Goal: Task Accomplishment & Management: Use online tool/utility

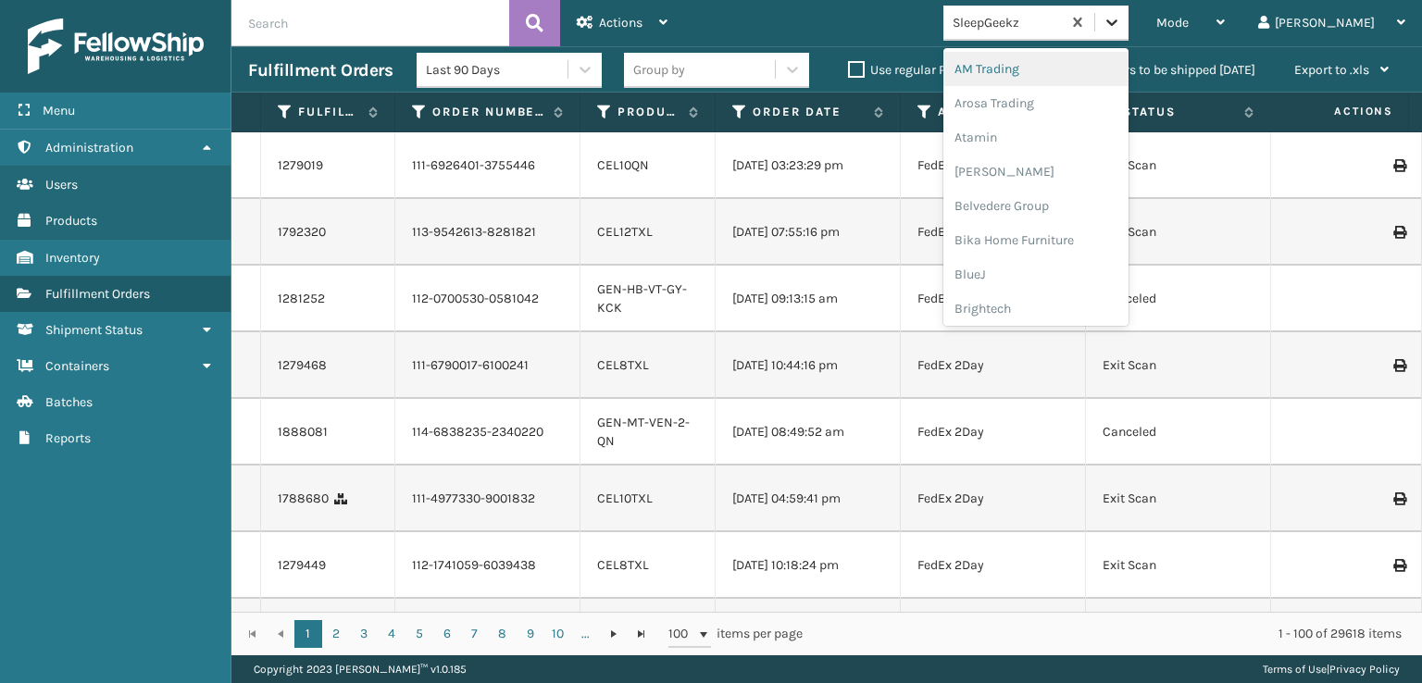
click at [1121, 27] on icon at bounding box center [1112, 22] width 19 height 19
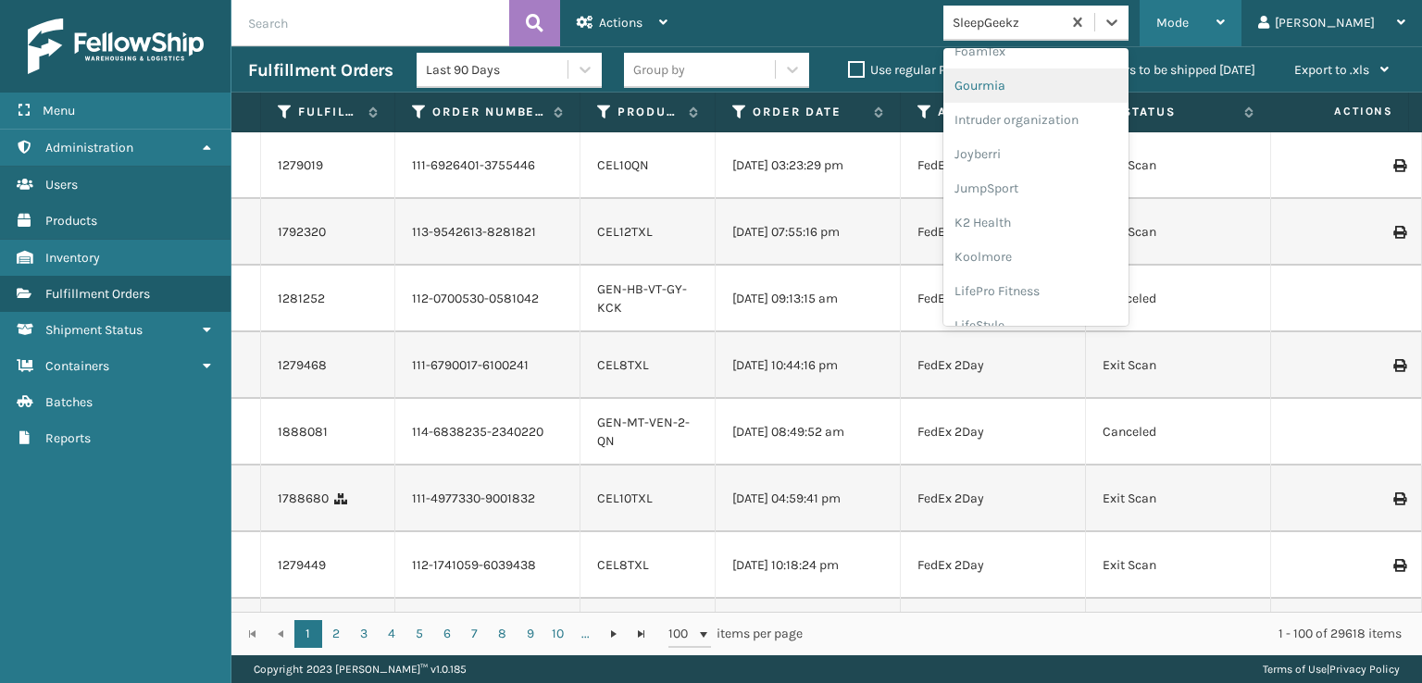
click at [1189, 16] on span "Mode" at bounding box center [1173, 23] width 32 height 16
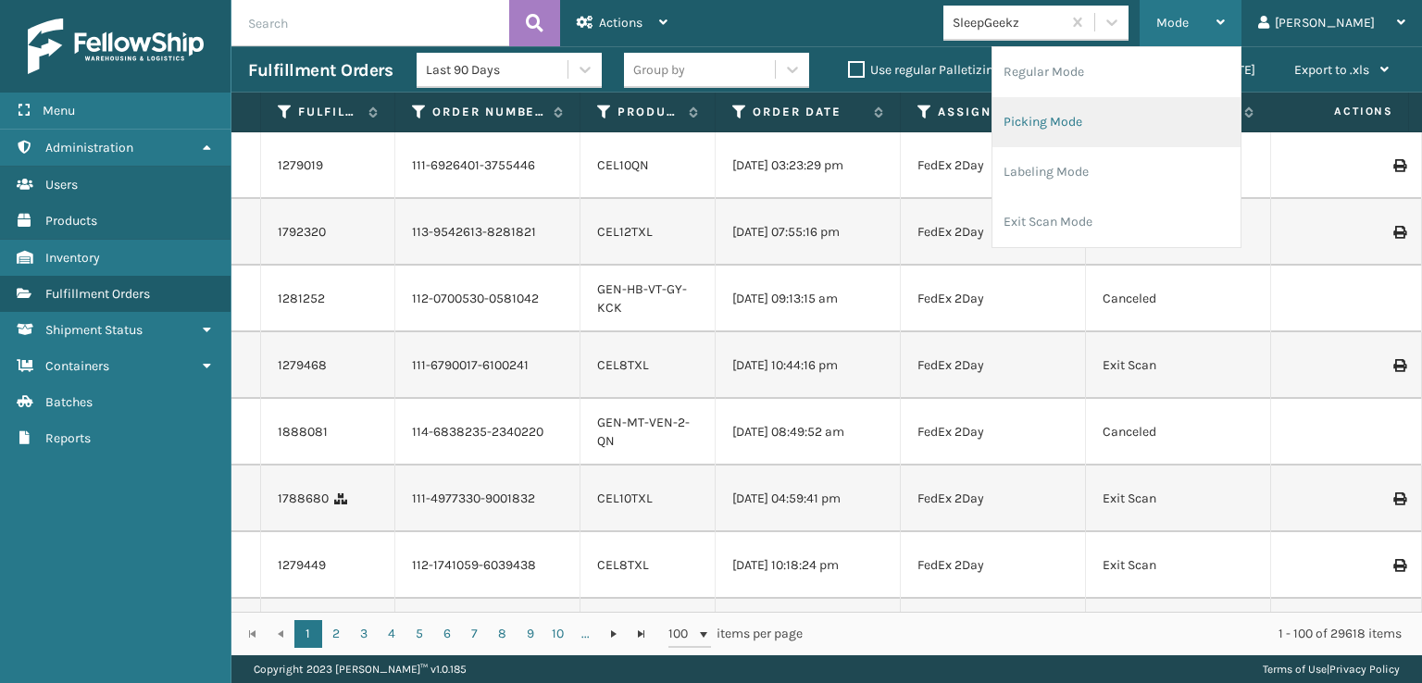
click at [1171, 107] on li "Picking Mode" at bounding box center [1117, 122] width 248 height 50
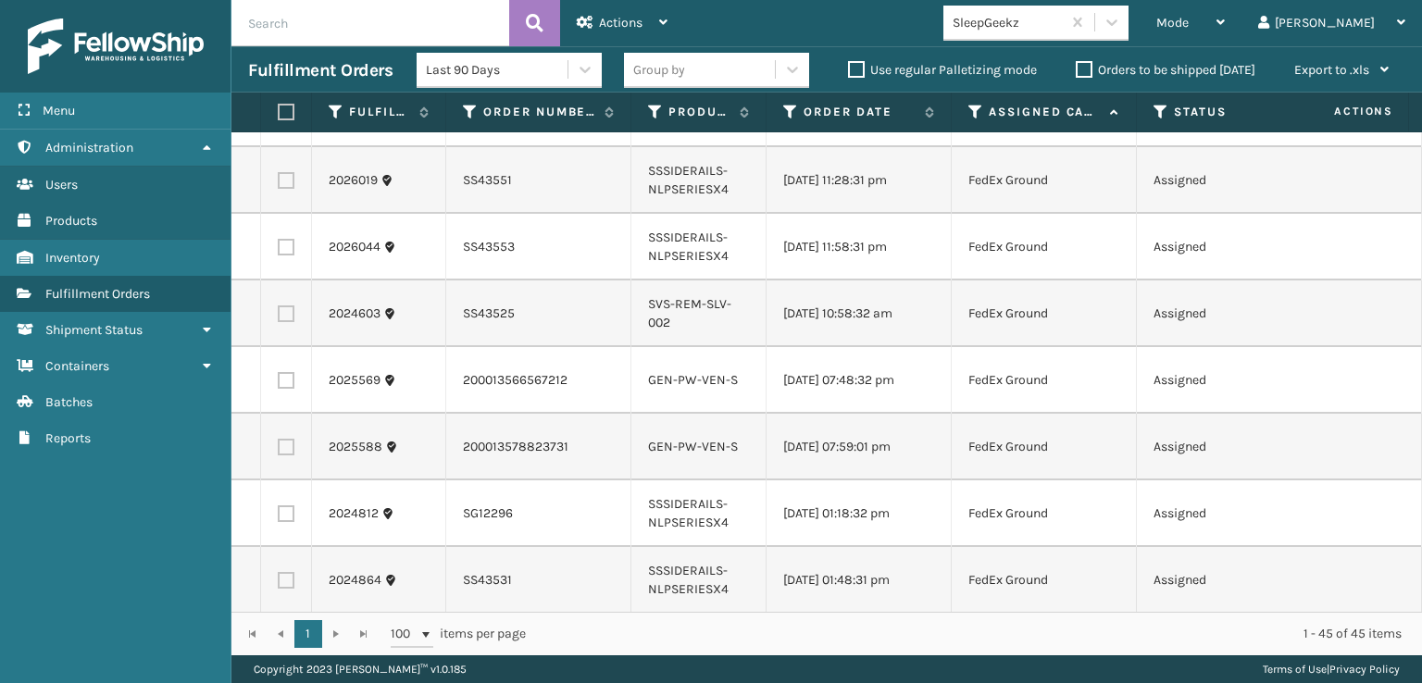
scroll to position [93, 0]
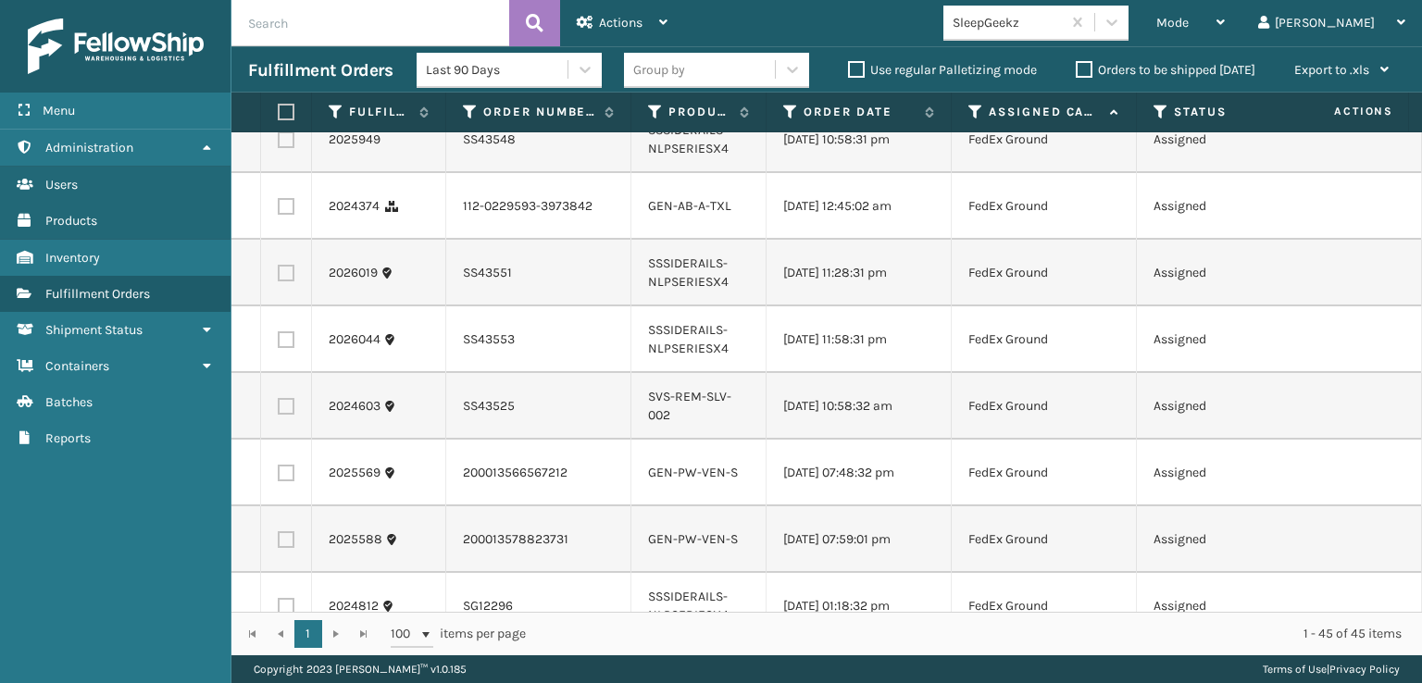
click at [285, 214] on label at bounding box center [286, 206] width 17 height 17
click at [279, 210] on input "checkbox" at bounding box center [278, 204] width 1 height 12
checkbox input "true"
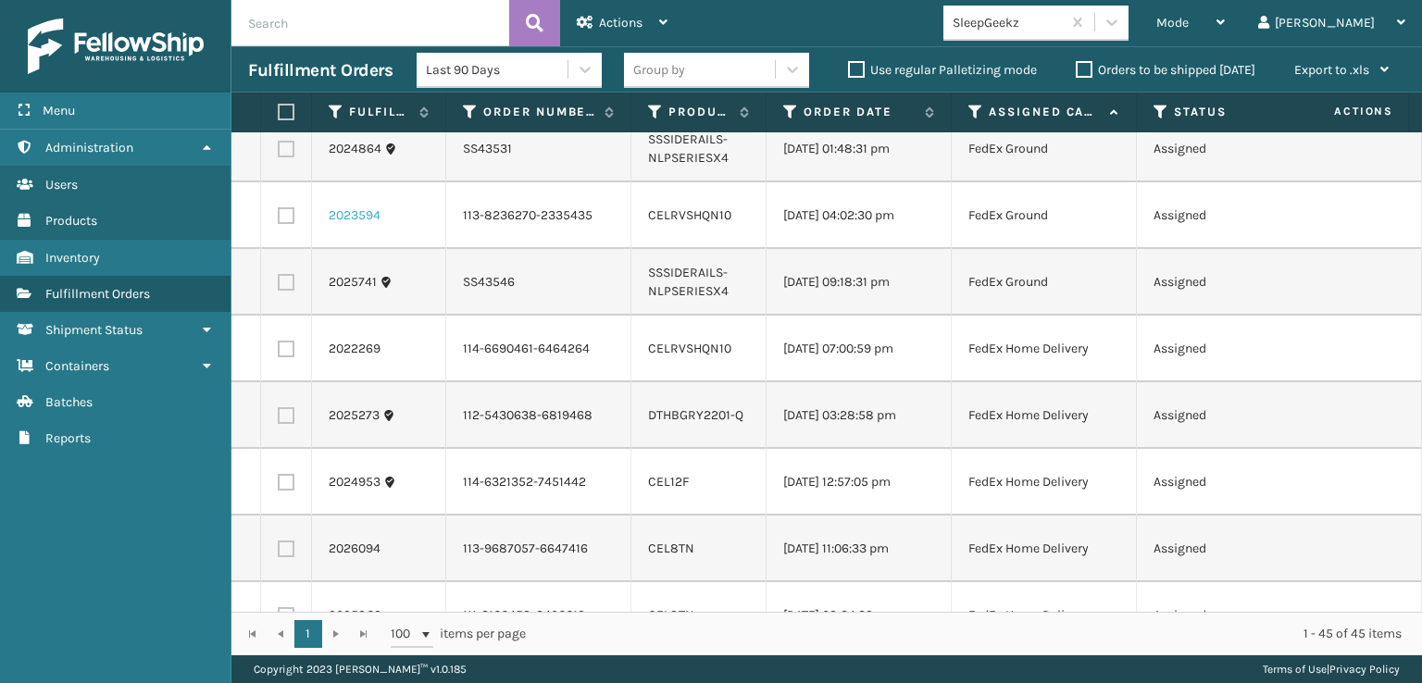
scroll to position [648, 0]
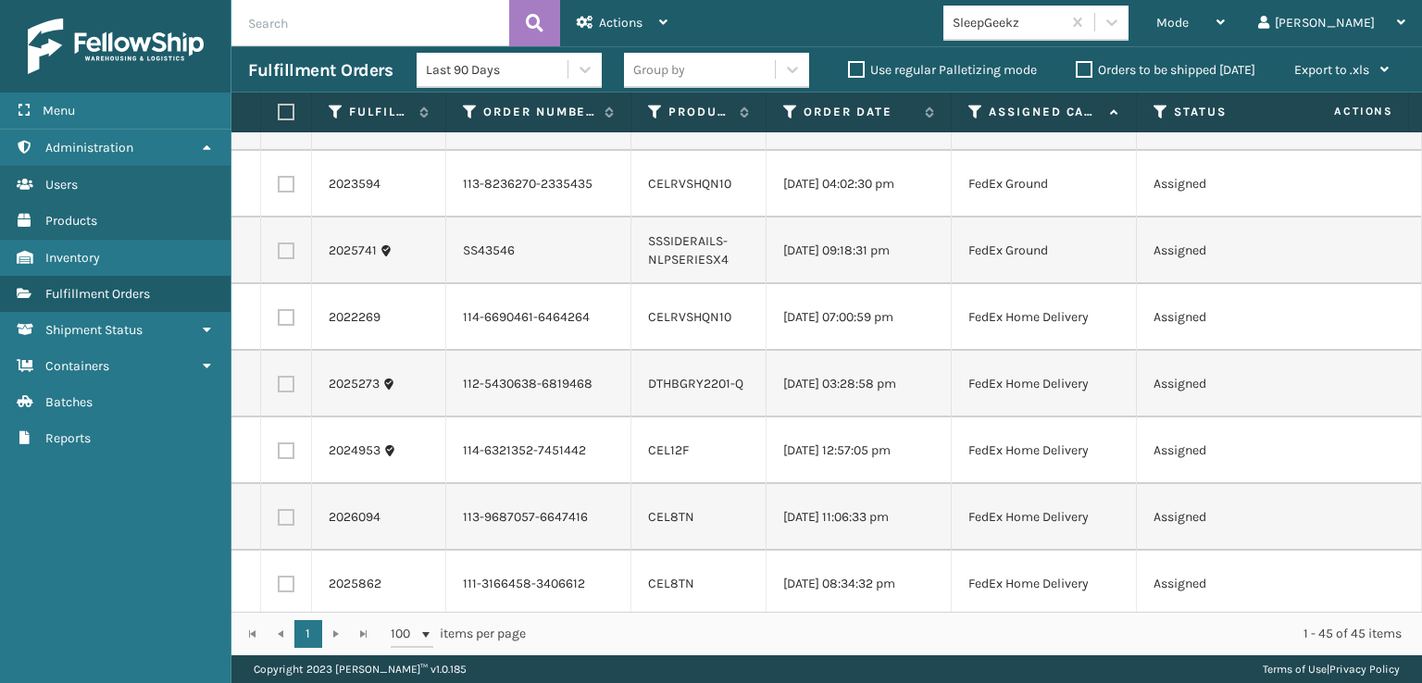
click at [285, 193] on label at bounding box center [286, 184] width 17 height 17
click at [279, 188] on input "checkbox" at bounding box center [278, 182] width 1 height 12
checkbox input "true"
click at [286, 326] on label at bounding box center [286, 317] width 17 height 17
click at [279, 321] on input "checkbox" at bounding box center [278, 315] width 1 height 12
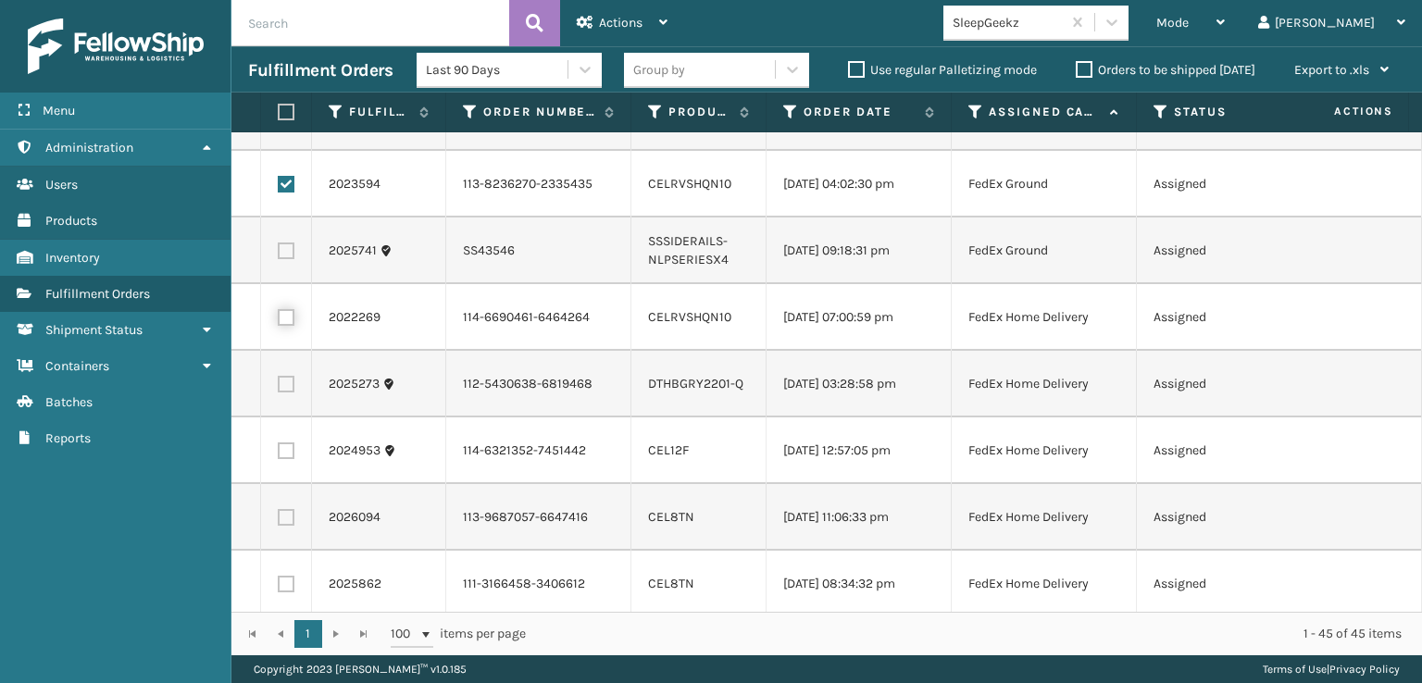
checkbox input "true"
click at [282, 393] on label at bounding box center [286, 384] width 17 height 17
click at [279, 388] on input "checkbox" at bounding box center [278, 382] width 1 height 12
checkbox input "true"
click at [287, 459] on label at bounding box center [286, 451] width 17 height 17
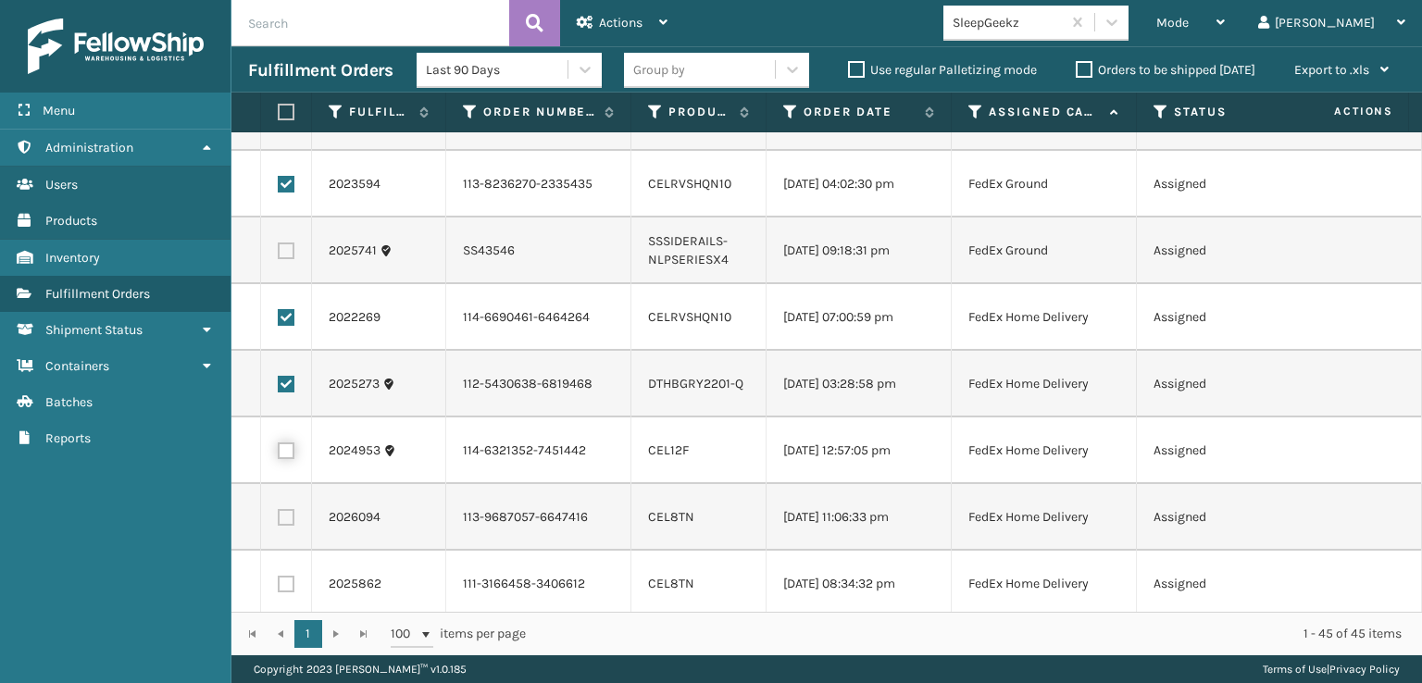
click at [279, 455] on input "checkbox" at bounding box center [278, 449] width 1 height 12
checkbox input "true"
click at [289, 526] on label at bounding box center [286, 517] width 17 height 17
click at [279, 521] on input "checkbox" at bounding box center [278, 515] width 1 height 12
checkbox input "true"
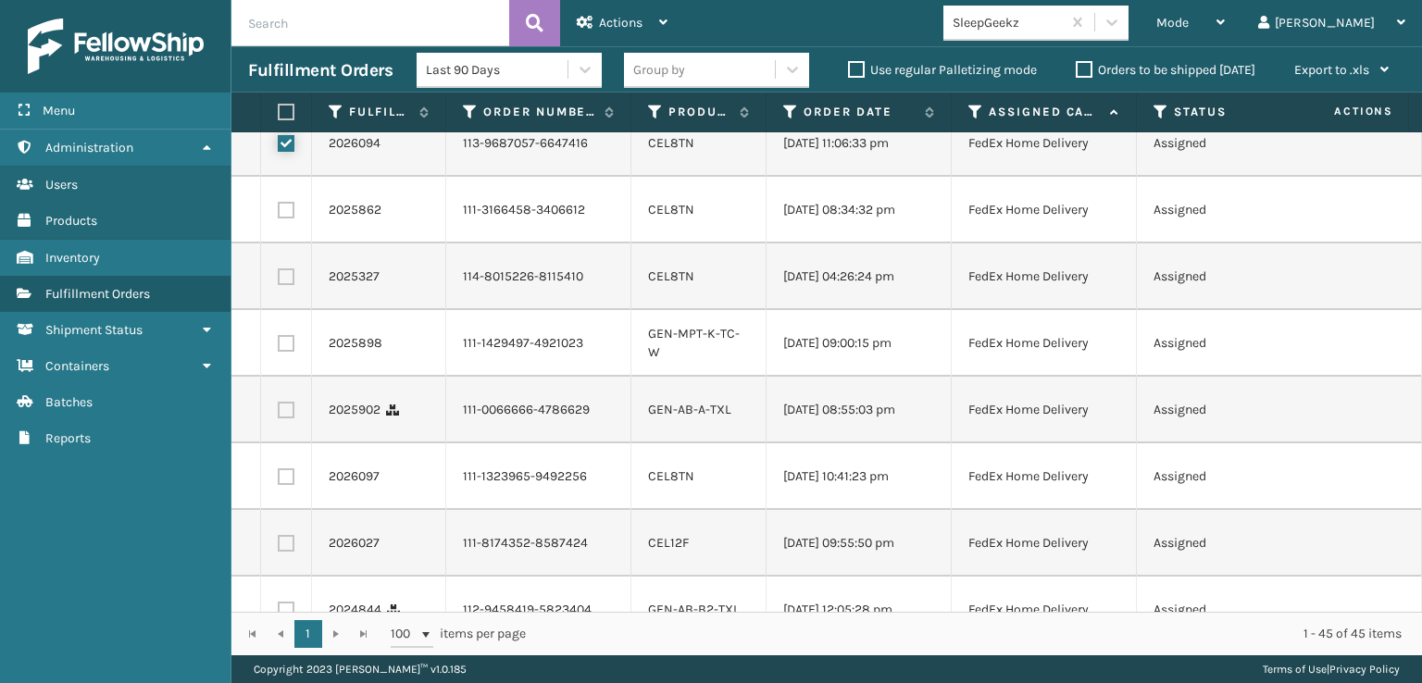
scroll to position [1019, 0]
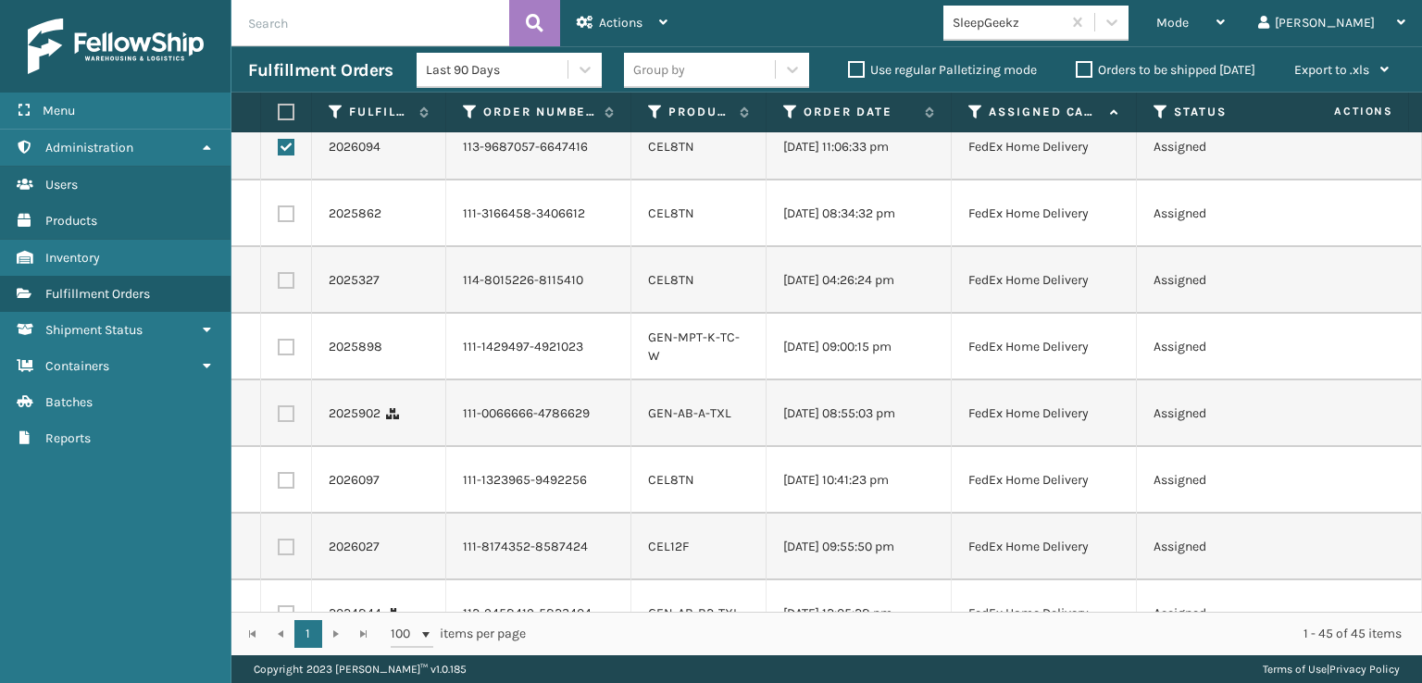
click at [291, 222] on label at bounding box center [286, 214] width 17 height 17
click at [279, 218] on input "checkbox" at bounding box center [278, 212] width 1 height 12
checkbox input "true"
click at [283, 289] on label at bounding box center [286, 280] width 17 height 17
click at [279, 284] on input "checkbox" at bounding box center [278, 278] width 1 height 12
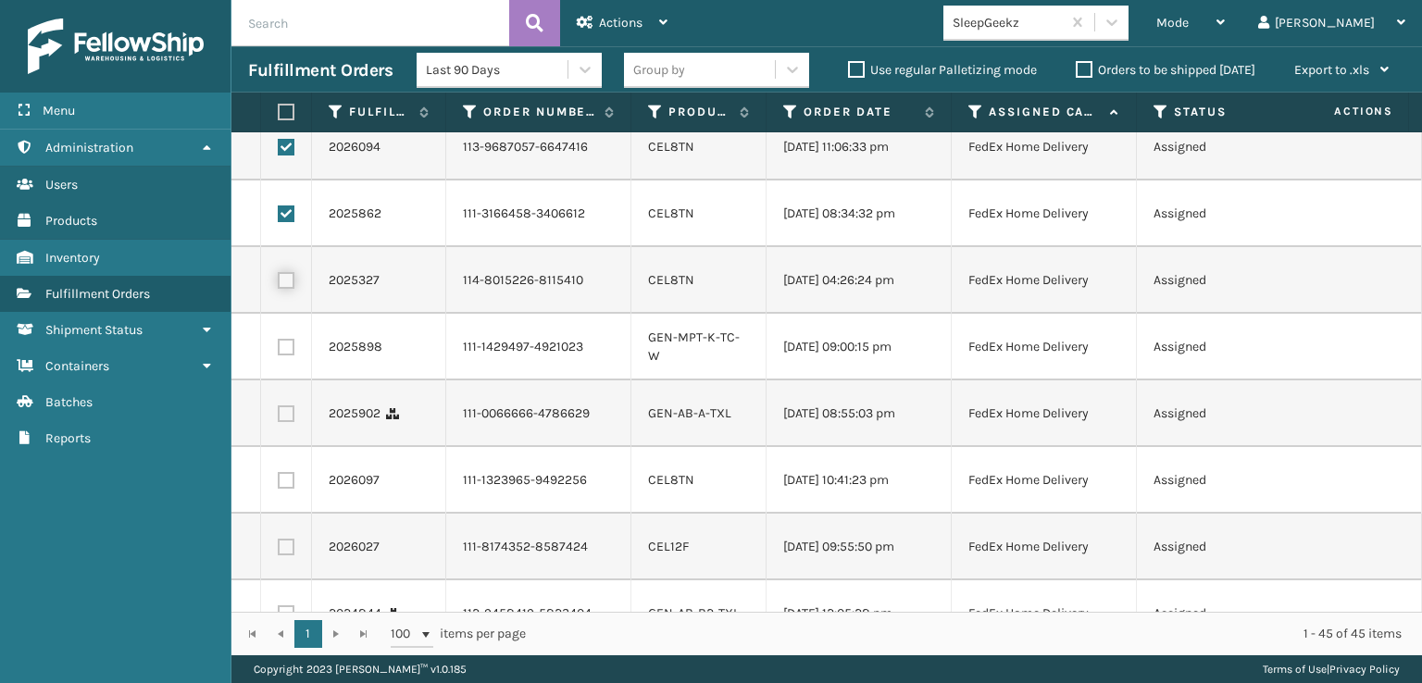
checkbox input "true"
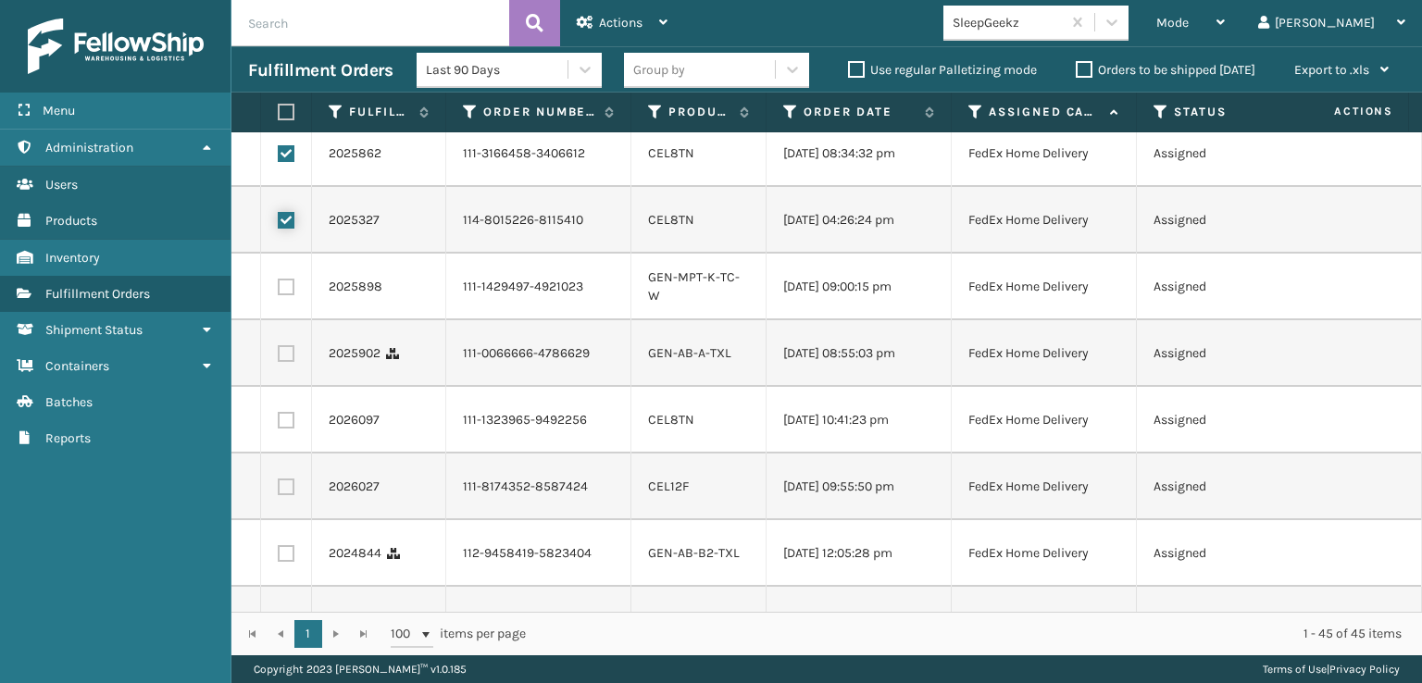
scroll to position [1111, 0]
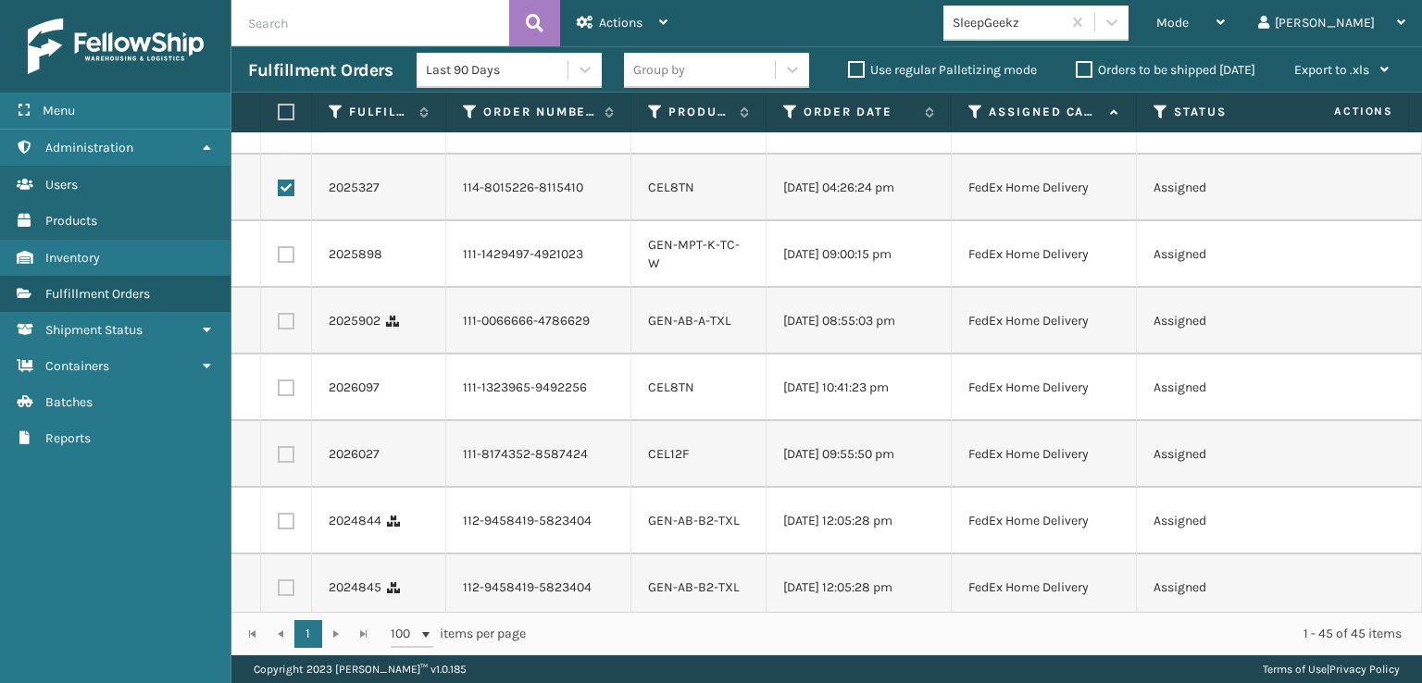
click at [287, 330] on label at bounding box center [286, 321] width 17 height 17
click at [279, 325] on input "checkbox" at bounding box center [278, 319] width 1 height 12
checkbox input "true"
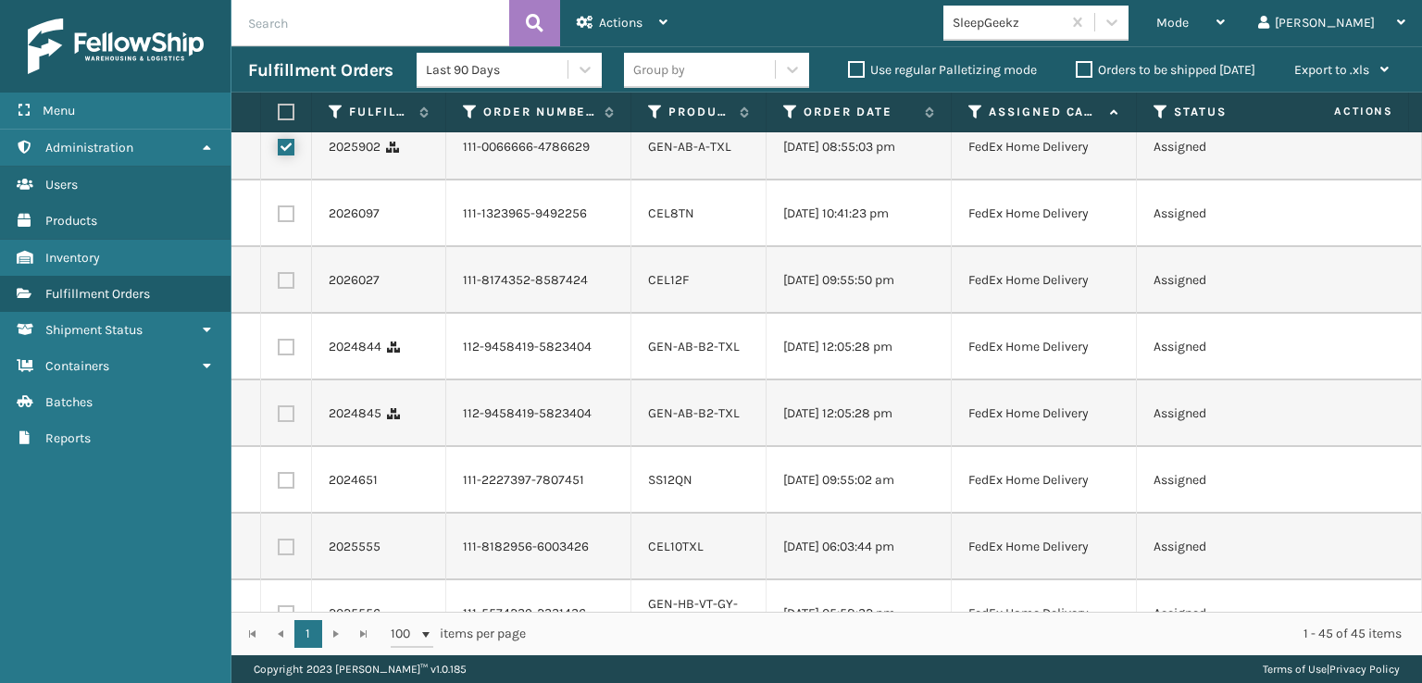
scroll to position [1296, 0]
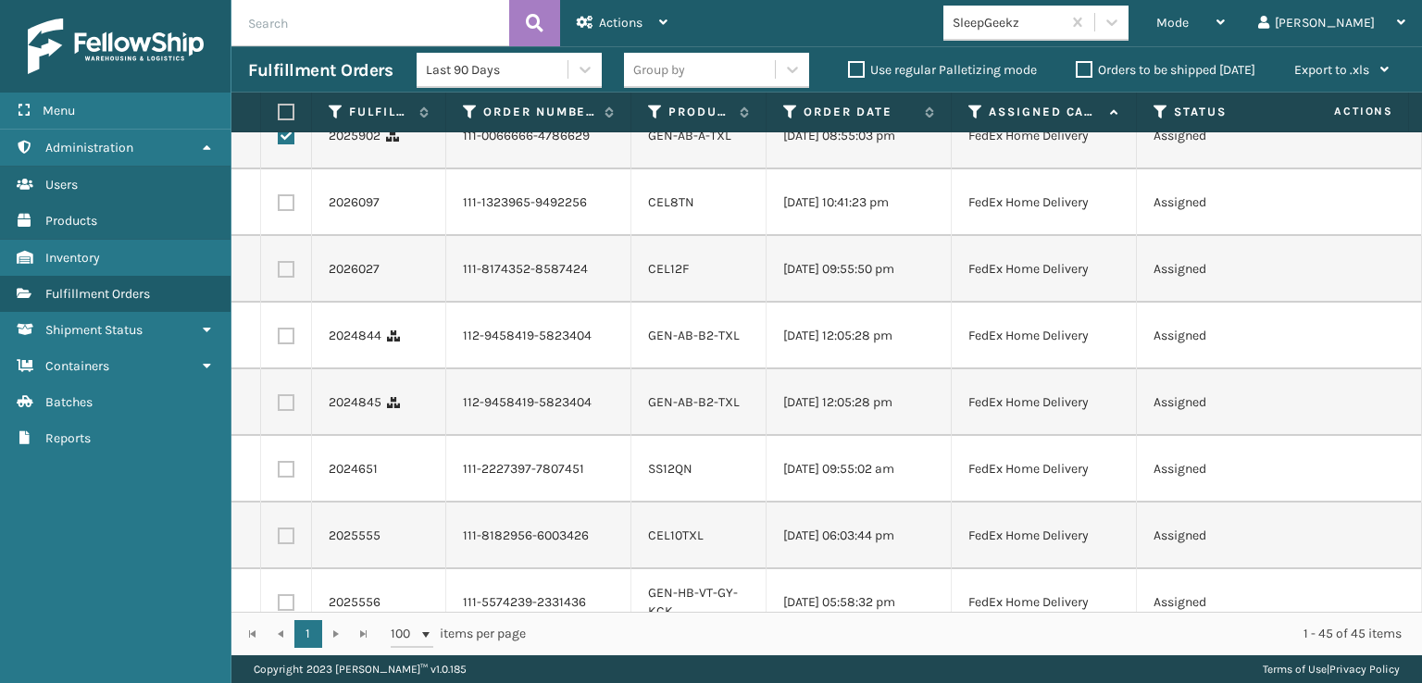
click at [287, 211] on label at bounding box center [286, 202] width 17 height 17
click at [279, 207] on input "checkbox" at bounding box center [278, 200] width 1 height 12
checkbox input "true"
click at [285, 278] on label at bounding box center [286, 269] width 17 height 17
click at [279, 273] on input "checkbox" at bounding box center [278, 267] width 1 height 12
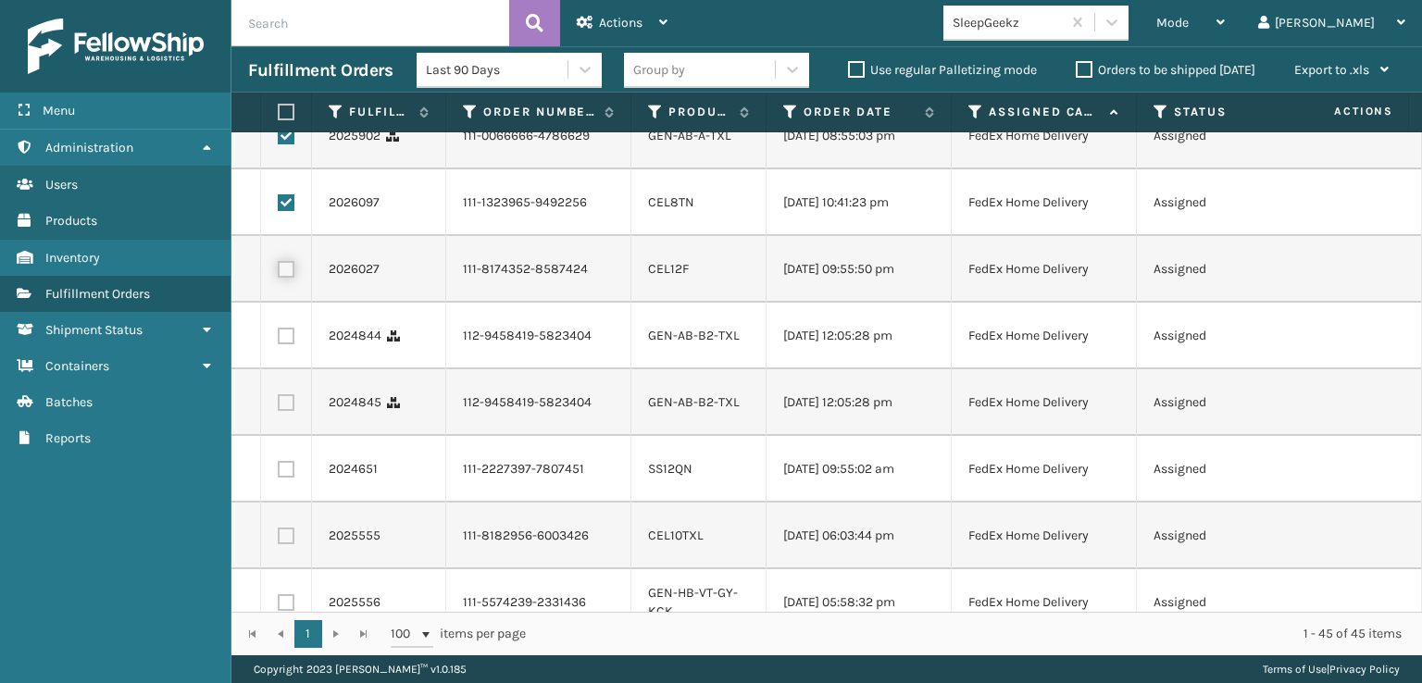
checkbox input "true"
click at [287, 344] on label at bounding box center [286, 336] width 17 height 17
click at [279, 340] on input "checkbox" at bounding box center [278, 334] width 1 height 12
checkbox input "true"
click at [286, 411] on label at bounding box center [286, 403] width 17 height 17
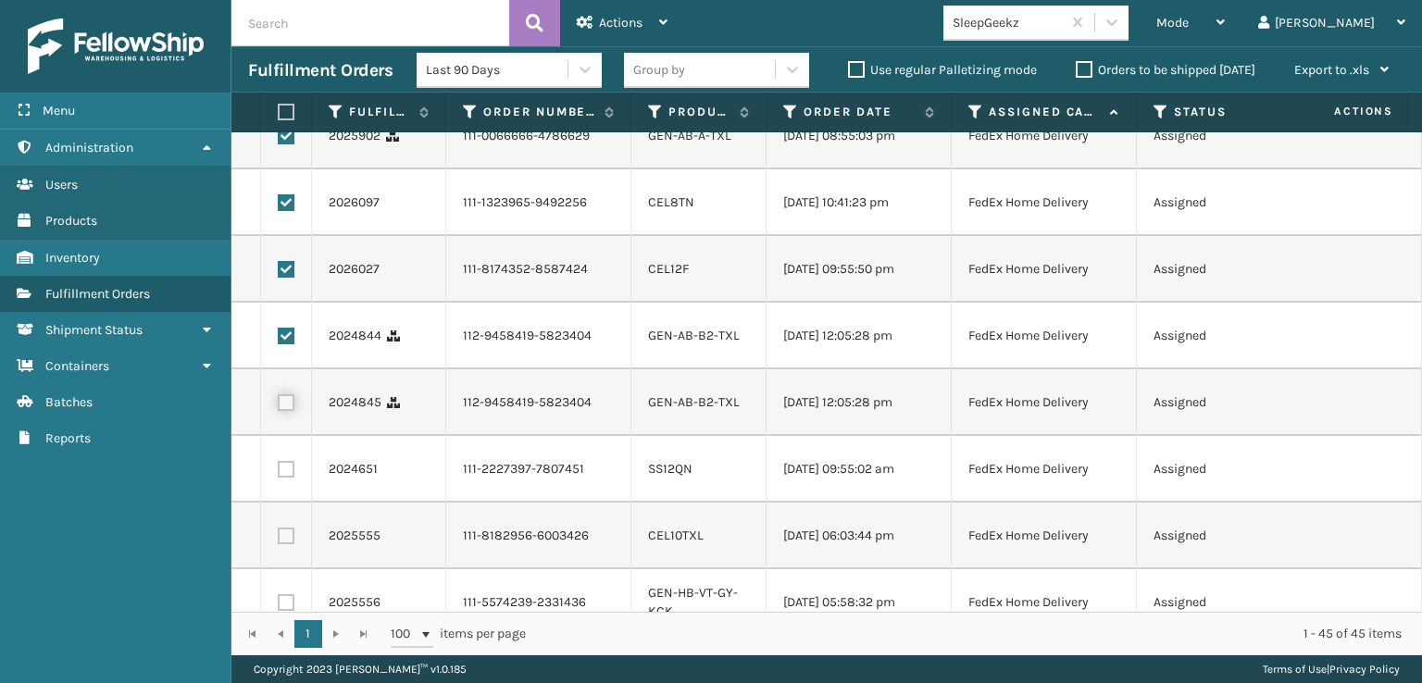
click at [279, 407] on input "checkbox" at bounding box center [278, 401] width 1 height 12
checkbox input "true"
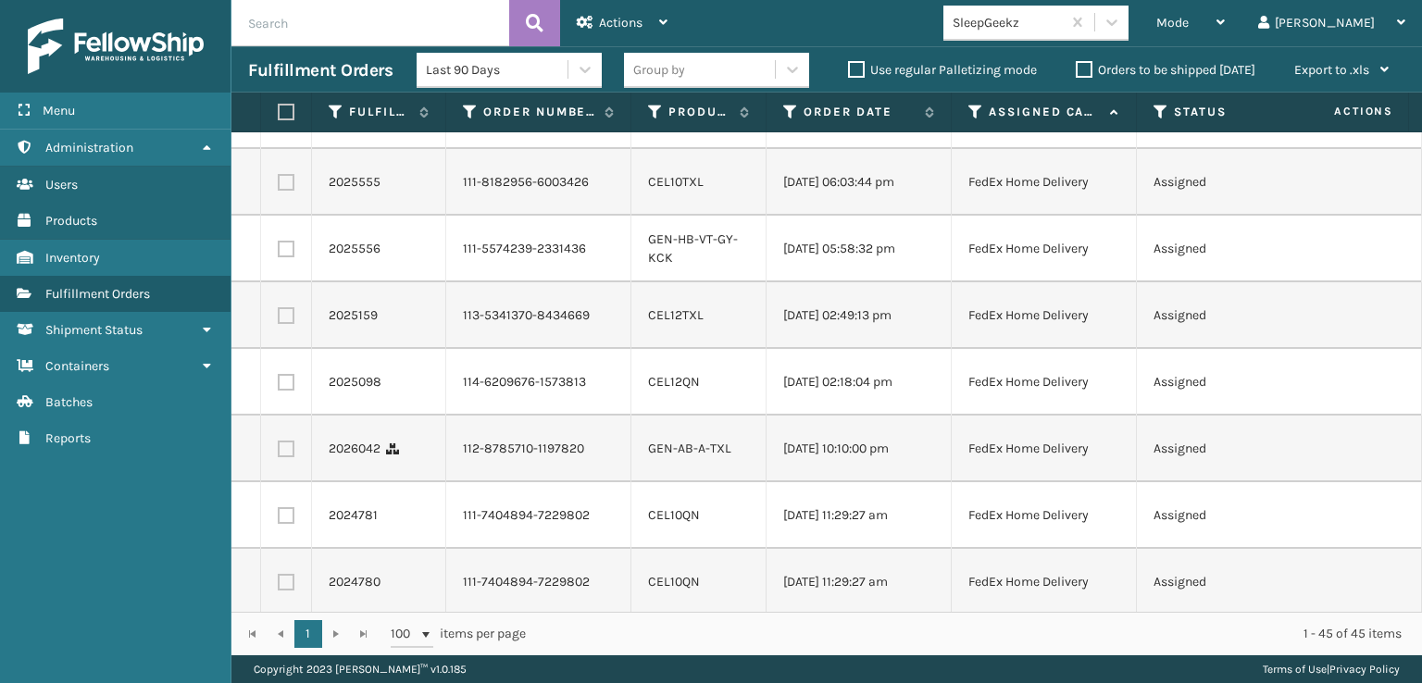
scroll to position [1667, 0]
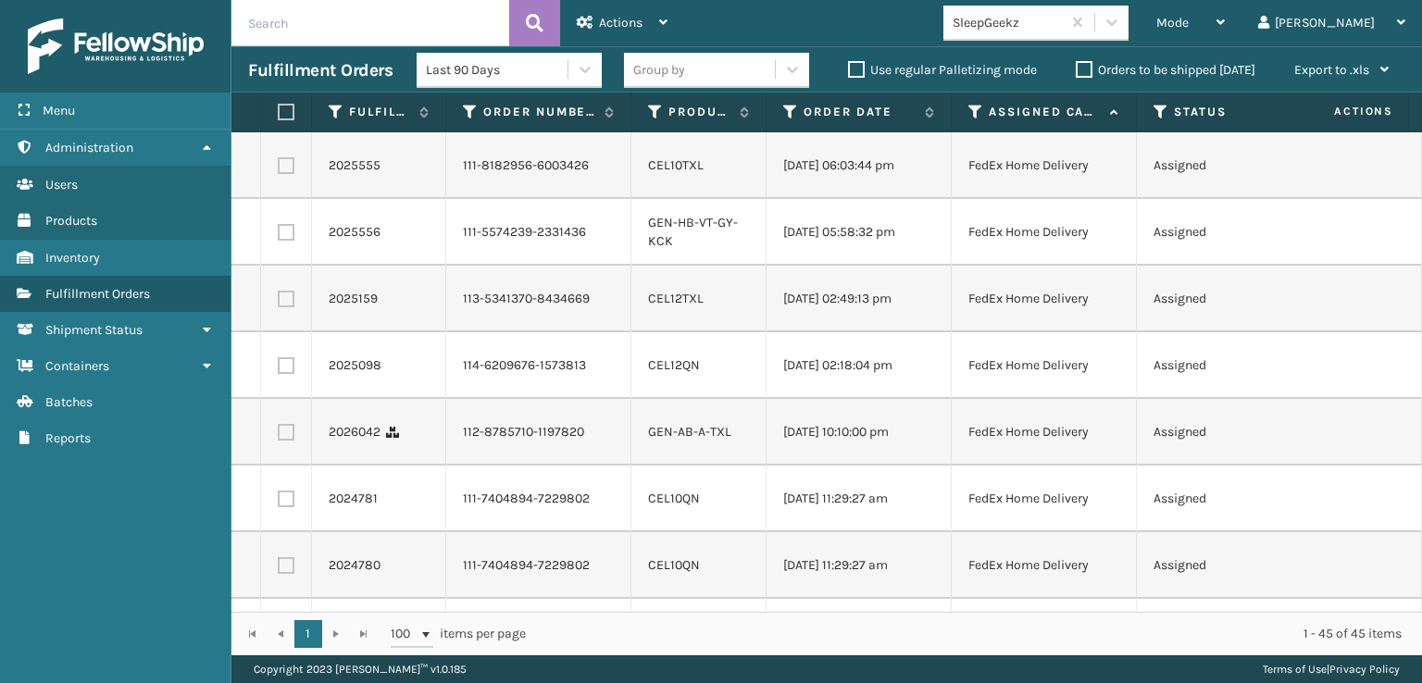
click at [286, 107] on label at bounding box center [286, 99] width 17 height 17
click at [279, 103] on input "checkbox" at bounding box center [278, 97] width 1 height 12
checkbox input "true"
click at [292, 174] on label at bounding box center [286, 165] width 17 height 17
click at [279, 169] on input "checkbox" at bounding box center [278, 163] width 1 height 12
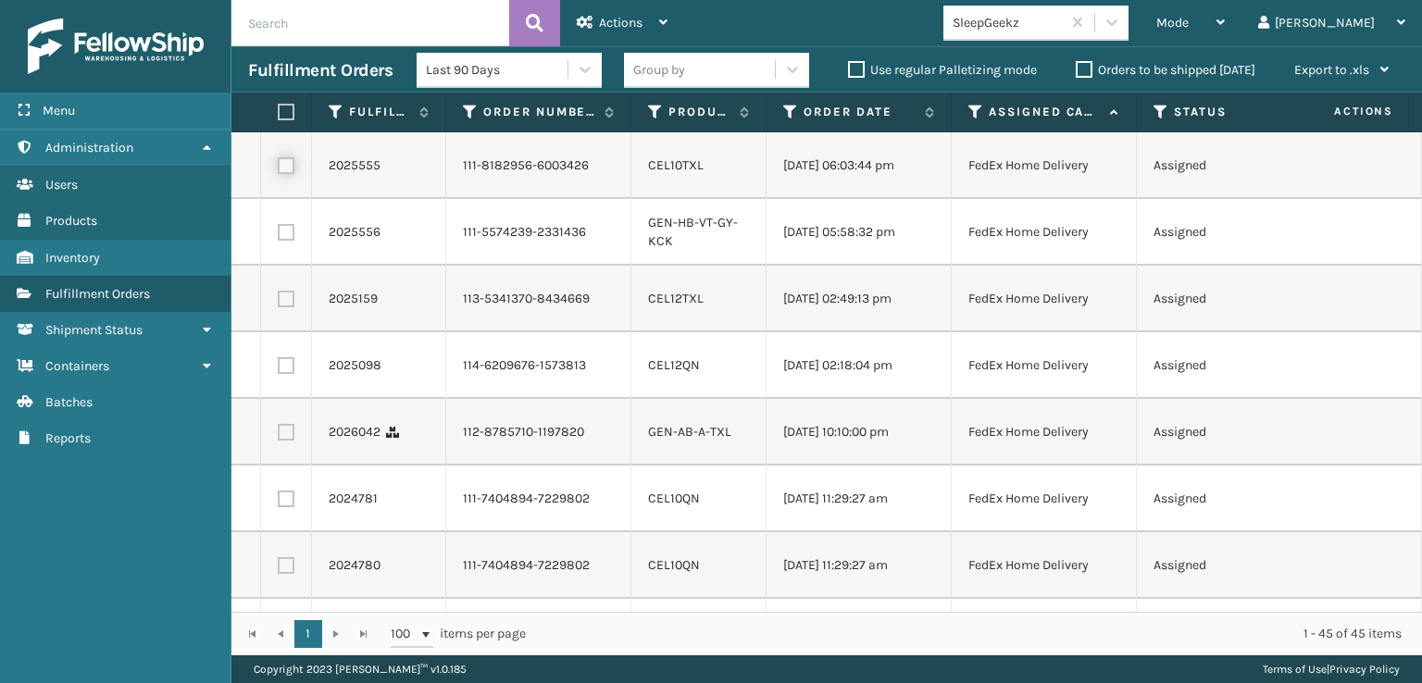
checkbox input "true"
click at [286, 241] on label at bounding box center [286, 232] width 17 height 17
click at [279, 236] on input "checkbox" at bounding box center [278, 230] width 1 height 12
checkbox input "true"
click at [291, 307] on label at bounding box center [286, 299] width 17 height 17
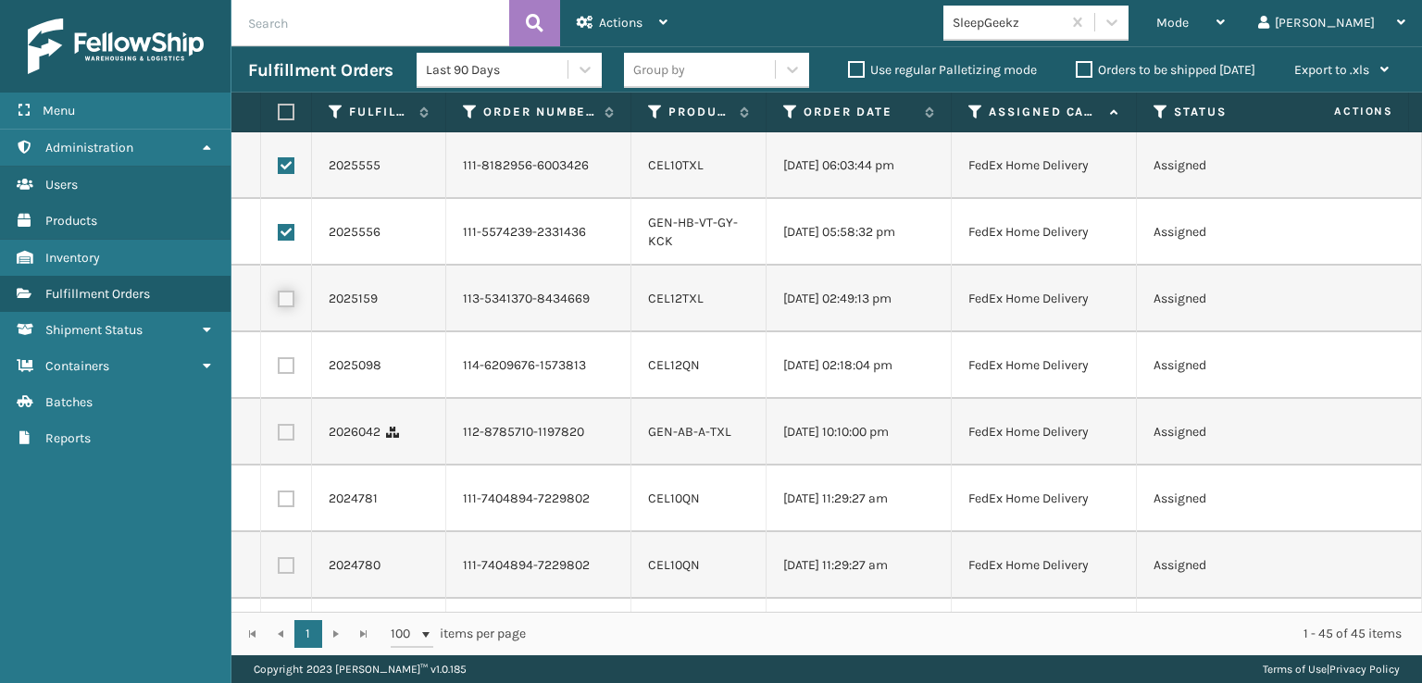
click at [279, 303] on input "checkbox" at bounding box center [278, 297] width 1 height 12
checkbox input "true"
click at [278, 374] on label at bounding box center [286, 365] width 17 height 17
click at [278, 370] on input "checkbox" at bounding box center [278, 363] width 1 height 12
checkbox input "true"
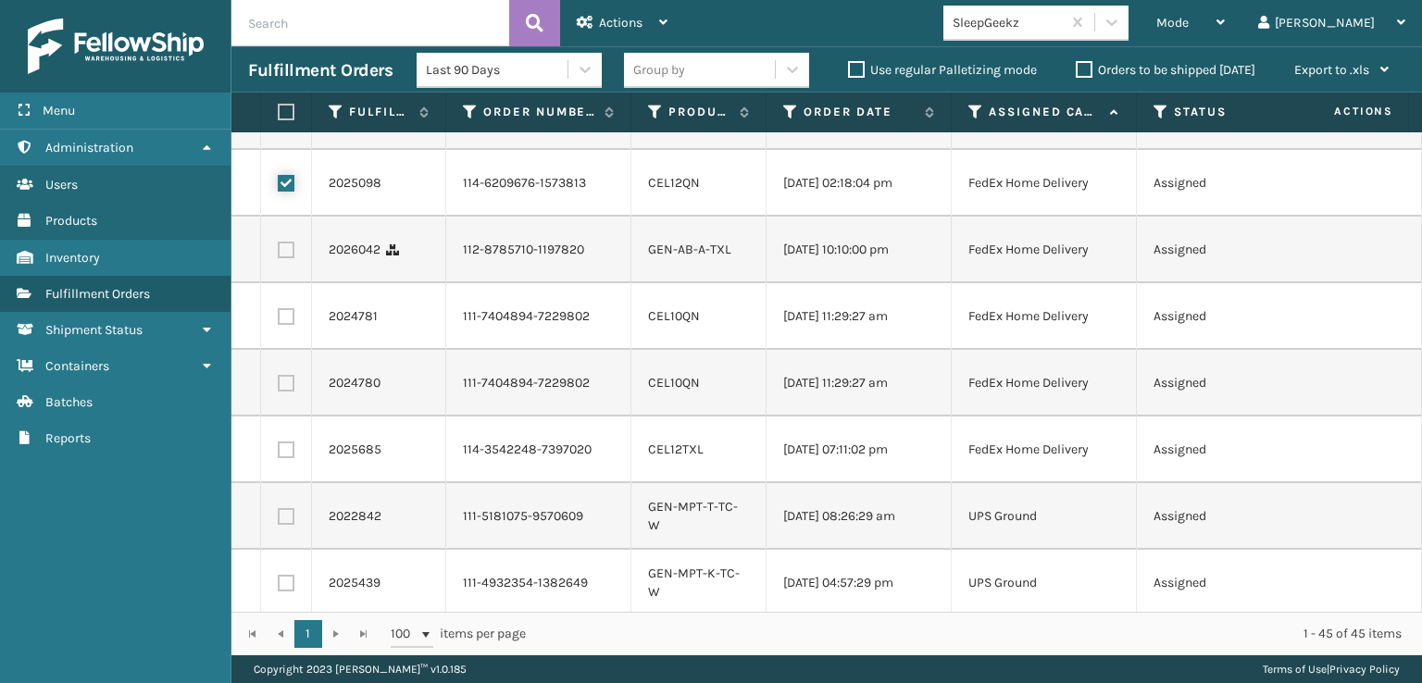
scroll to position [1945, 0]
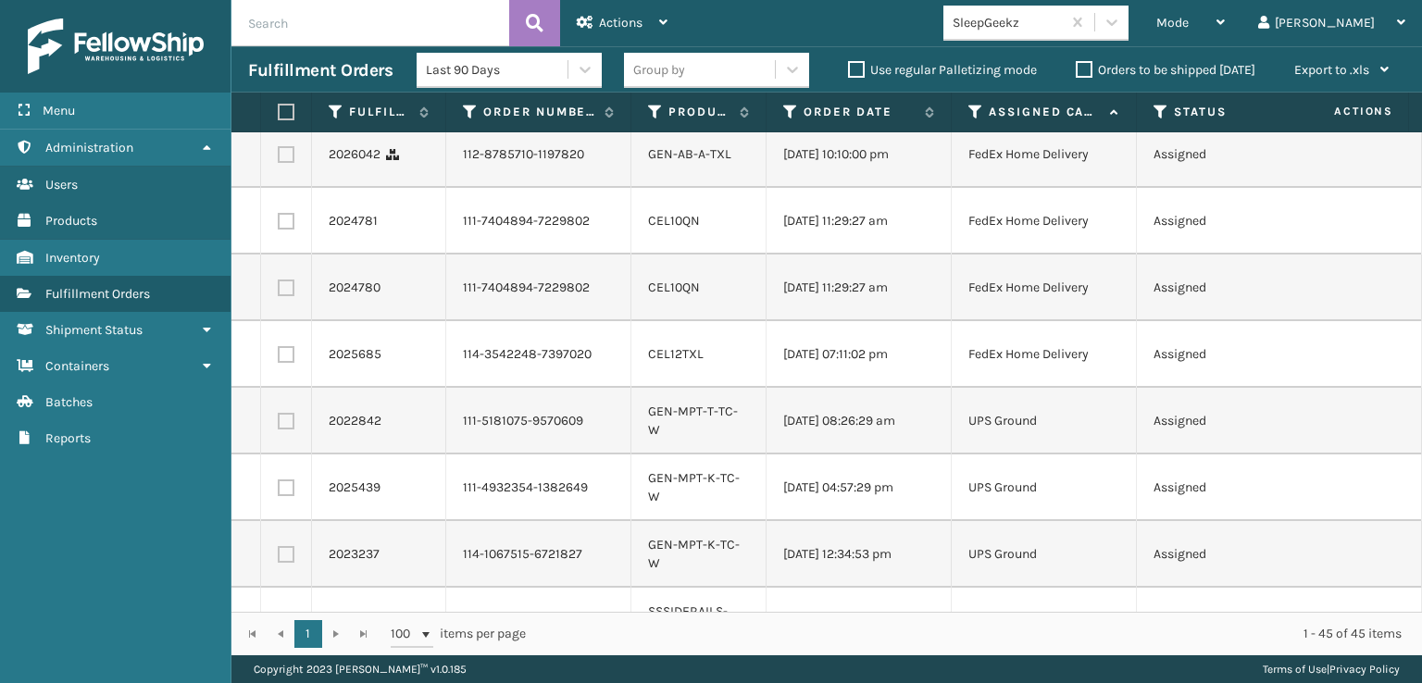
click at [285, 163] on label at bounding box center [286, 154] width 17 height 17
click at [279, 158] on input "checkbox" at bounding box center [278, 152] width 1 height 12
checkbox input "true"
click at [282, 255] on td at bounding box center [286, 221] width 51 height 67
click at [288, 230] on label at bounding box center [286, 221] width 17 height 17
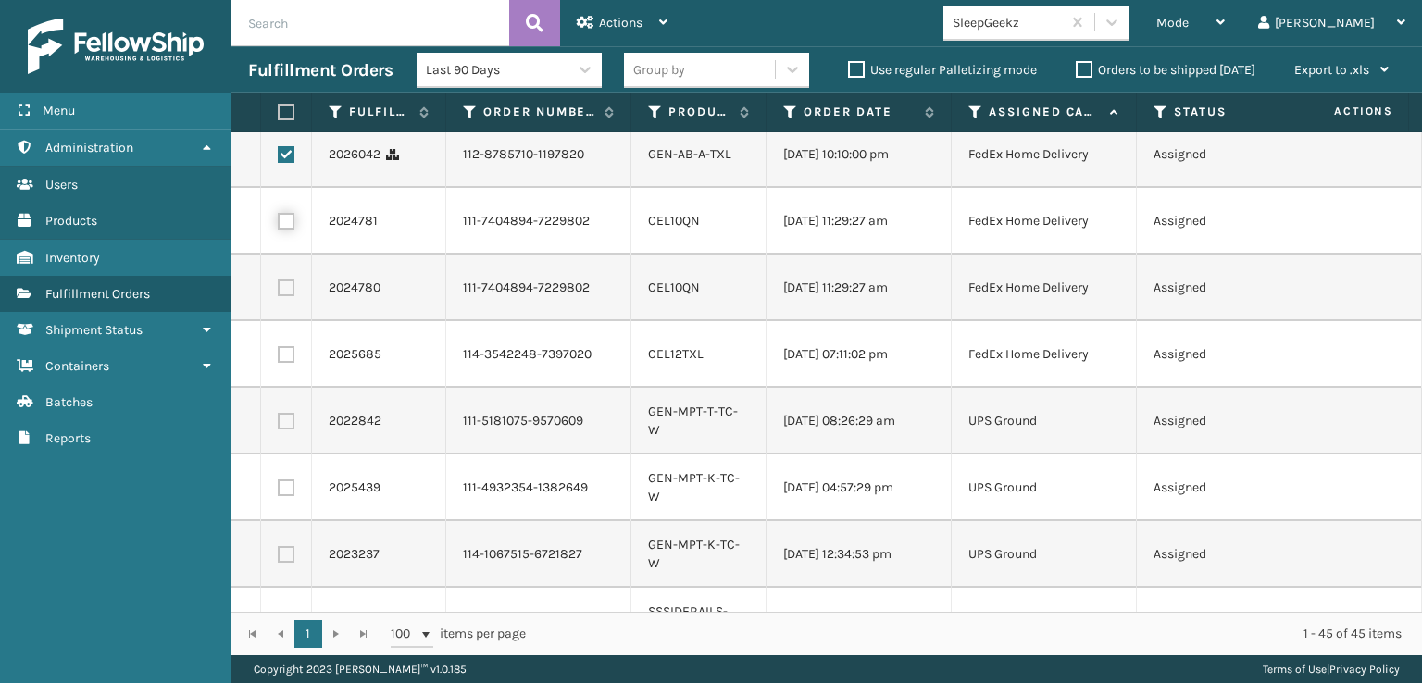
click at [279, 225] on input "checkbox" at bounding box center [278, 219] width 1 height 12
checkbox input "true"
click at [288, 296] on label at bounding box center [286, 288] width 17 height 17
click at [279, 292] on input "checkbox" at bounding box center [278, 286] width 1 height 12
checkbox input "true"
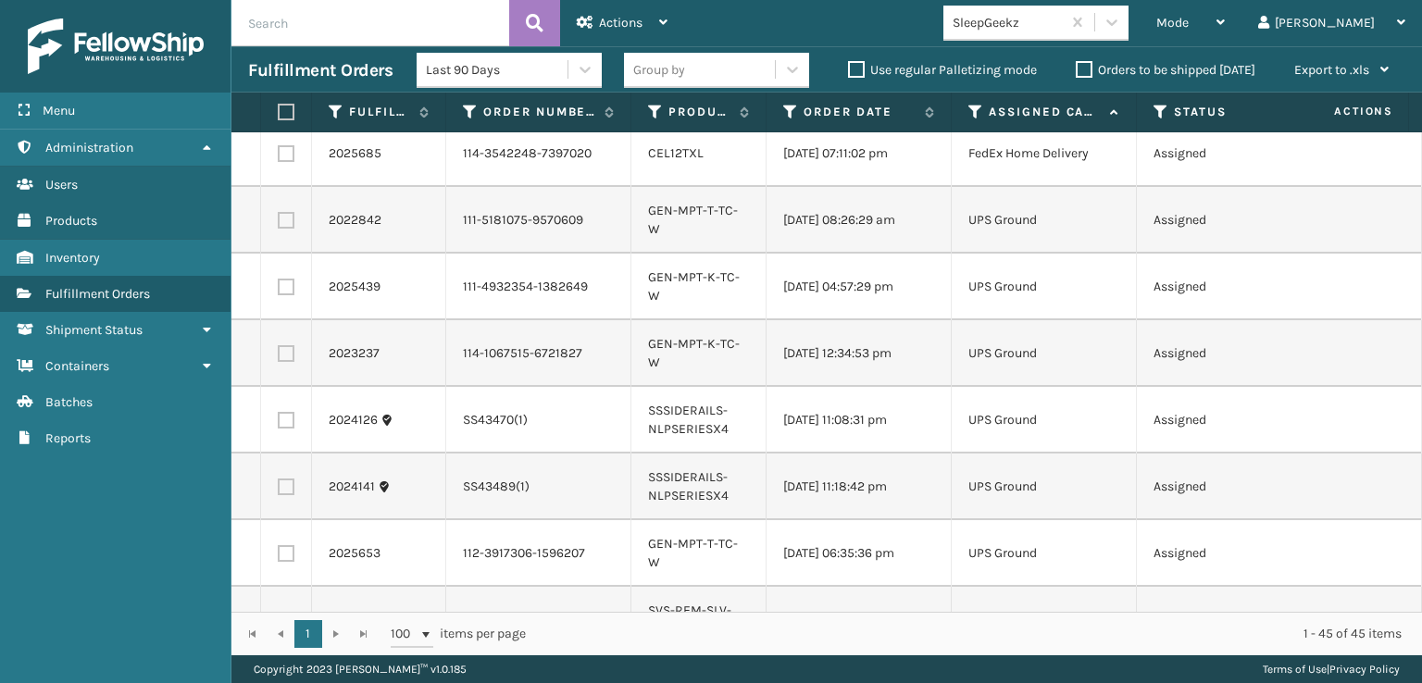
scroll to position [2223, 0]
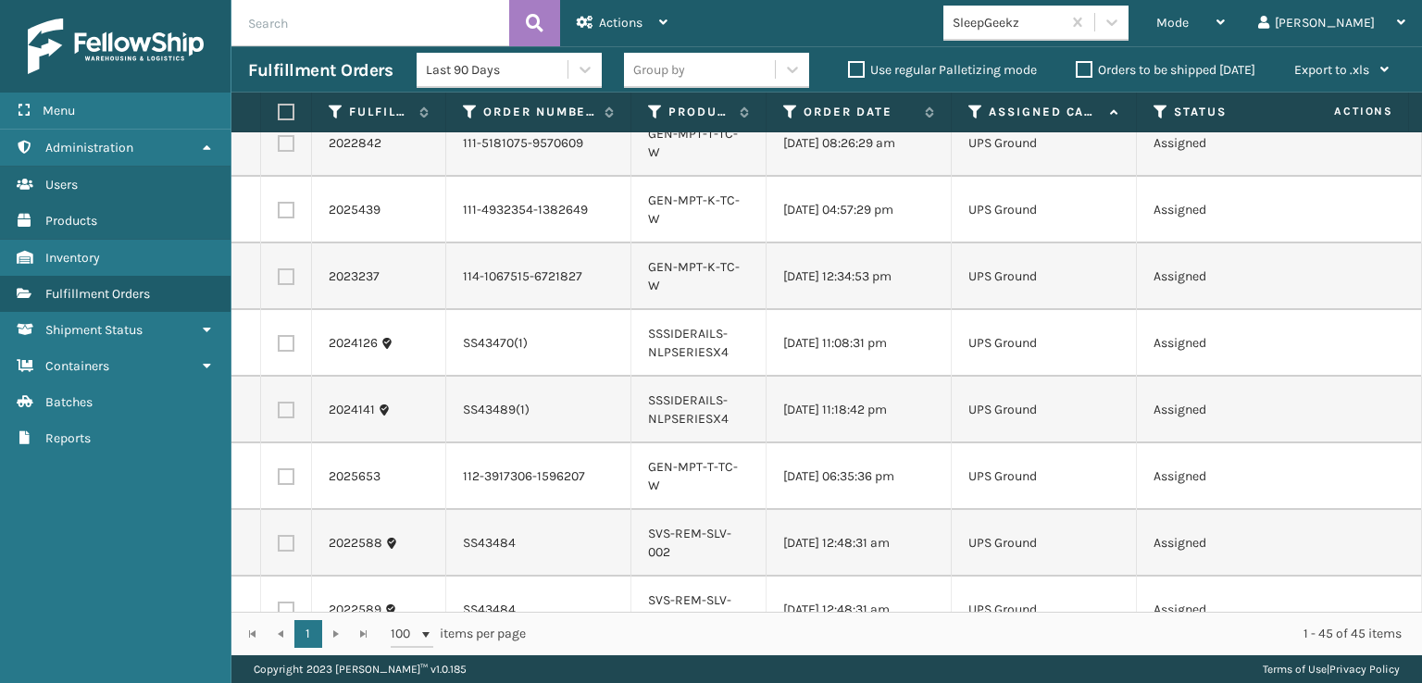
click at [285, 85] on label at bounding box center [286, 77] width 17 height 17
click at [279, 81] on input "checkbox" at bounding box center [278, 75] width 1 height 12
checkbox input "true"
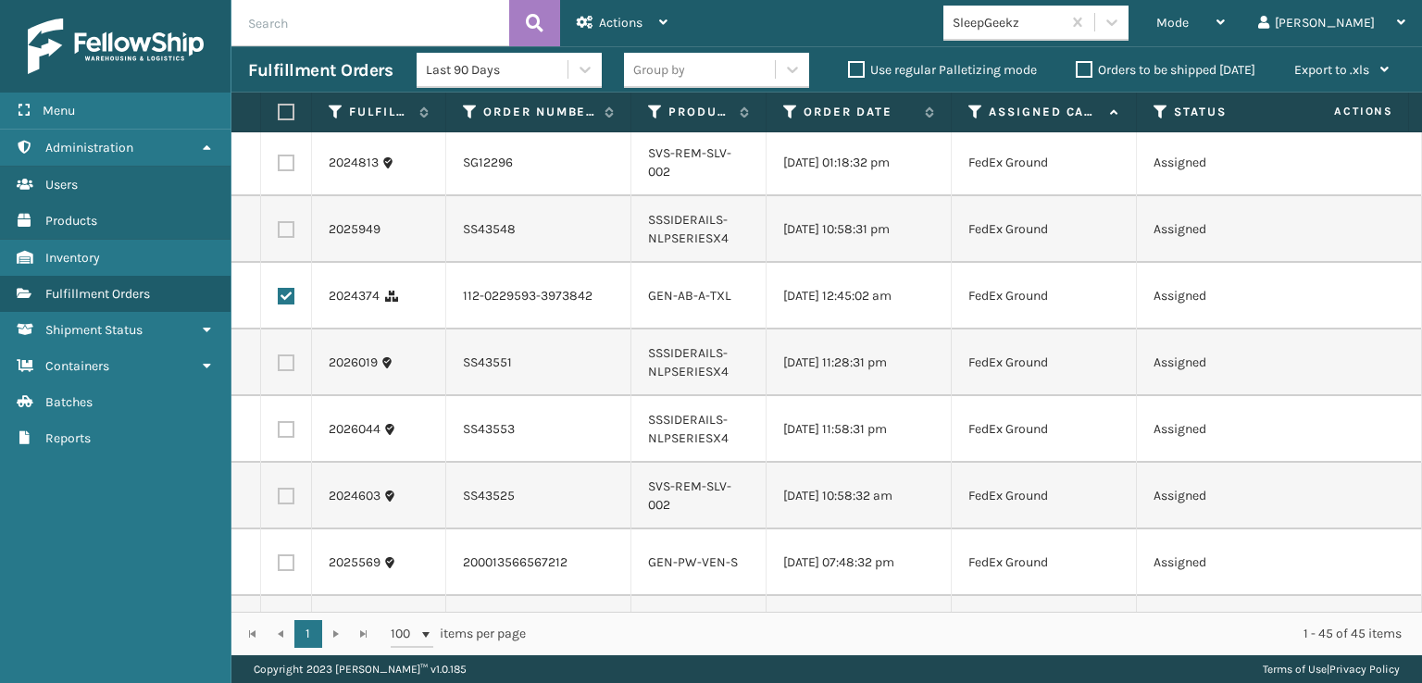
scroll to position [0, 0]
click at [597, 28] on div "Actions" at bounding box center [622, 23] width 91 height 46
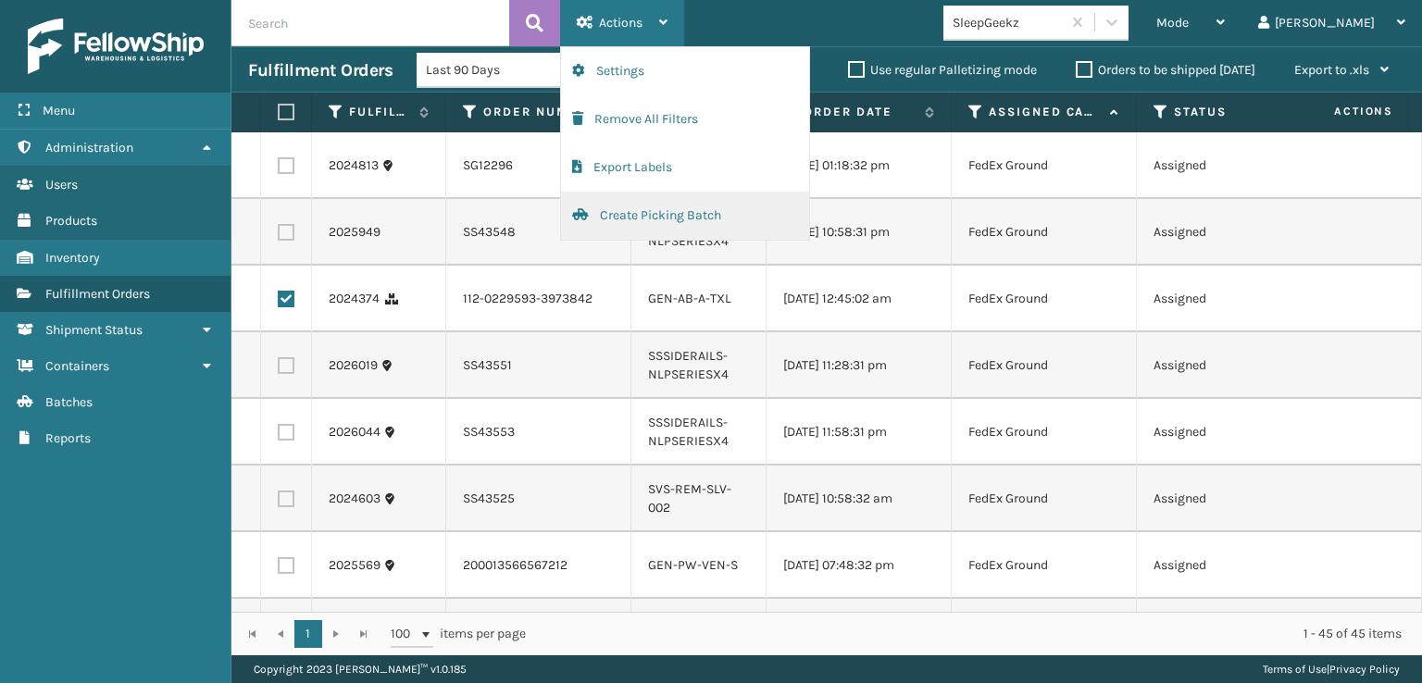
click at [658, 206] on button "Create Picking Batch" at bounding box center [685, 216] width 248 height 48
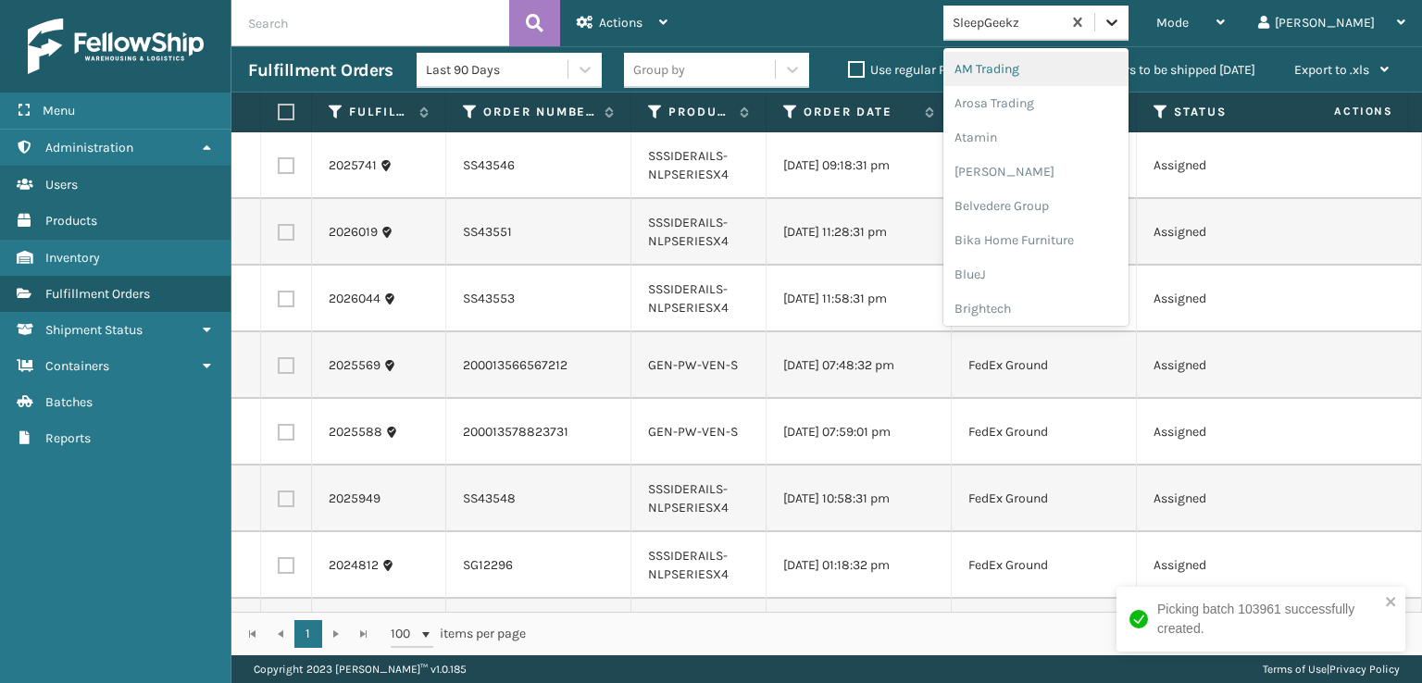
click at [1129, 31] on div at bounding box center [1112, 22] width 33 height 33
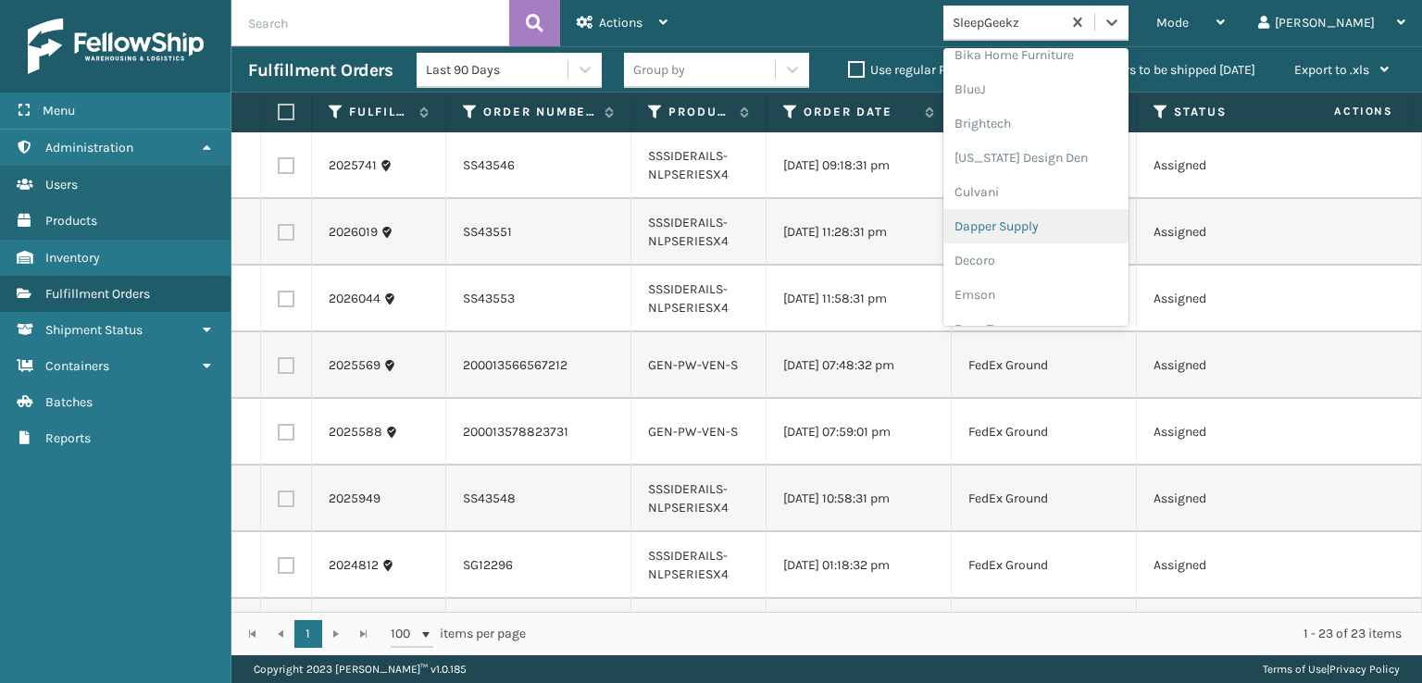
scroll to position [278, 0]
click at [1077, 234] on div "FoamTex" at bounding box center [1036, 236] width 185 height 34
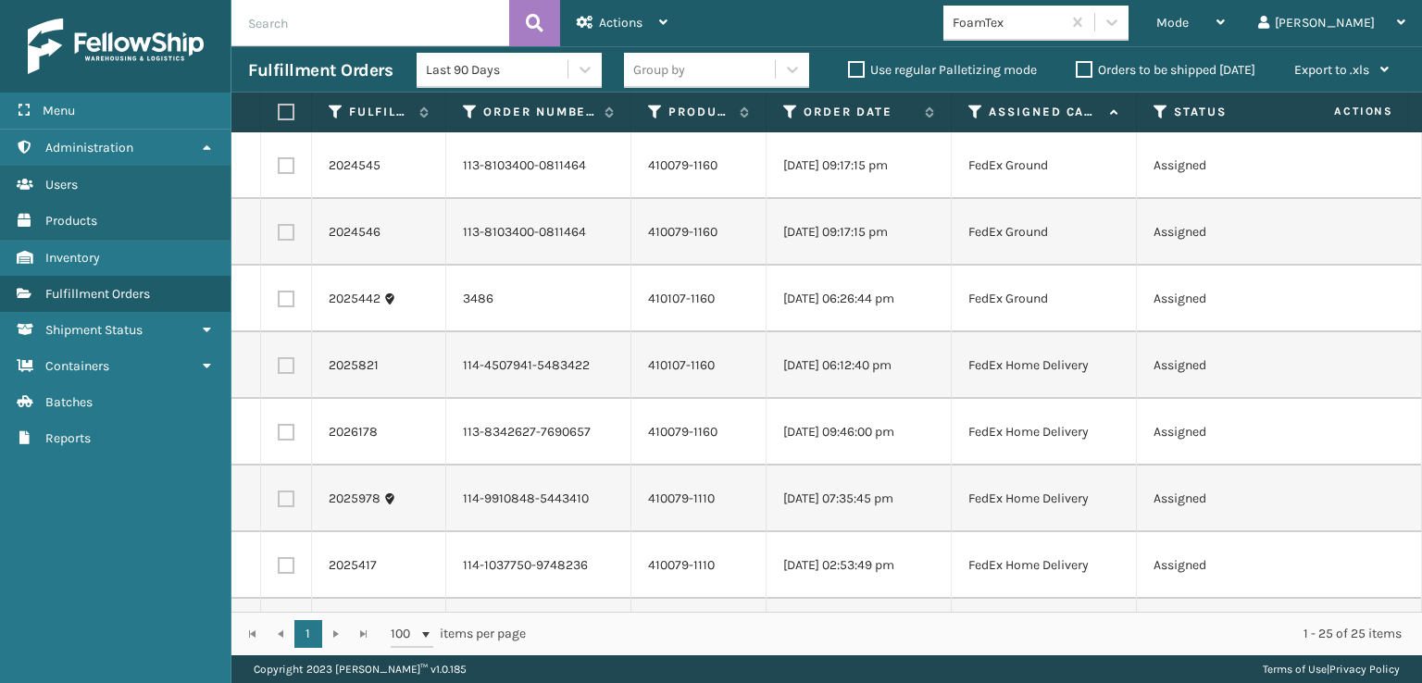
click at [286, 105] on label at bounding box center [283, 112] width 11 height 17
click at [279, 106] on input "checkbox" at bounding box center [278, 112] width 1 height 12
checkbox input "true"
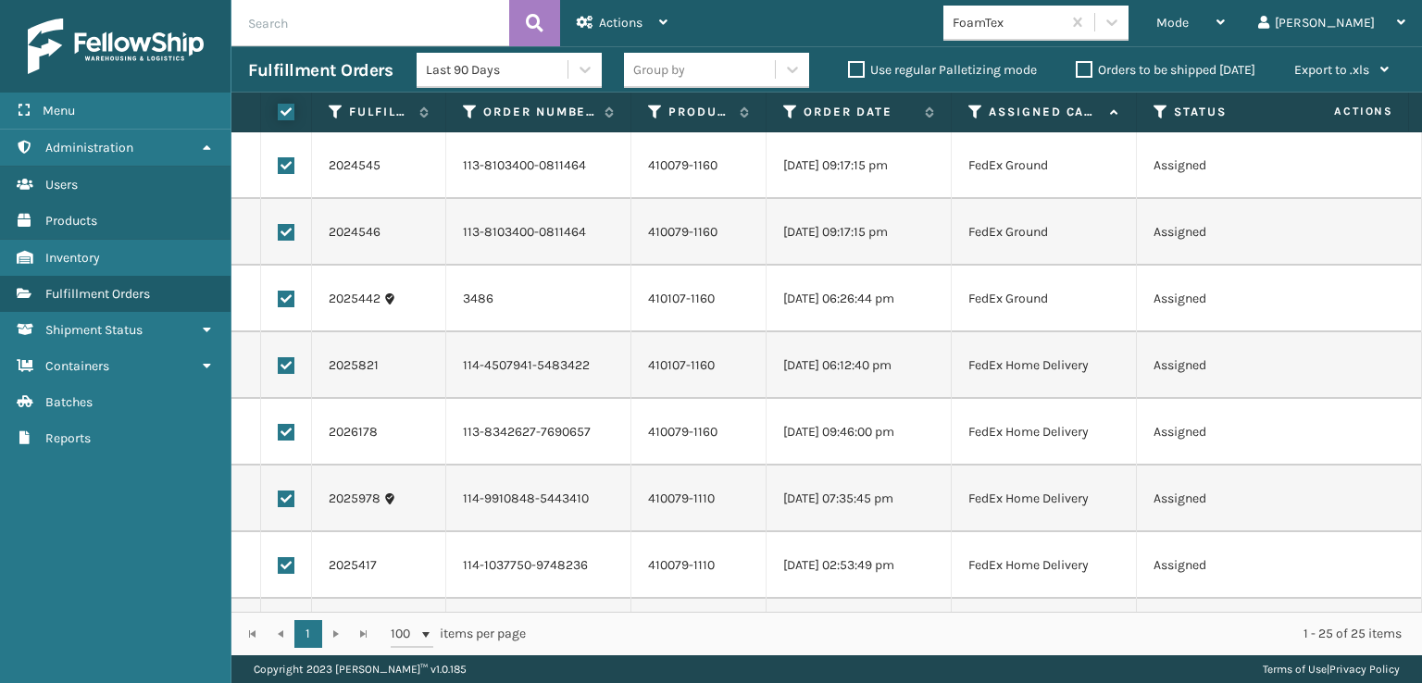
checkbox input "true"
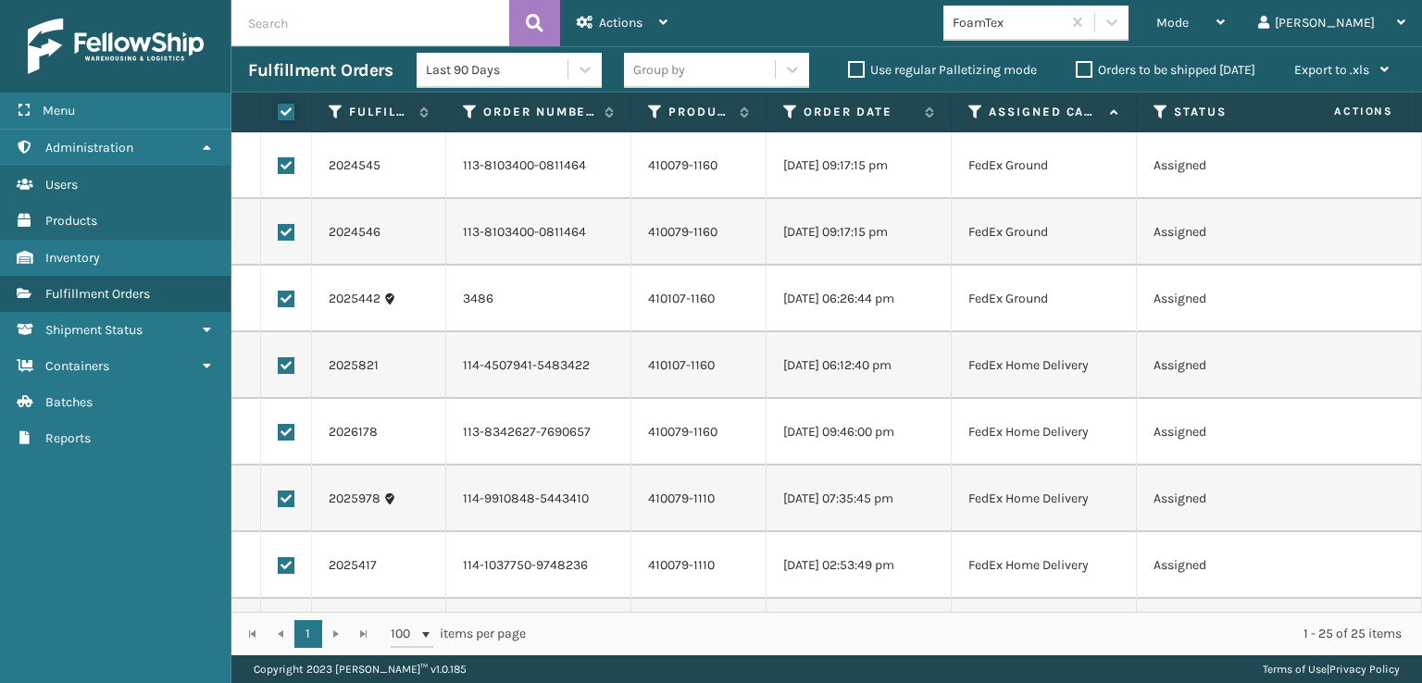
checkbox input "true"
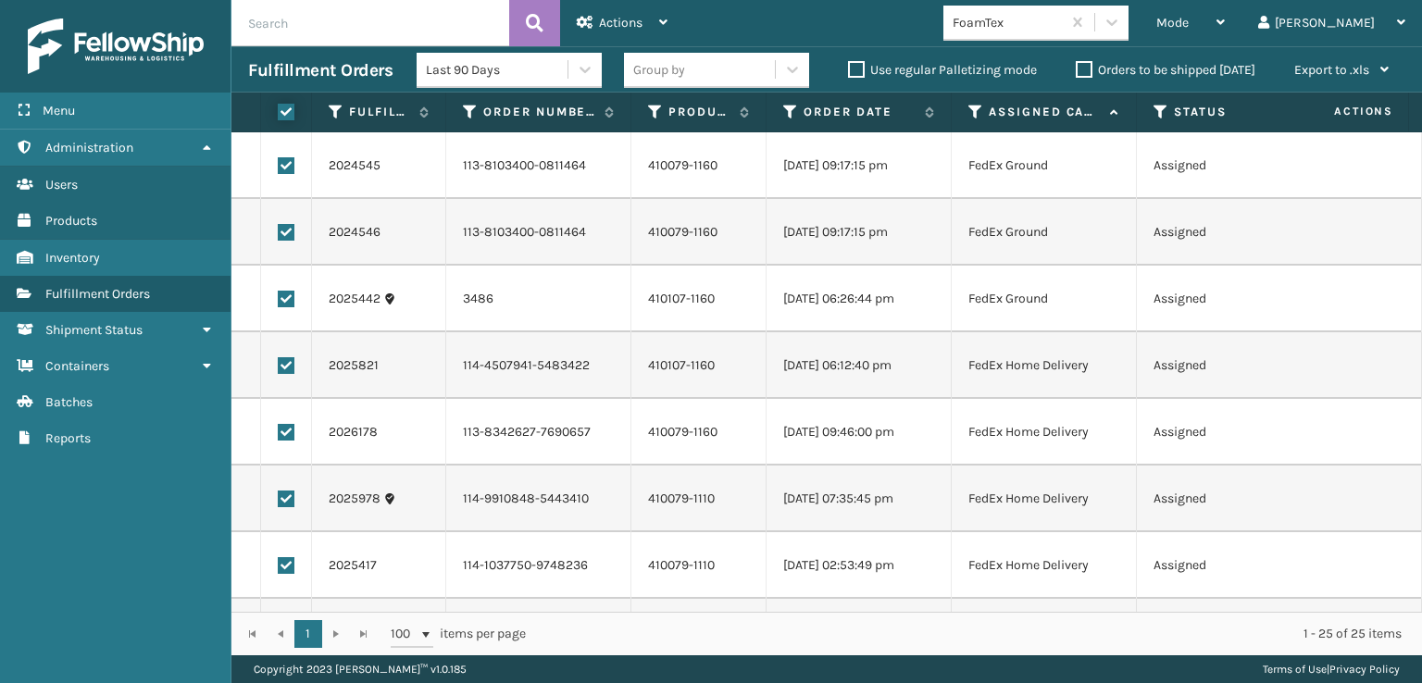
checkbox input "true"
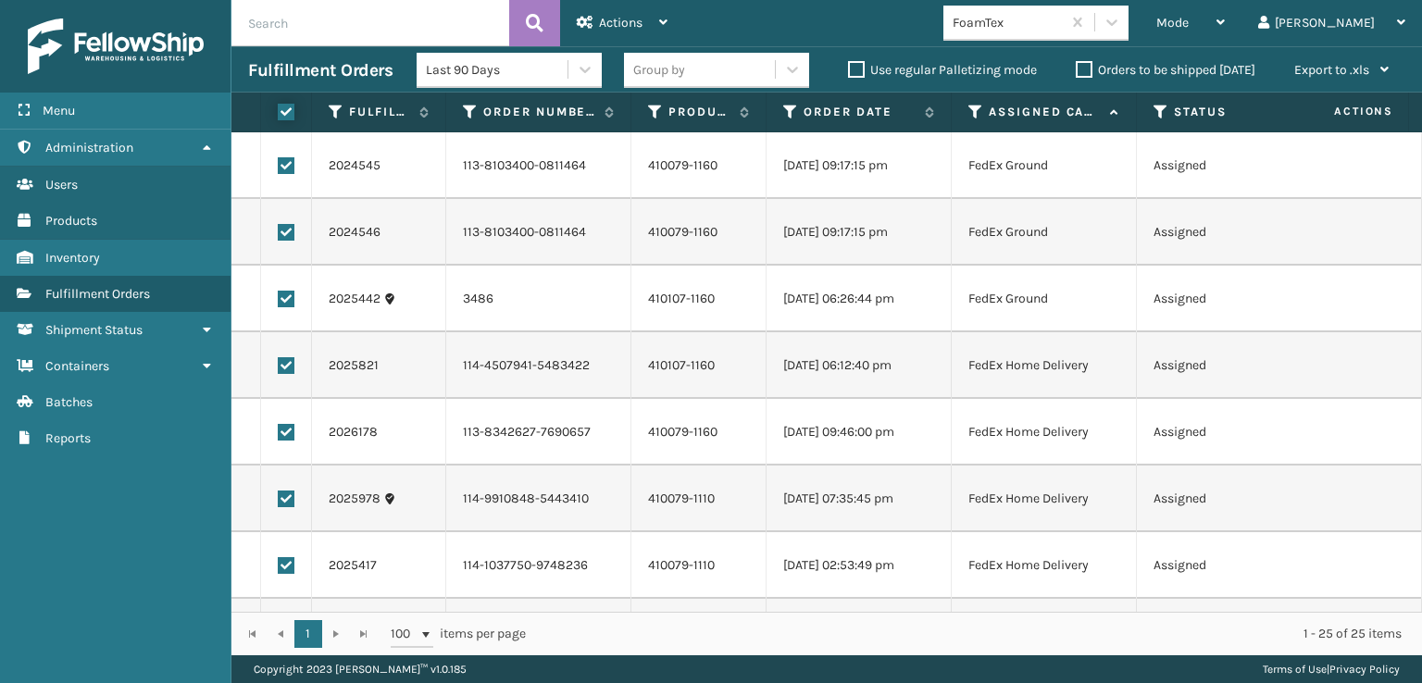
checkbox input "true"
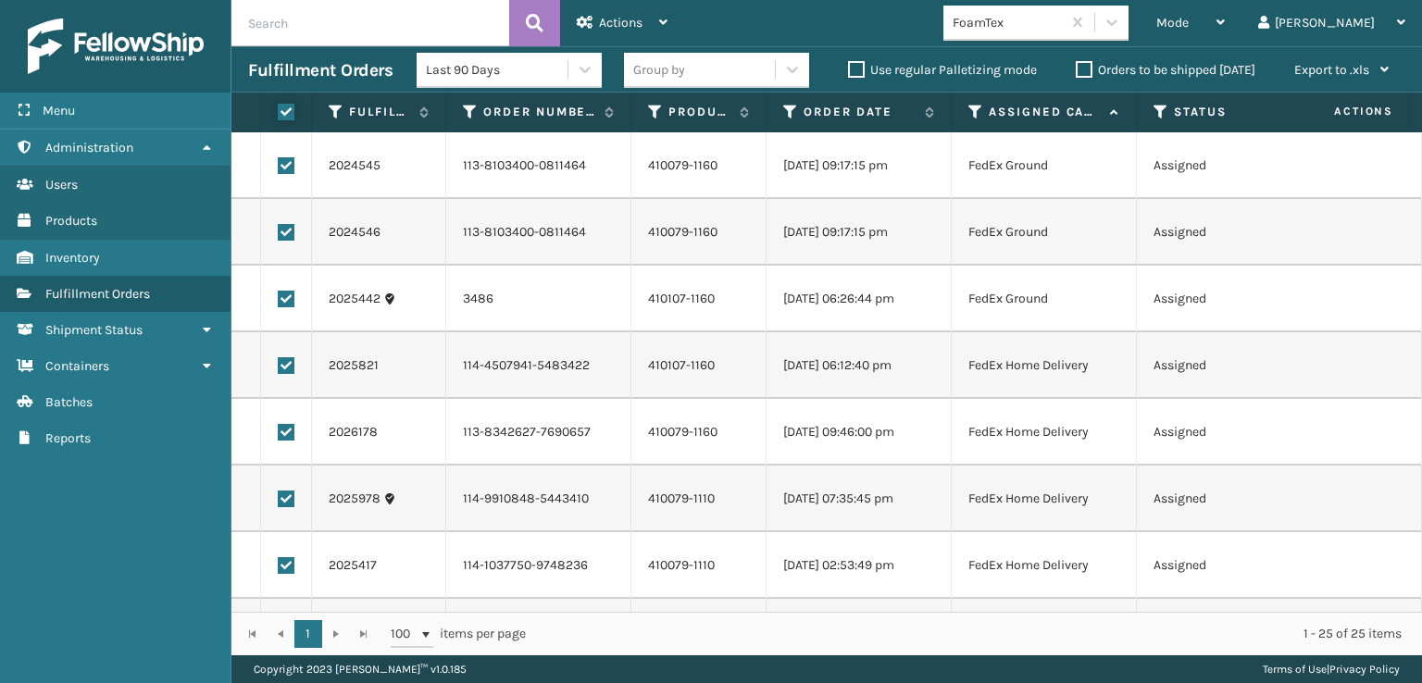
checkbox input "true"
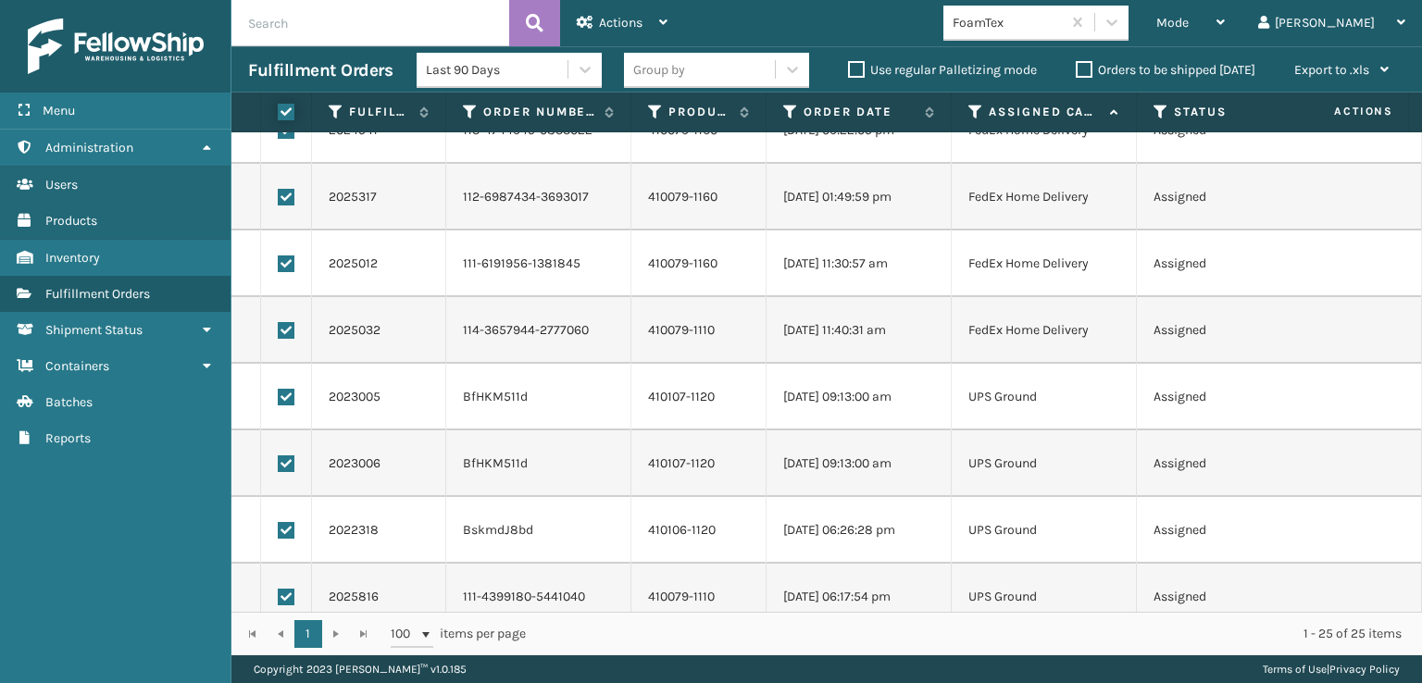
scroll to position [1200, 0]
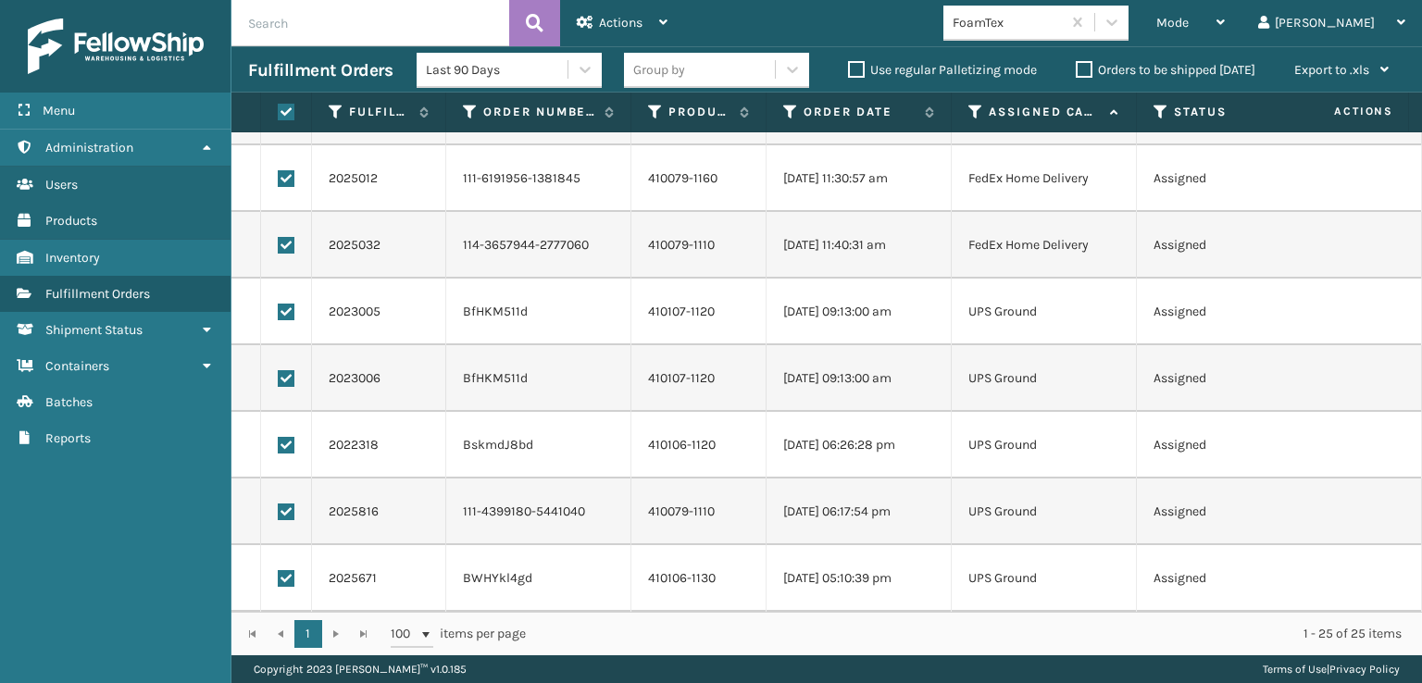
click at [289, 571] on label at bounding box center [286, 578] width 17 height 17
click at [279, 571] on input "checkbox" at bounding box center [278, 576] width 1 height 12
checkbox input "false"
click at [287, 505] on label at bounding box center [286, 512] width 17 height 17
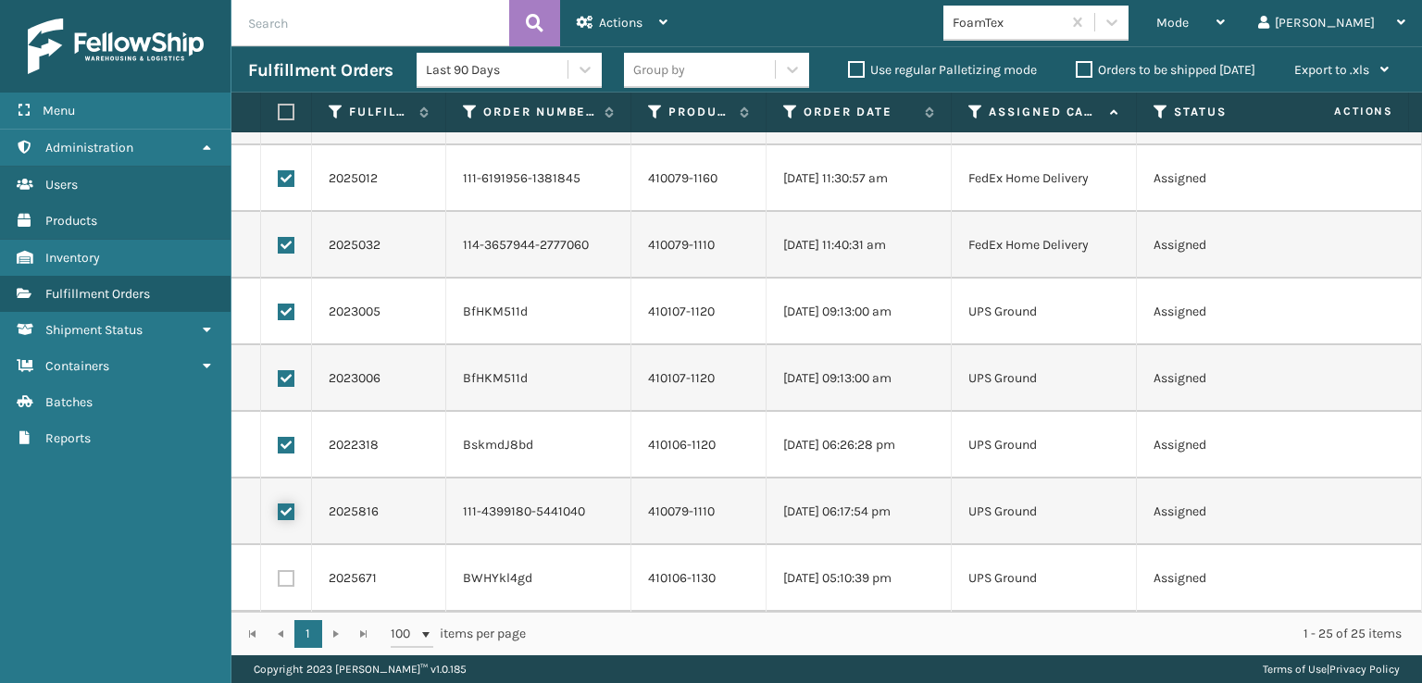
click at [279, 505] on input "checkbox" at bounding box center [278, 510] width 1 height 12
checkbox input "false"
click at [283, 437] on label at bounding box center [286, 445] width 17 height 17
click at [279, 437] on input "checkbox" at bounding box center [278, 443] width 1 height 12
checkbox input "false"
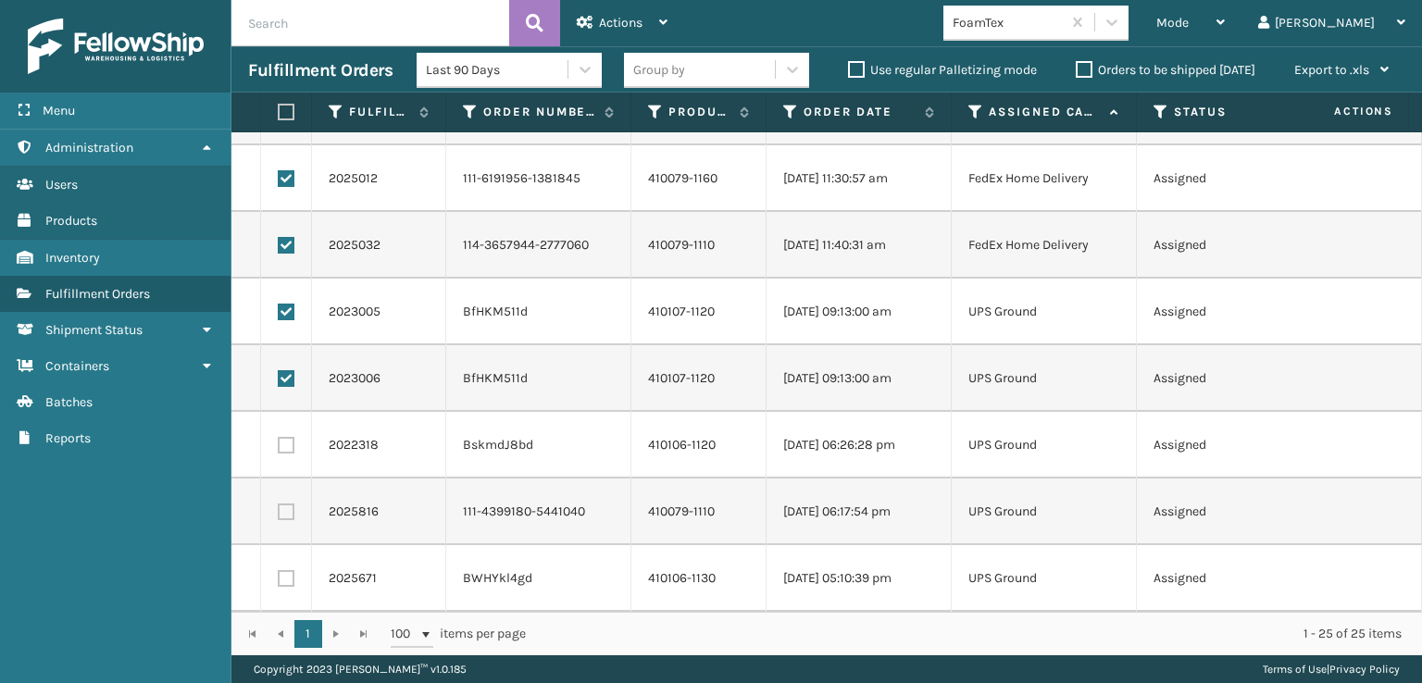
click at [287, 370] on label at bounding box center [286, 378] width 17 height 17
click at [279, 370] on input "checkbox" at bounding box center [278, 376] width 1 height 12
checkbox input "false"
click at [288, 304] on label at bounding box center [286, 312] width 17 height 17
click at [279, 304] on input "checkbox" at bounding box center [278, 310] width 1 height 12
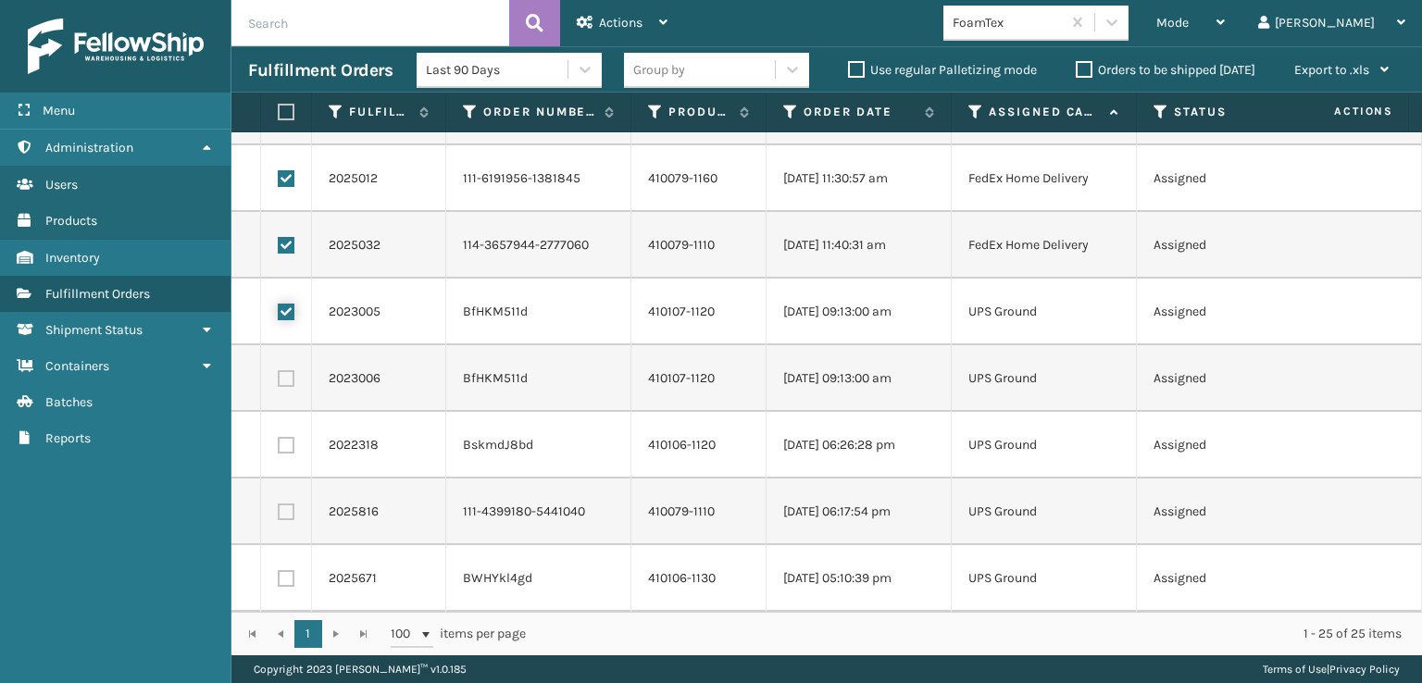
checkbox input "false"
click at [666, 28] on icon at bounding box center [663, 22] width 8 height 13
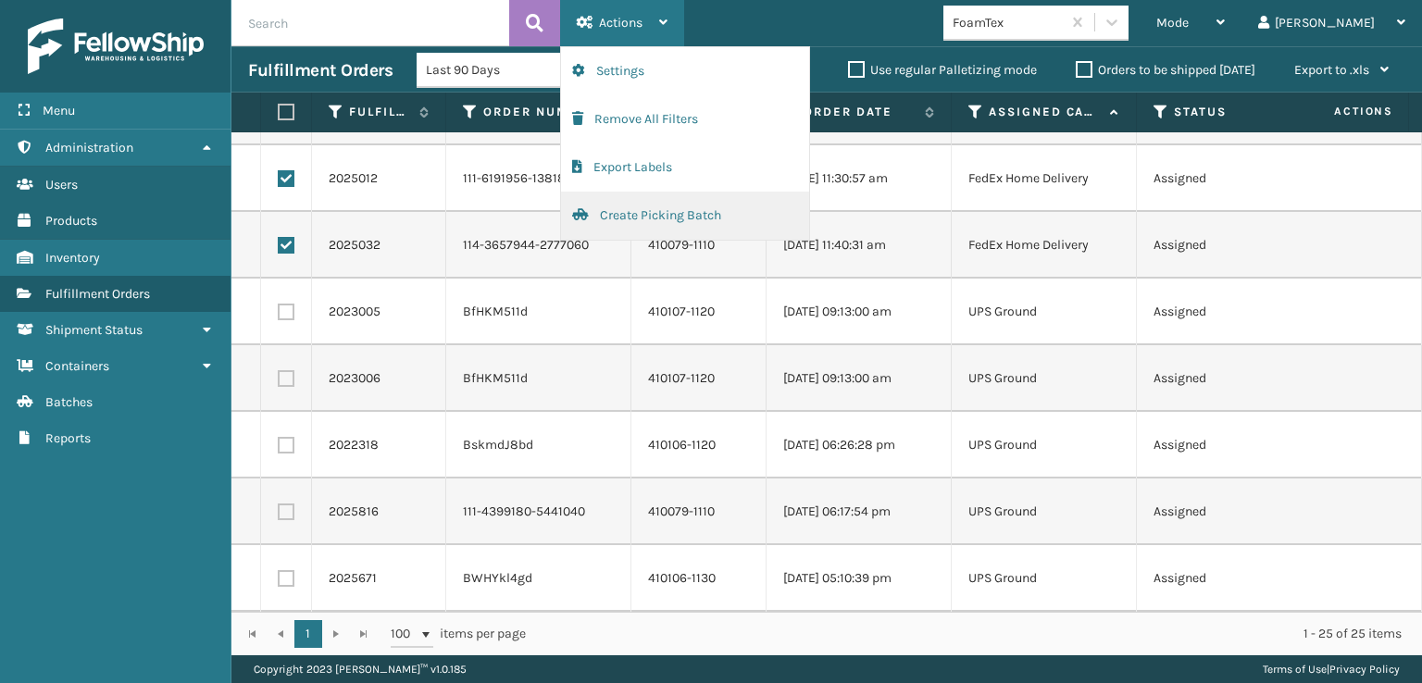
click at [672, 211] on button "Create Picking Batch" at bounding box center [685, 216] width 248 height 48
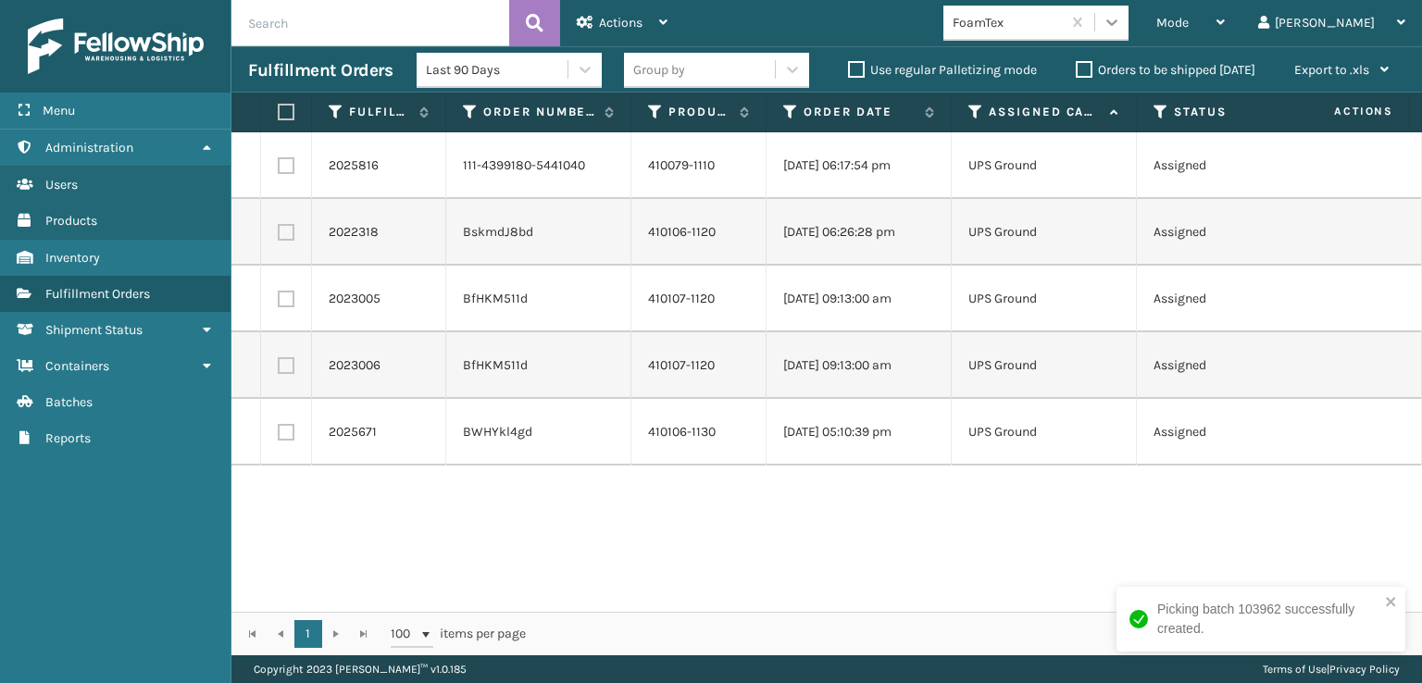
click at [1118, 22] on icon at bounding box center [1112, 22] width 11 height 6
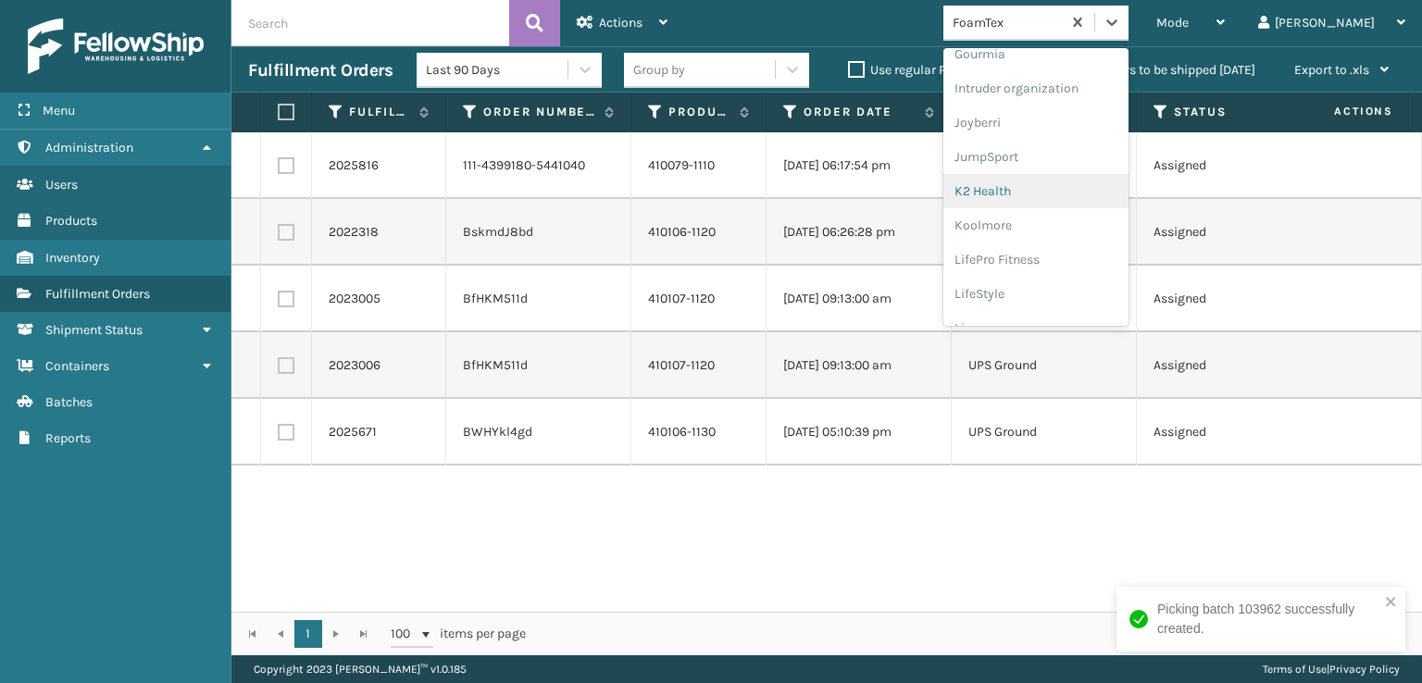
scroll to position [585, 0]
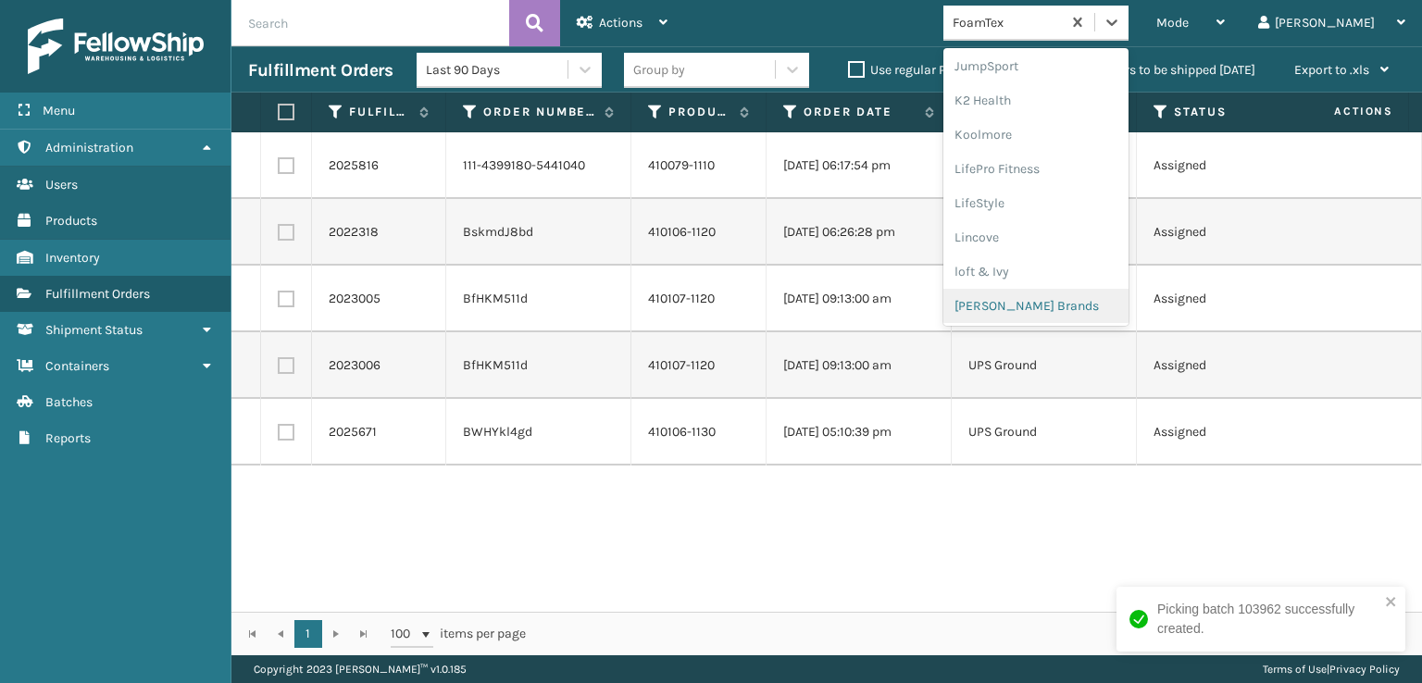
click at [1104, 307] on div "[PERSON_NAME] Brands" at bounding box center [1036, 306] width 185 height 34
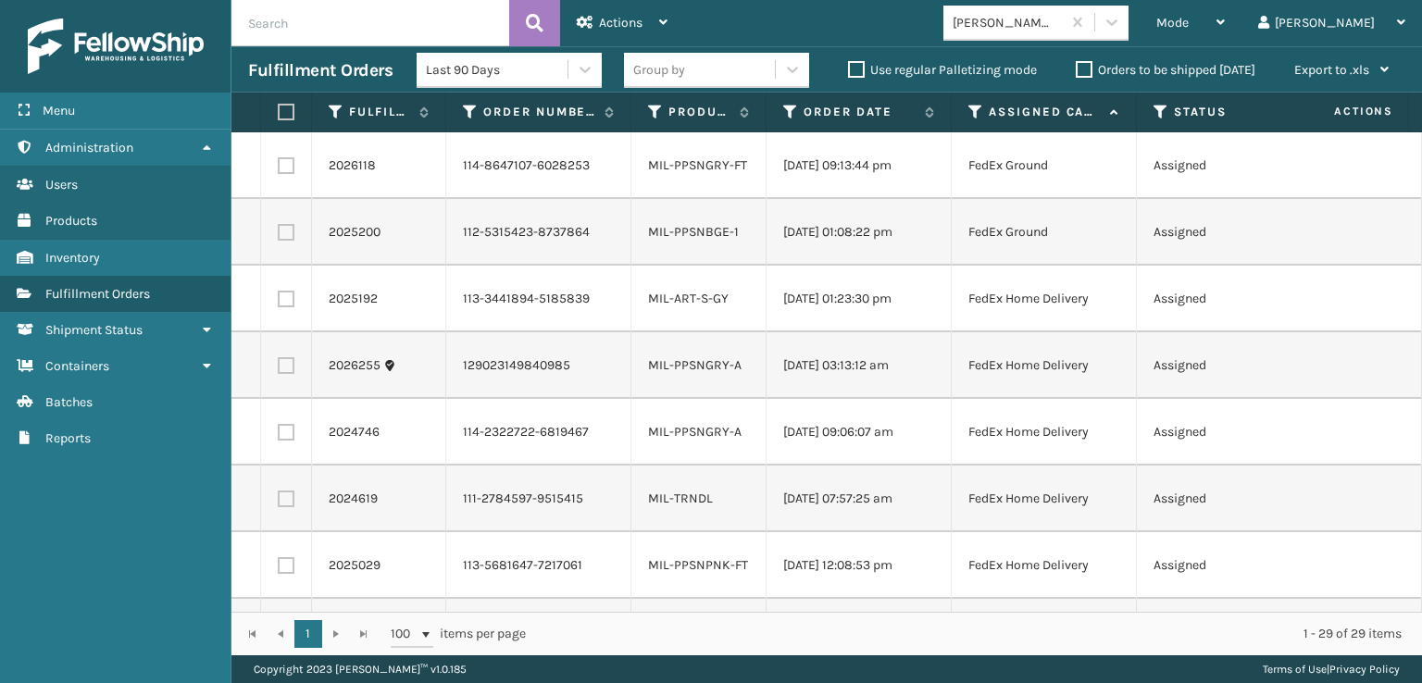
click at [287, 112] on label at bounding box center [283, 112] width 11 height 17
click at [279, 112] on input "checkbox" at bounding box center [278, 112] width 1 height 12
checkbox input "true"
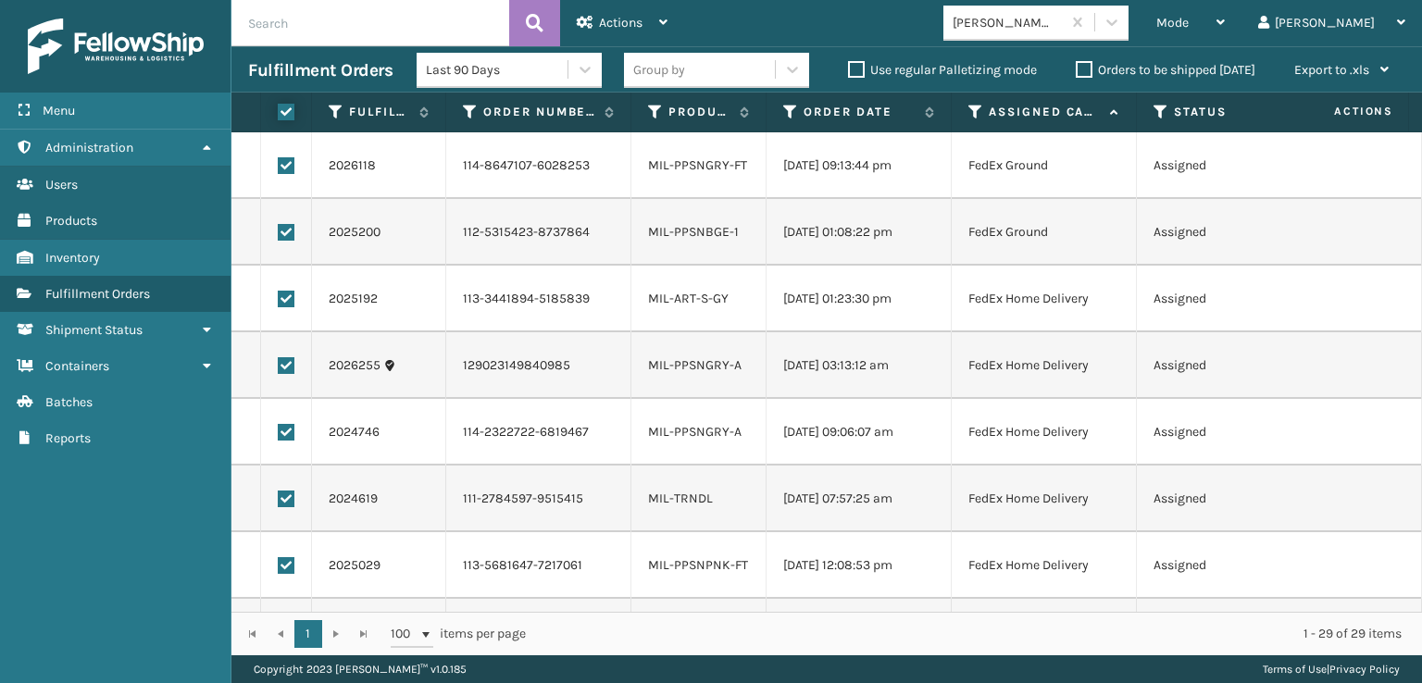
checkbox input "true"
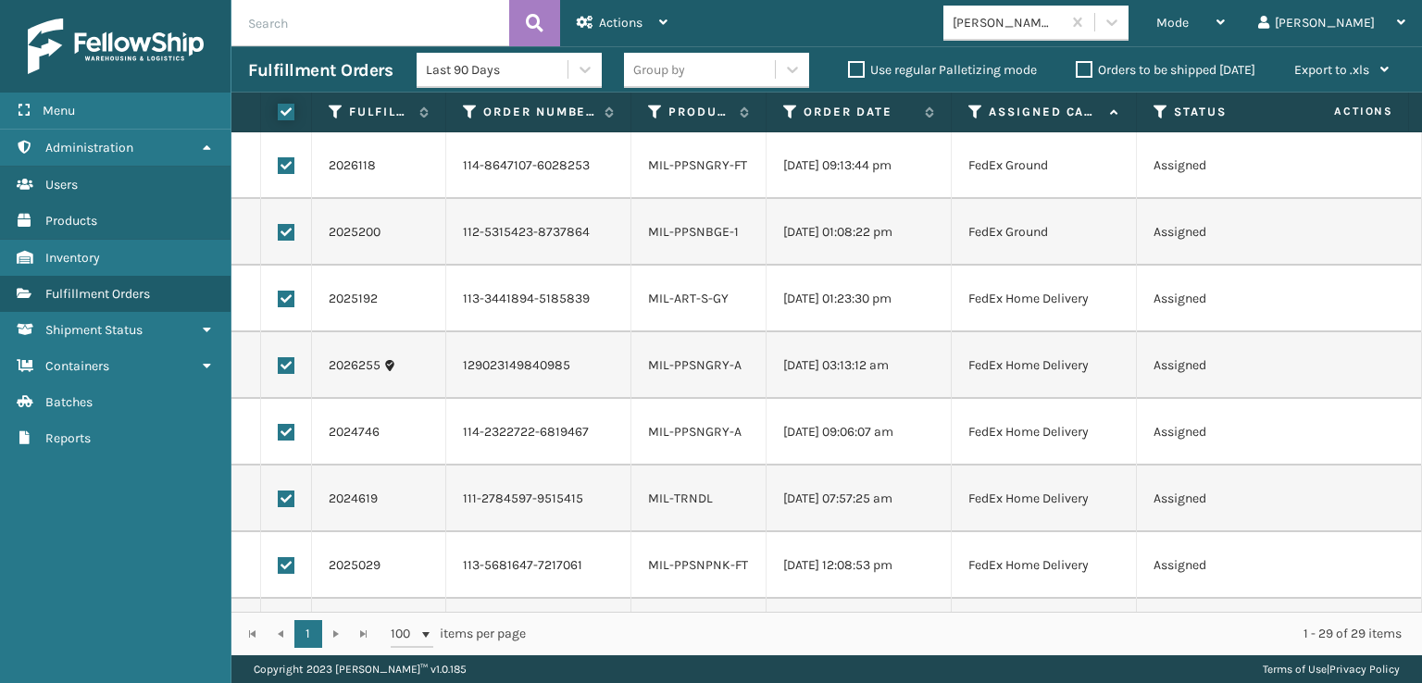
checkbox input "true"
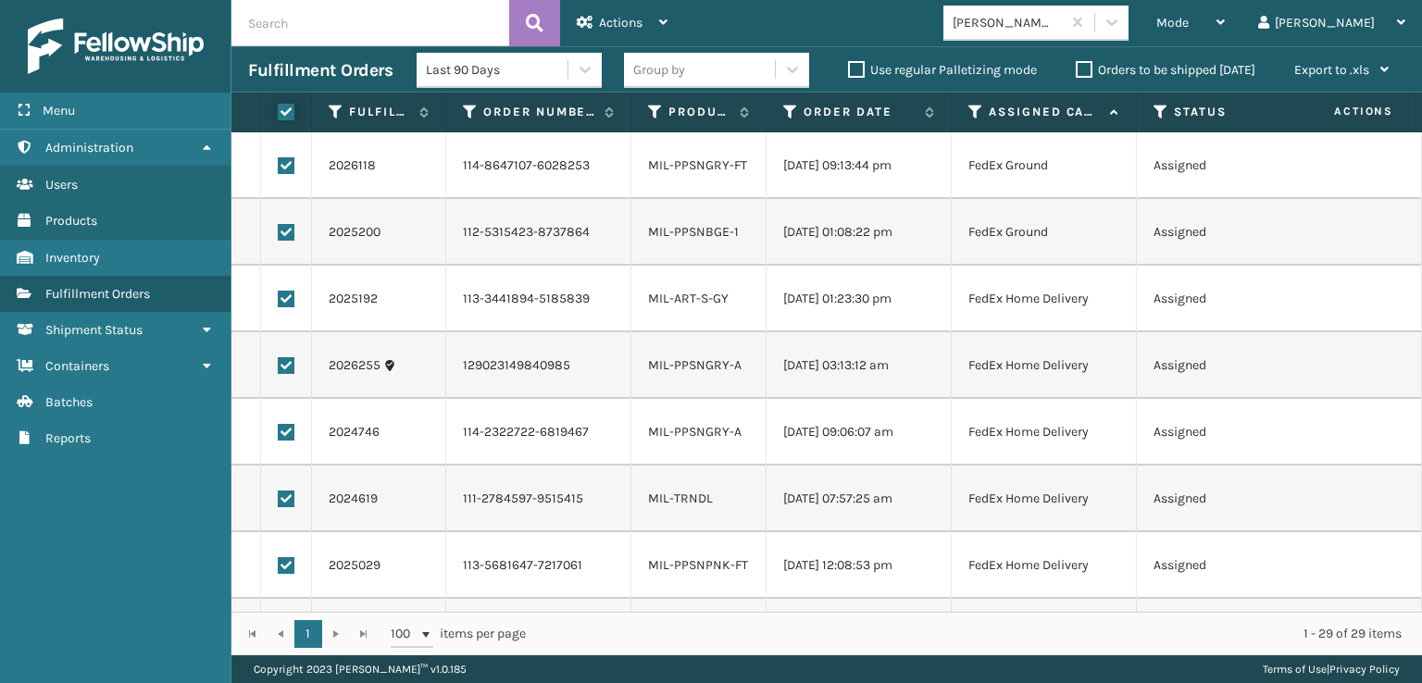
checkbox input "true"
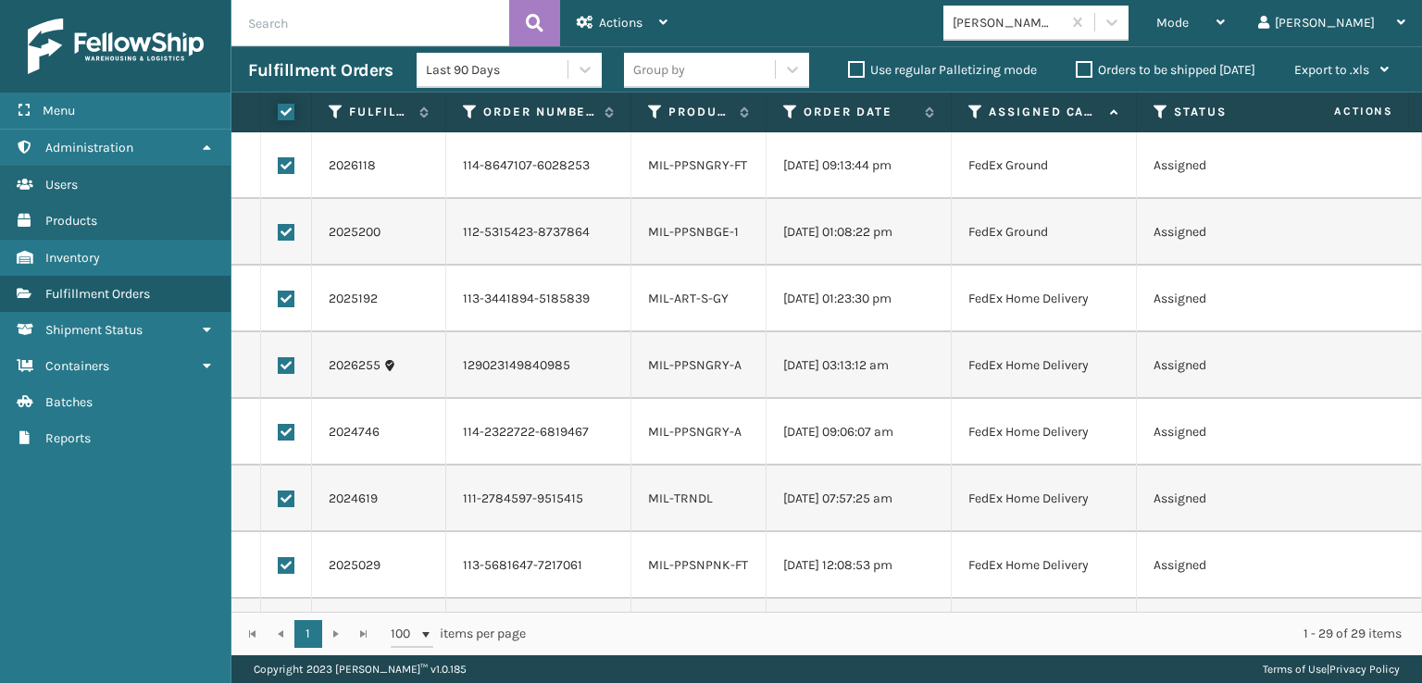
checkbox input "true"
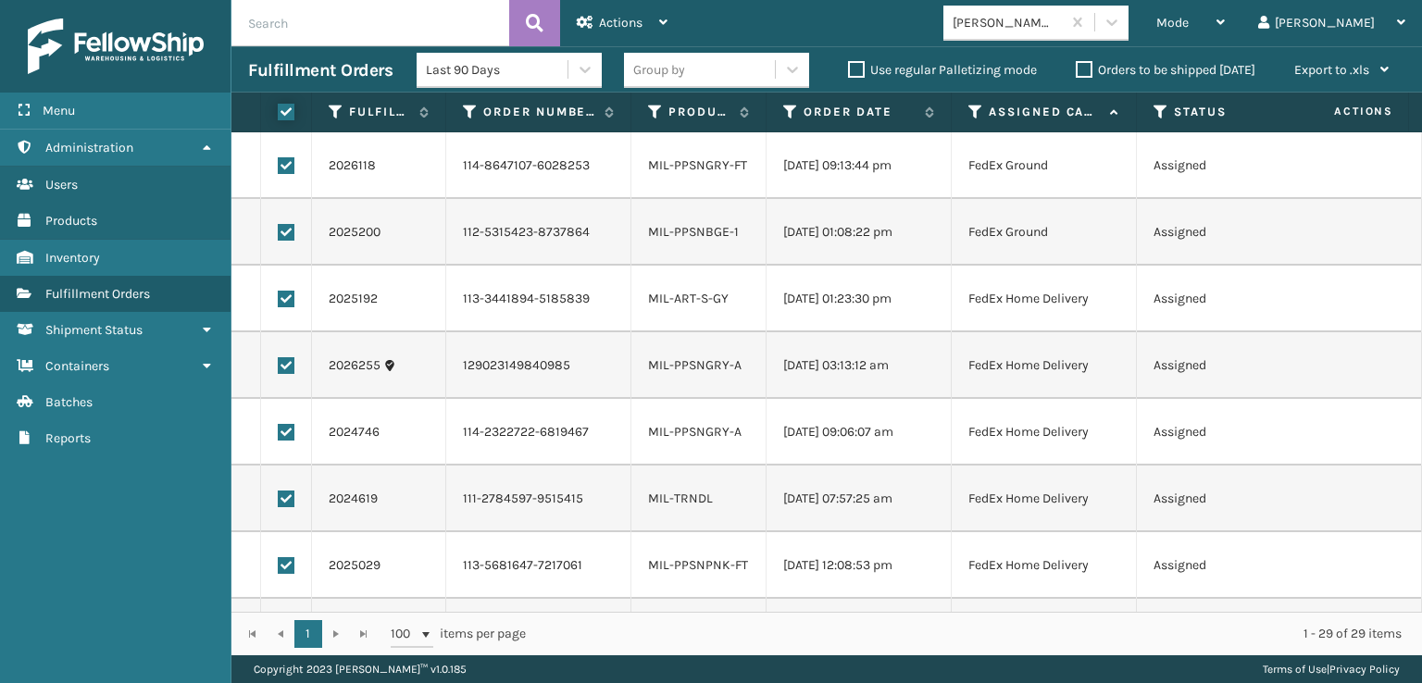
checkbox input "true"
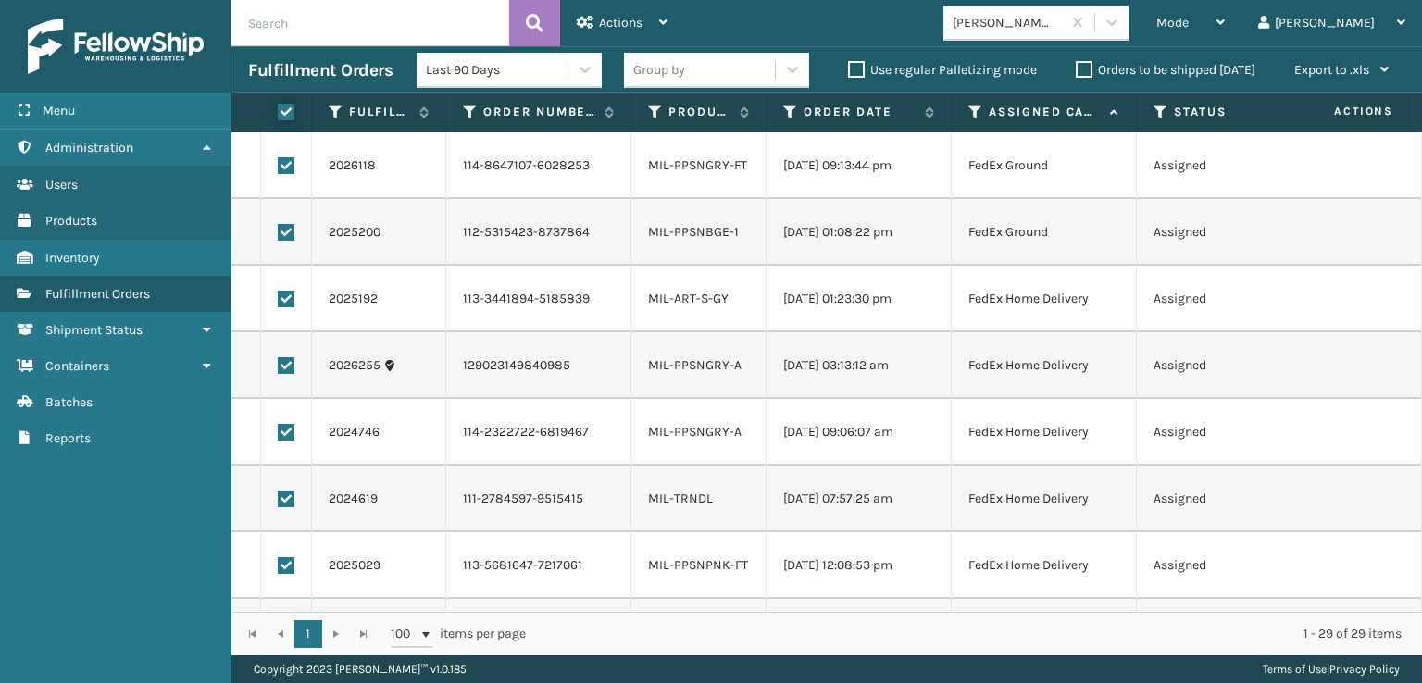
checkbox input "true"
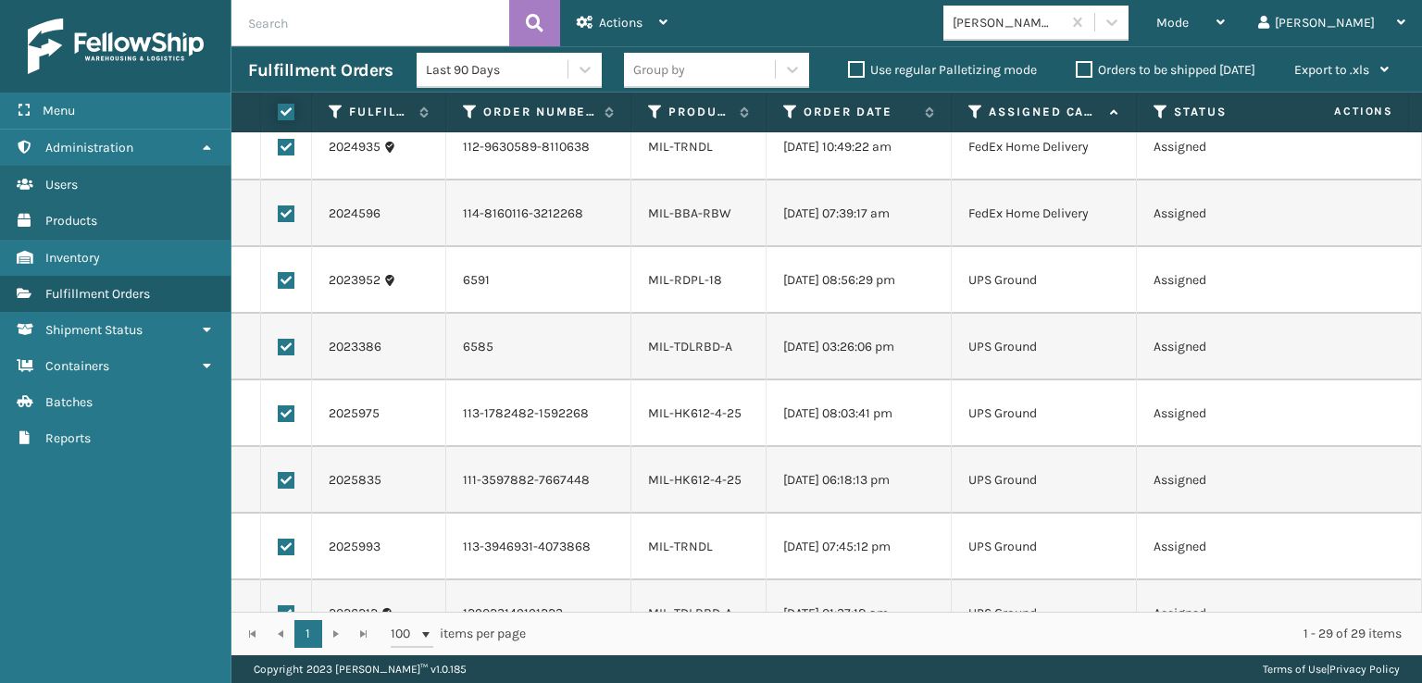
scroll to position [1467, 0]
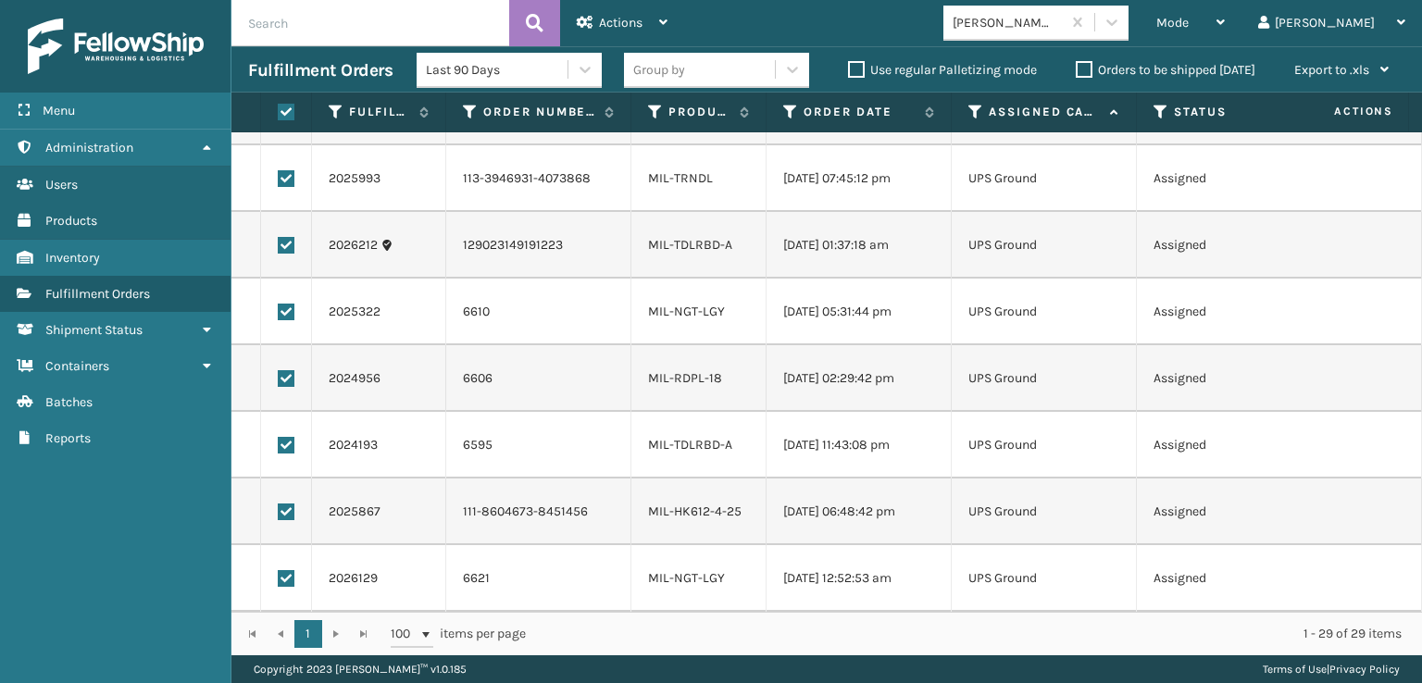
click at [293, 570] on label at bounding box center [286, 578] width 17 height 17
click at [279, 570] on input "checkbox" at bounding box center [278, 576] width 1 height 12
checkbox input "false"
click at [282, 504] on label at bounding box center [286, 512] width 17 height 17
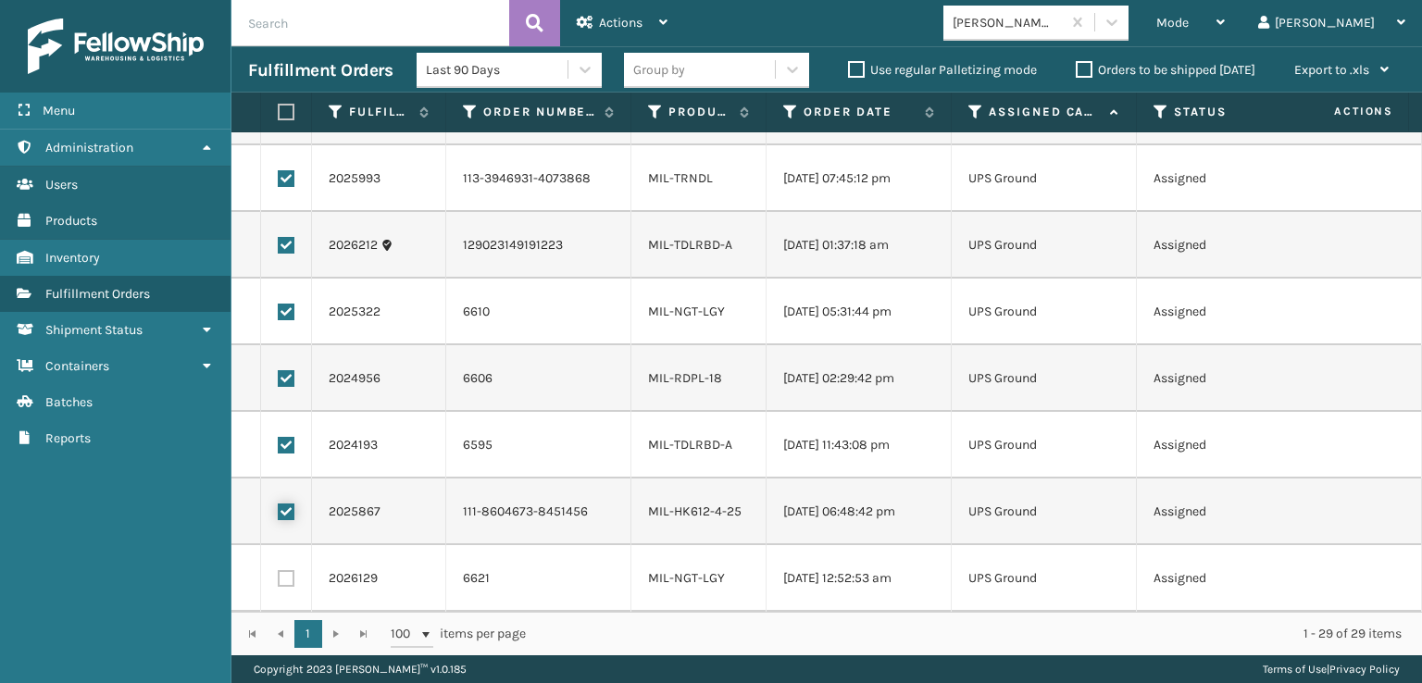
click at [279, 504] on input "checkbox" at bounding box center [278, 510] width 1 height 12
checkbox input "false"
click at [285, 437] on label at bounding box center [286, 445] width 17 height 17
click at [279, 437] on input "checkbox" at bounding box center [278, 443] width 1 height 12
checkbox input "false"
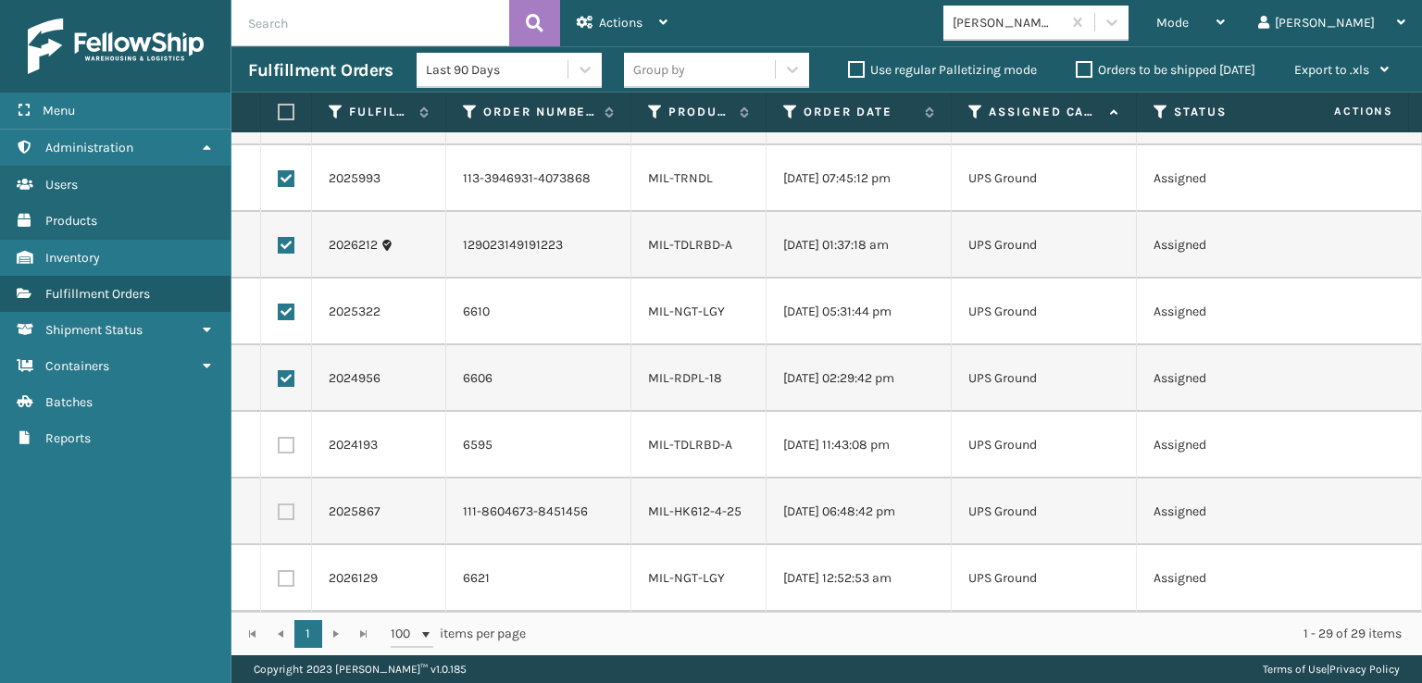
click at [283, 370] on label at bounding box center [286, 378] width 17 height 17
click at [279, 370] on input "checkbox" at bounding box center [278, 376] width 1 height 12
checkbox input "false"
click at [283, 304] on label at bounding box center [286, 312] width 17 height 17
click at [279, 304] on input "checkbox" at bounding box center [278, 310] width 1 height 12
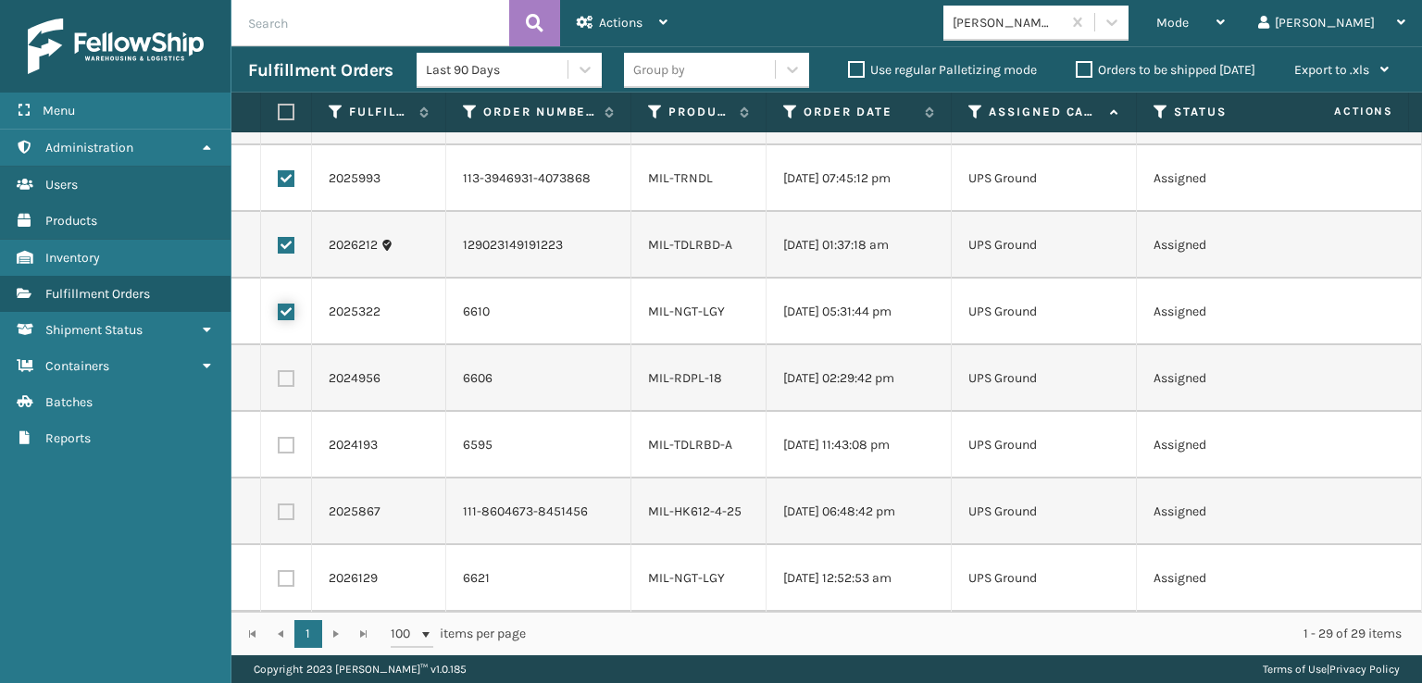
checkbox input "false"
click at [286, 237] on label at bounding box center [286, 245] width 17 height 17
click at [279, 237] on input "checkbox" at bounding box center [278, 243] width 1 height 12
checkbox input "false"
click at [280, 170] on label at bounding box center [286, 178] width 17 height 17
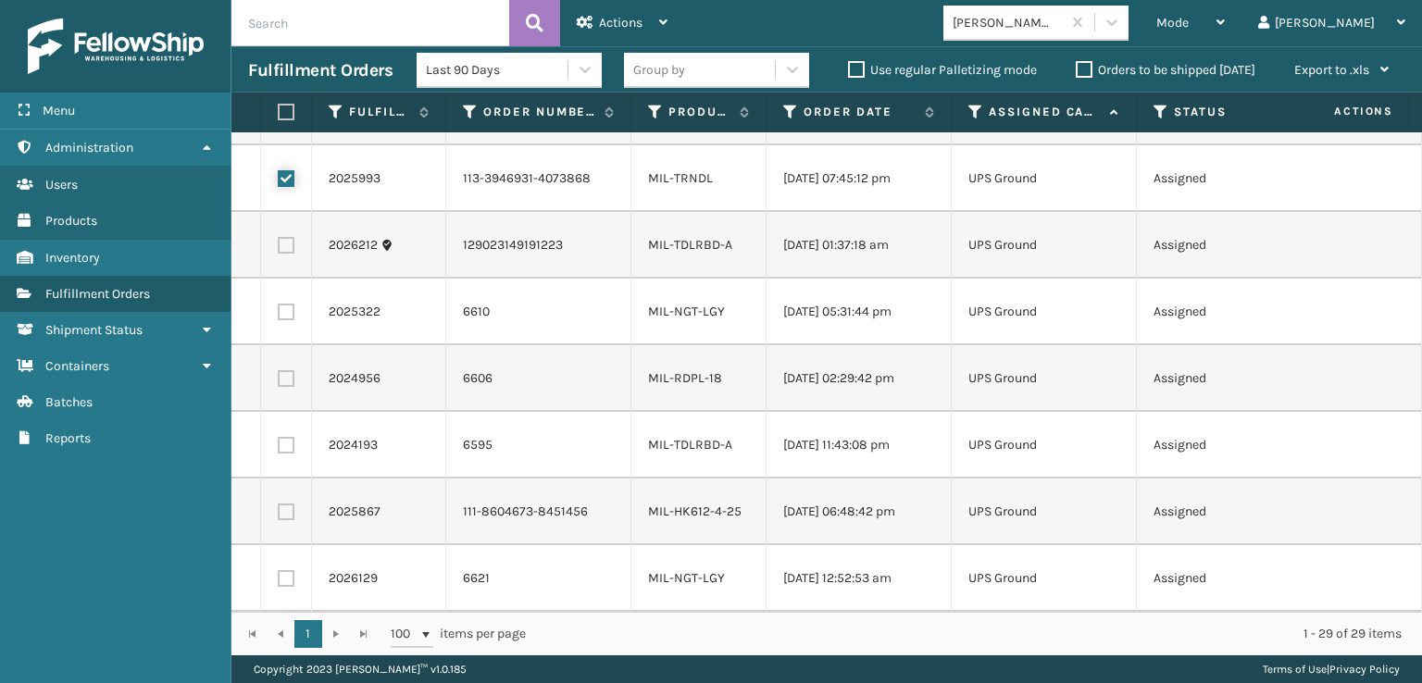
click at [279, 170] on input "checkbox" at bounding box center [278, 176] width 1 height 12
checkbox input "false"
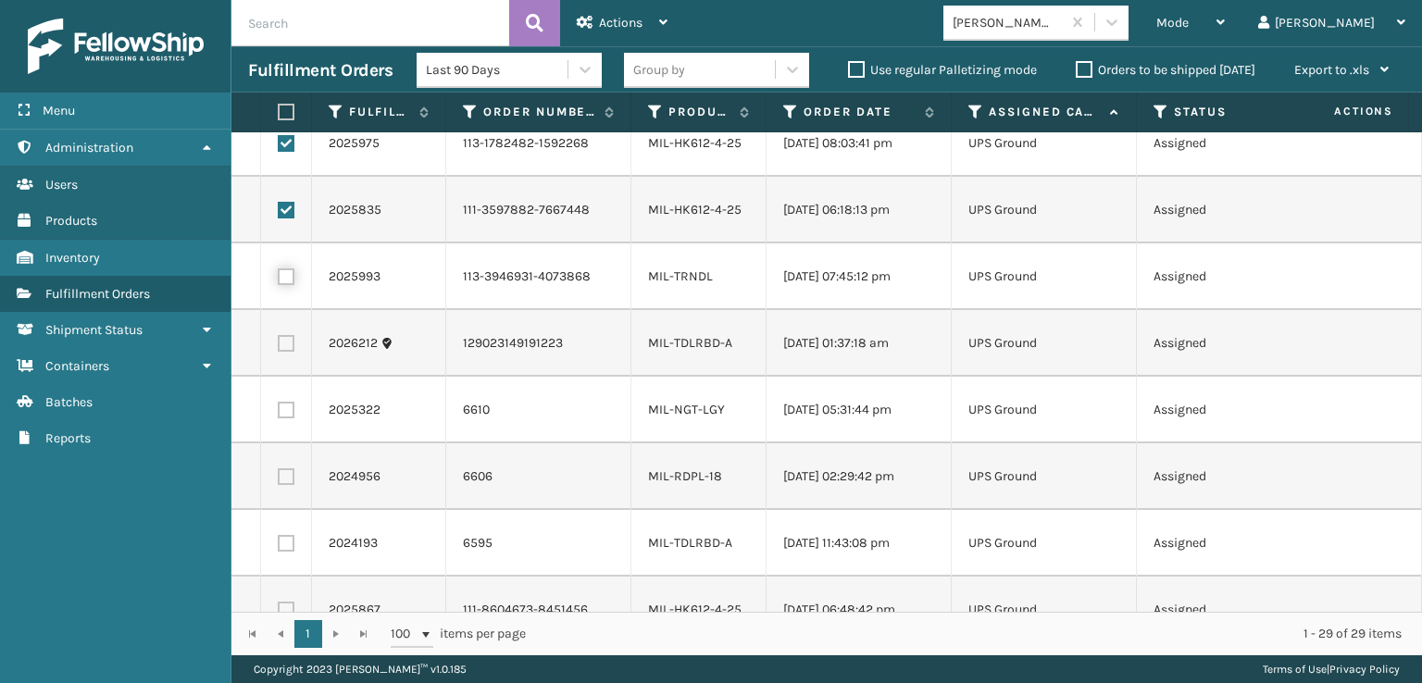
scroll to position [1189, 0]
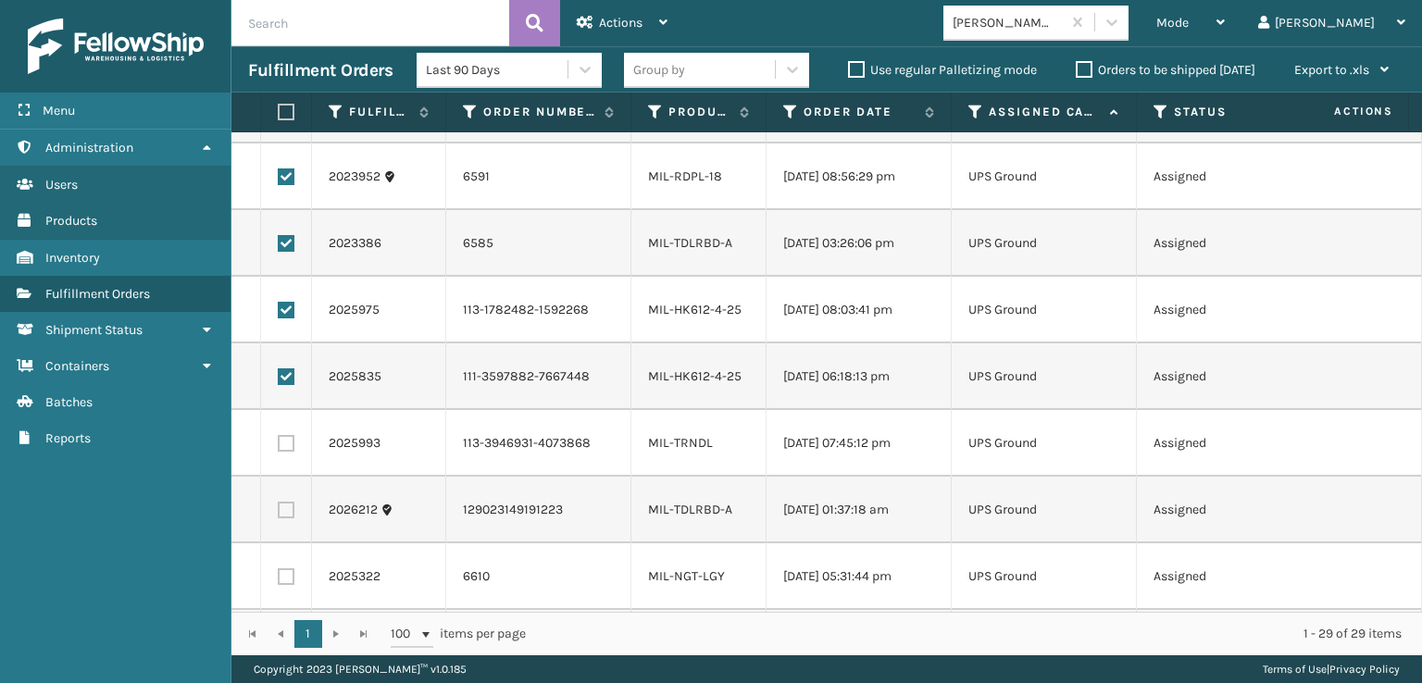
click at [285, 383] on label at bounding box center [286, 377] width 17 height 17
click at [279, 381] on input "checkbox" at bounding box center [278, 375] width 1 height 12
checkbox input "false"
click at [288, 302] on label at bounding box center [286, 310] width 17 height 17
click at [279, 302] on input "checkbox" at bounding box center [278, 308] width 1 height 12
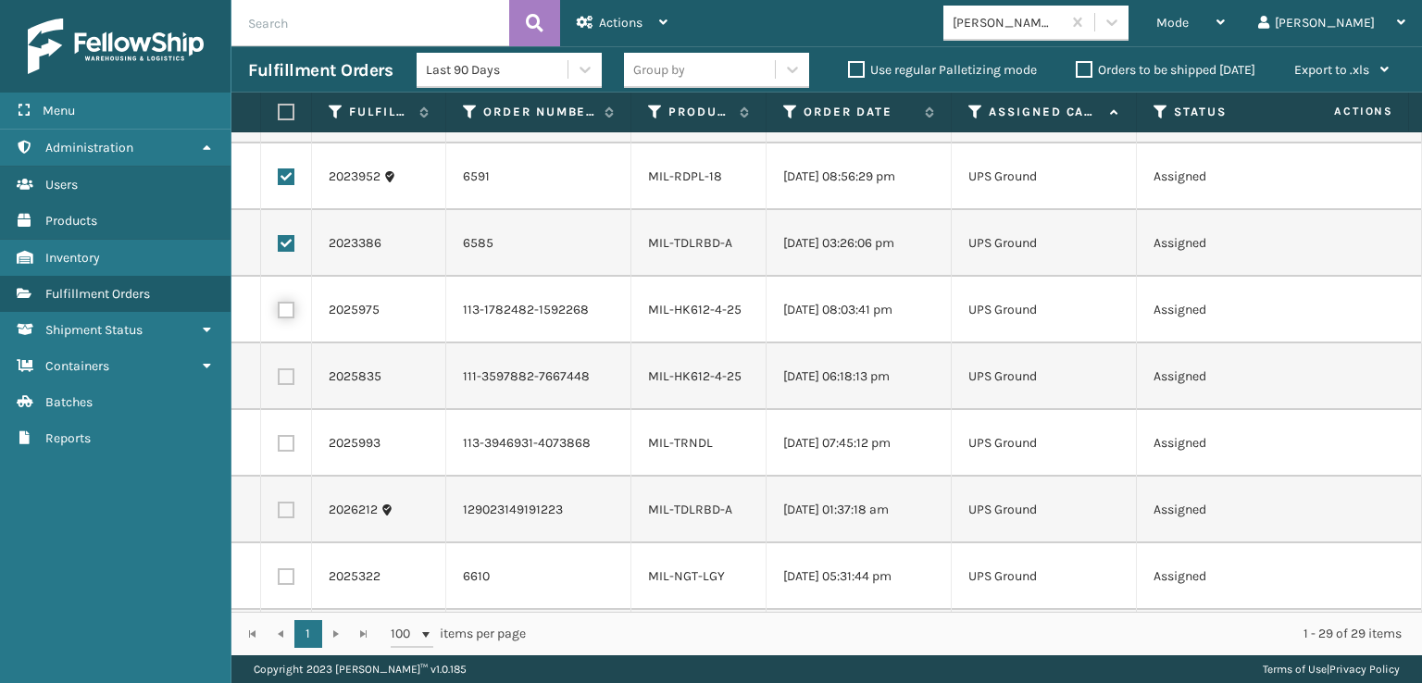
checkbox input "false"
click at [289, 240] on label at bounding box center [286, 243] width 17 height 17
click at [279, 240] on input "checkbox" at bounding box center [278, 241] width 1 height 12
checkbox input "false"
click at [289, 180] on label at bounding box center [286, 177] width 17 height 17
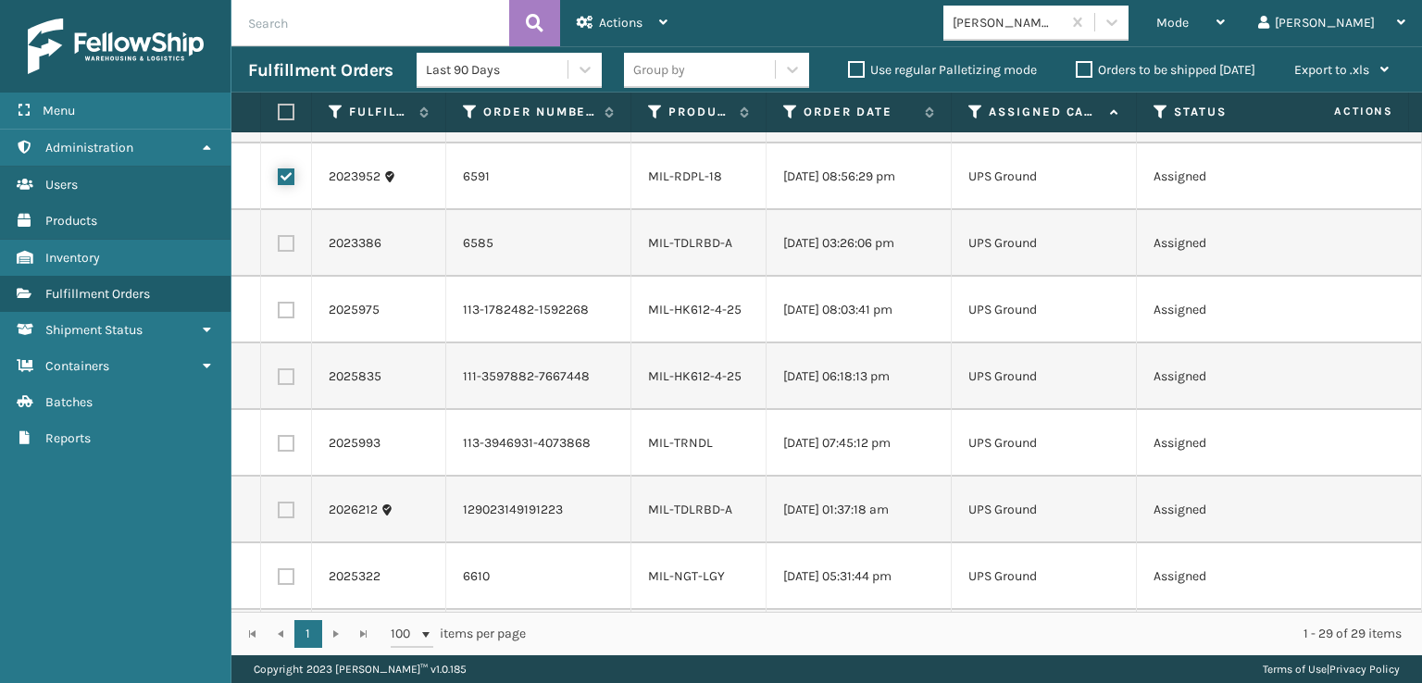
click at [279, 180] on input "checkbox" at bounding box center [278, 175] width 1 height 12
checkbox input "false"
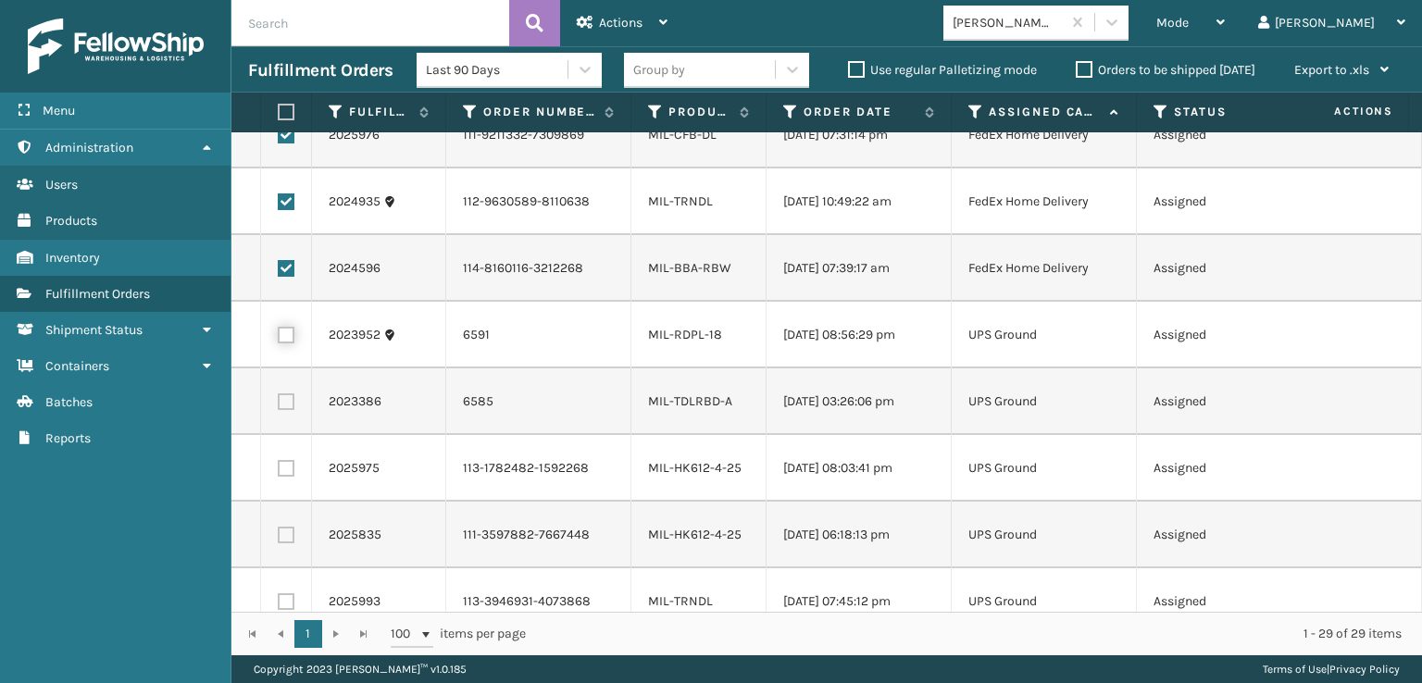
scroll to position [1004, 0]
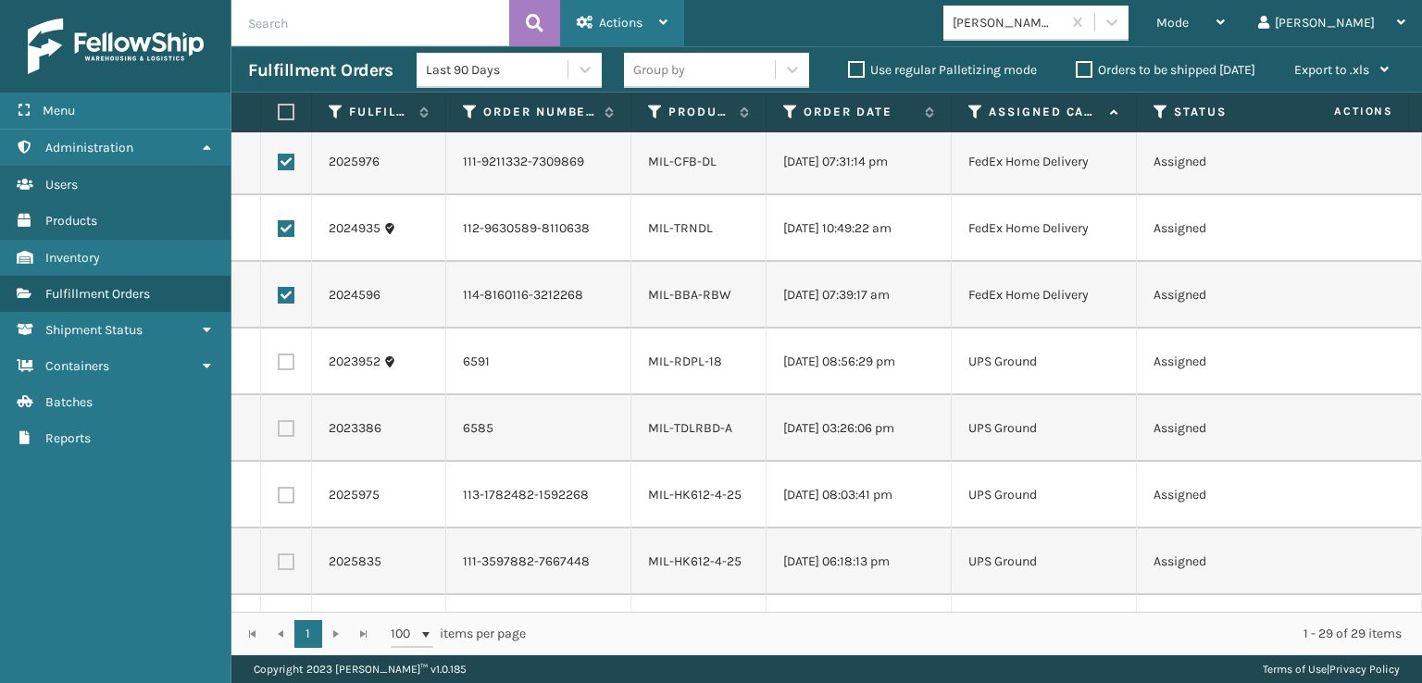
click at [614, 16] on span "Actions" at bounding box center [621, 23] width 44 height 16
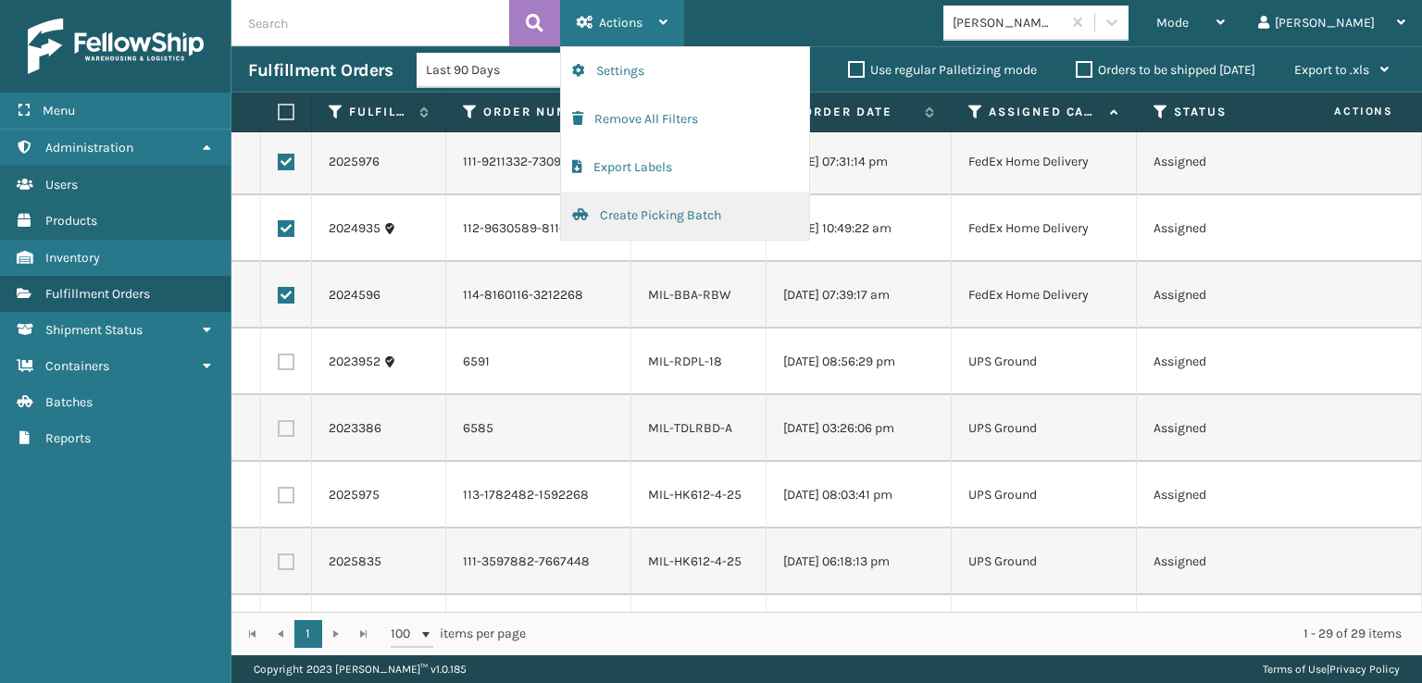
click at [617, 213] on button "Create Picking Batch" at bounding box center [685, 216] width 248 height 48
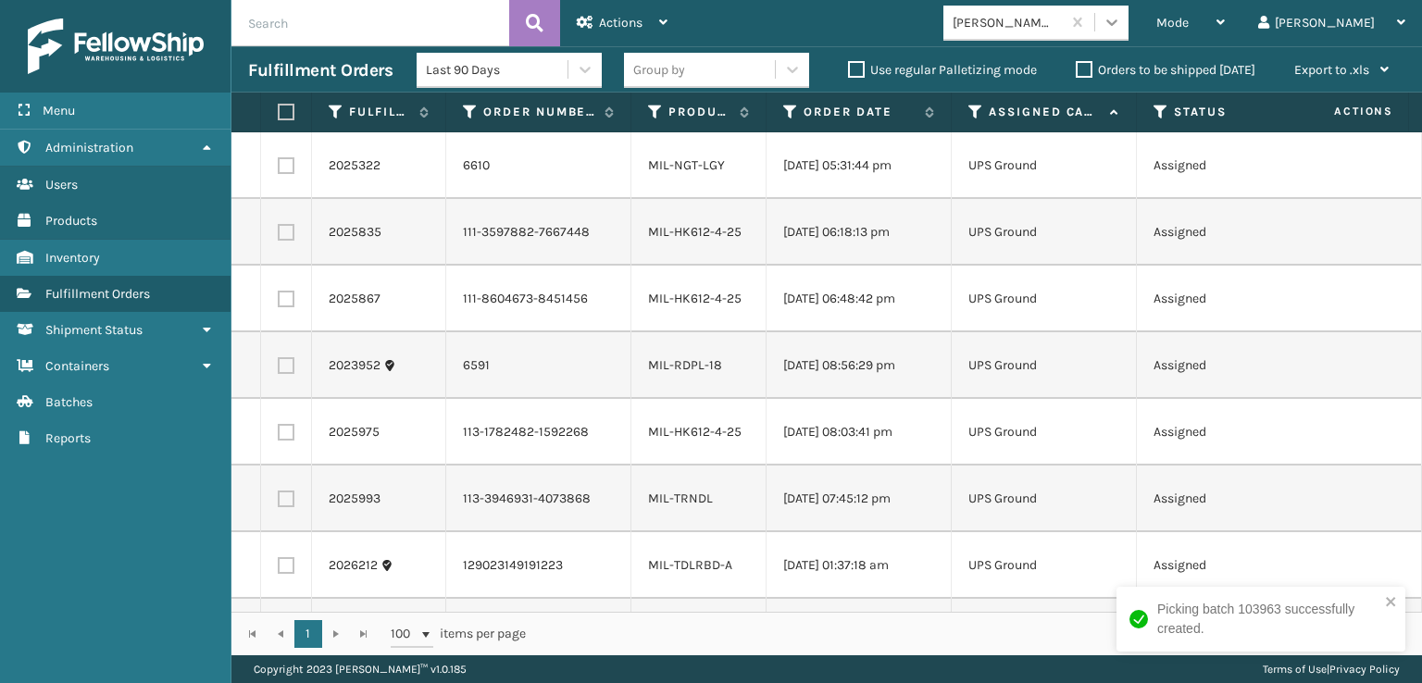
click at [1129, 10] on div at bounding box center [1112, 22] width 33 height 33
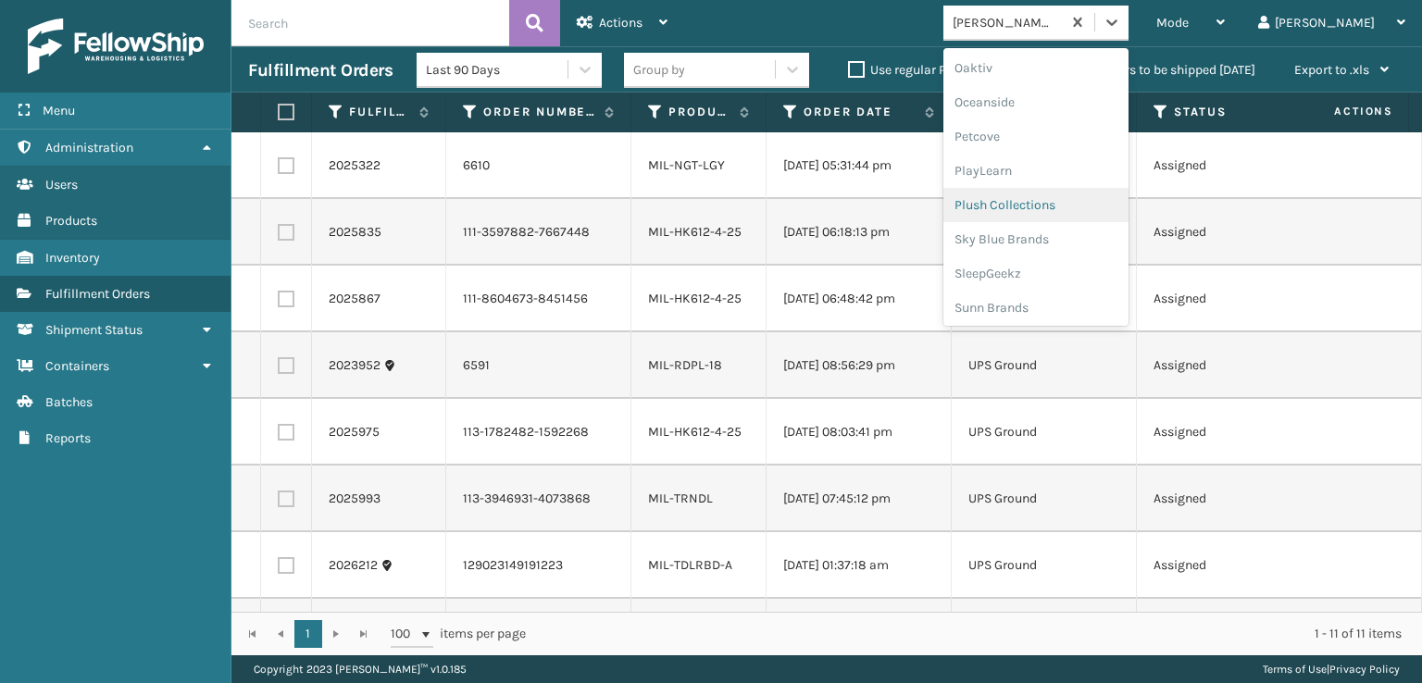
scroll to position [895, 0]
click at [1122, 208] on div "Plush Collections" at bounding box center [1036, 202] width 185 height 34
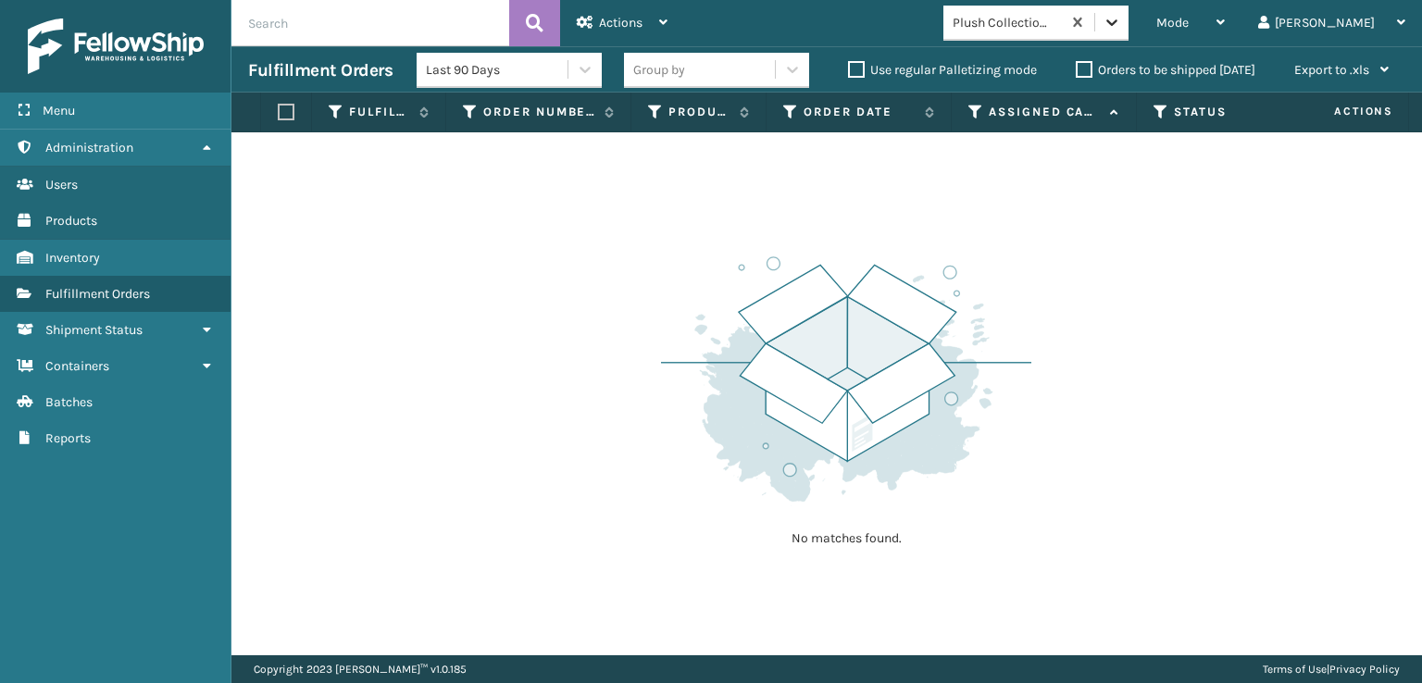
click at [1121, 13] on icon at bounding box center [1112, 22] width 19 height 19
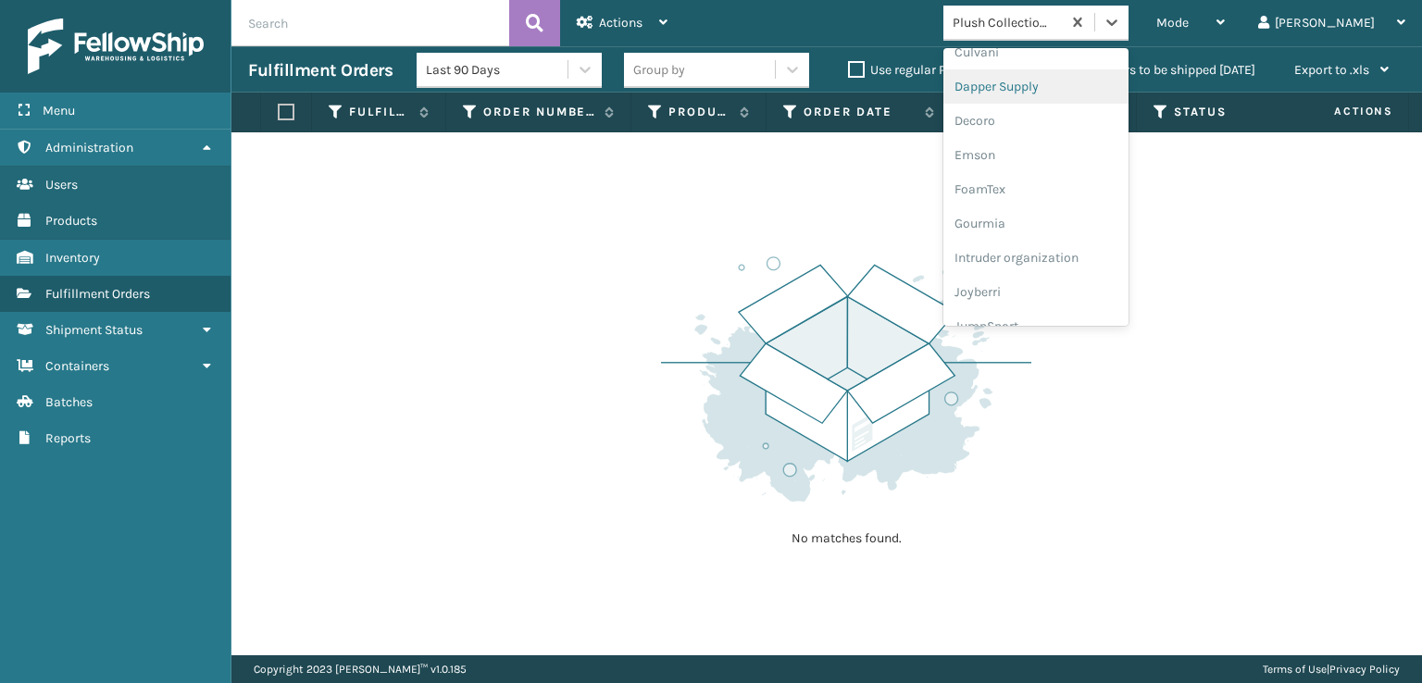
scroll to position [370, 0]
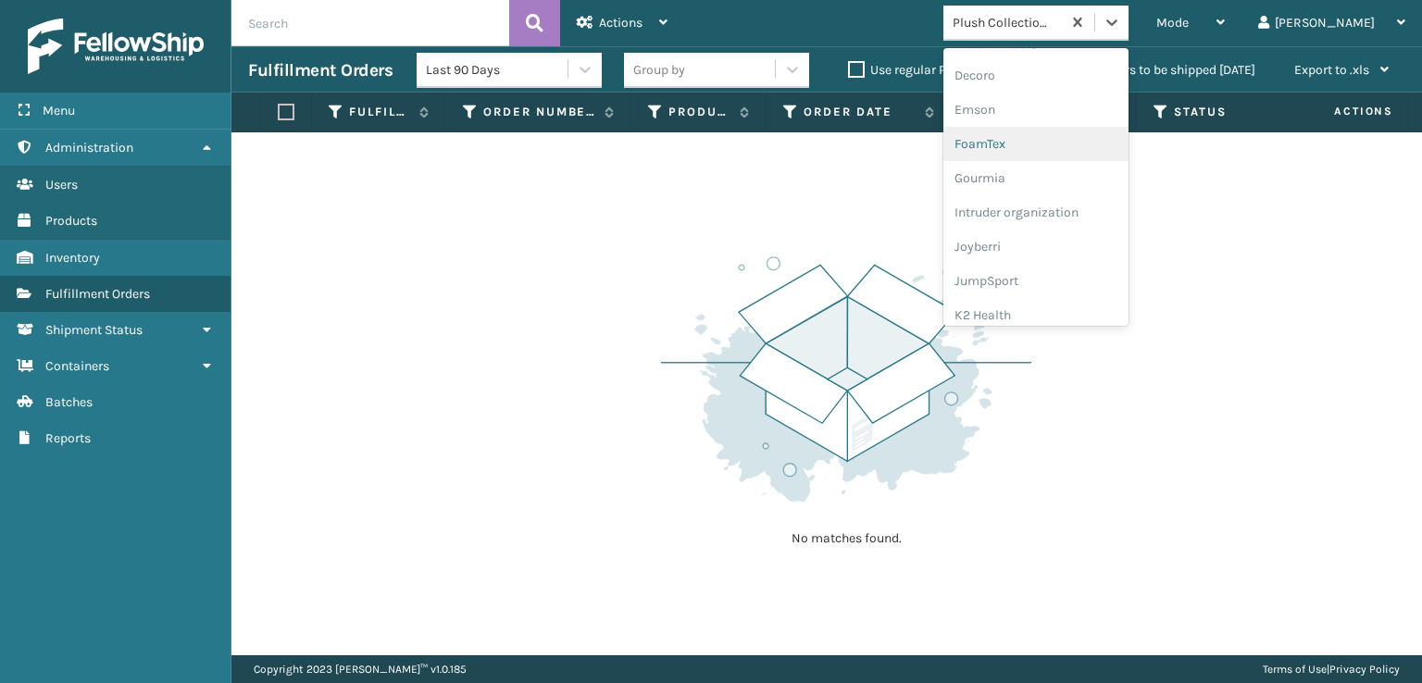
click at [1121, 133] on div "FoamTex" at bounding box center [1036, 144] width 185 height 34
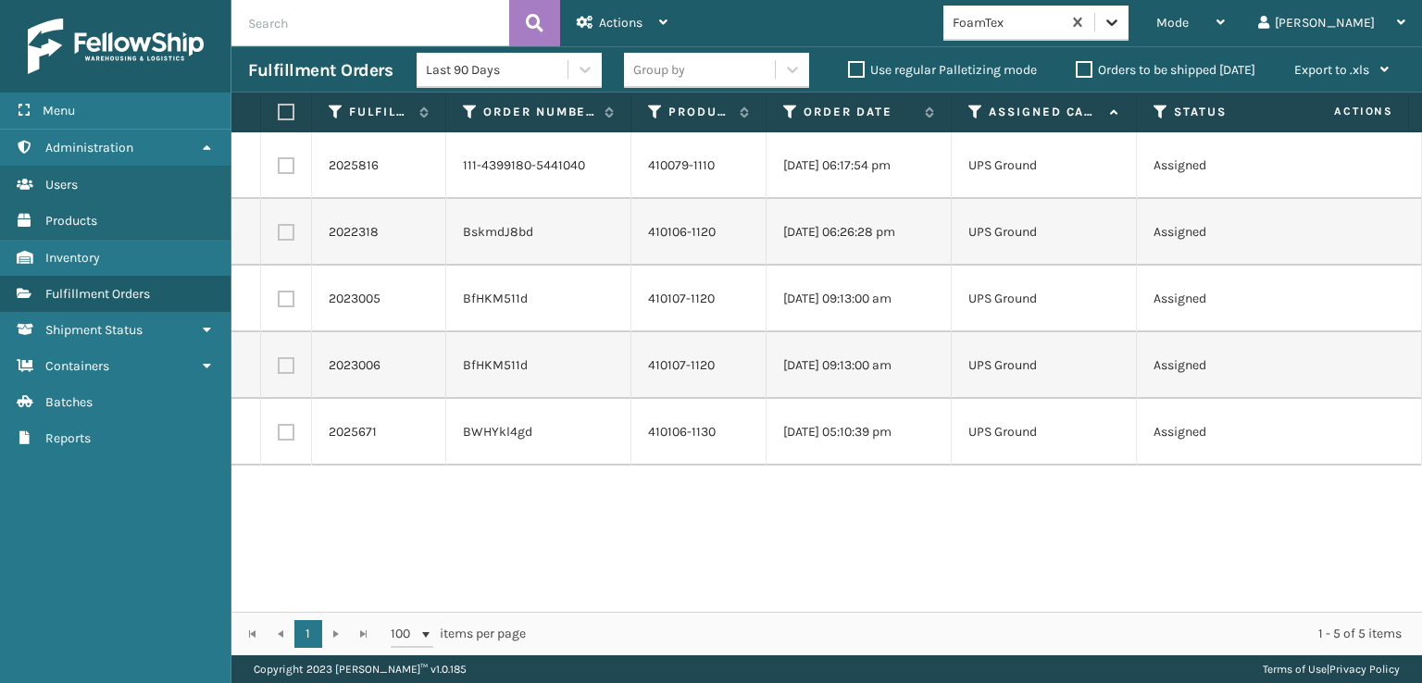
click at [1129, 32] on div at bounding box center [1112, 22] width 33 height 33
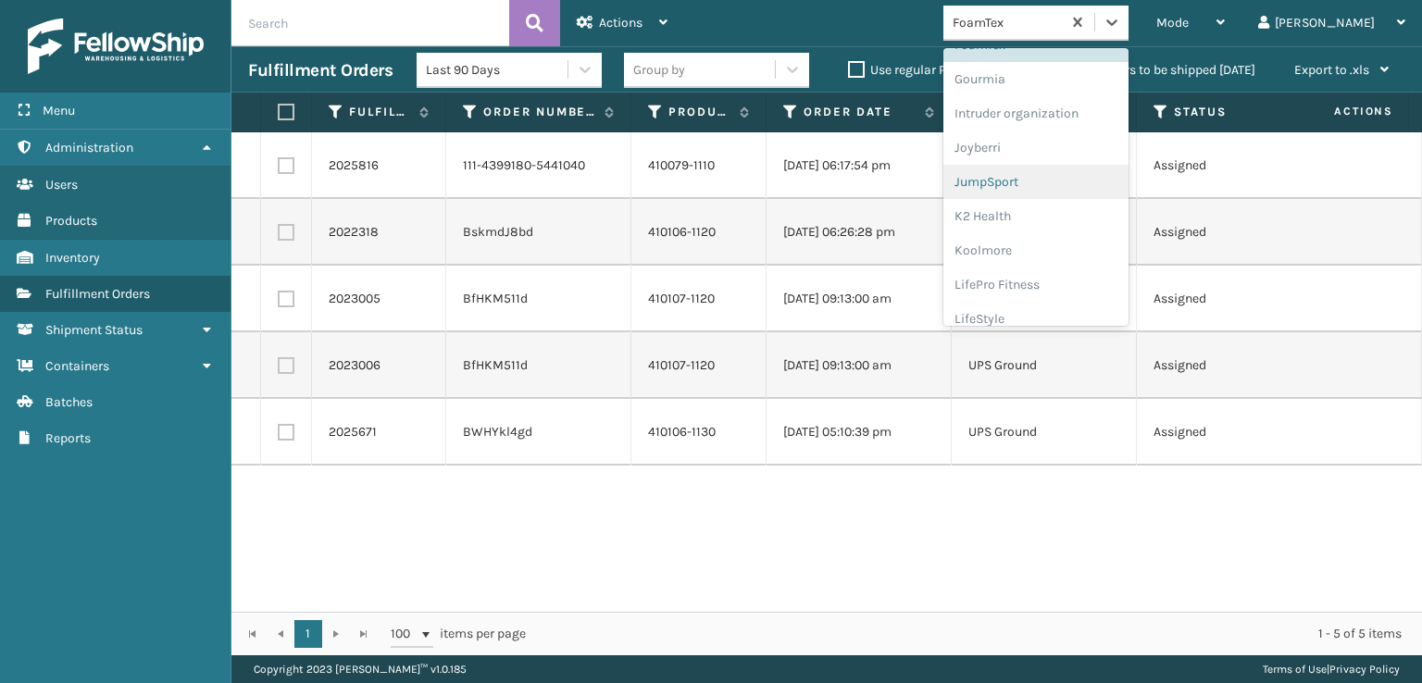
scroll to position [585, 0]
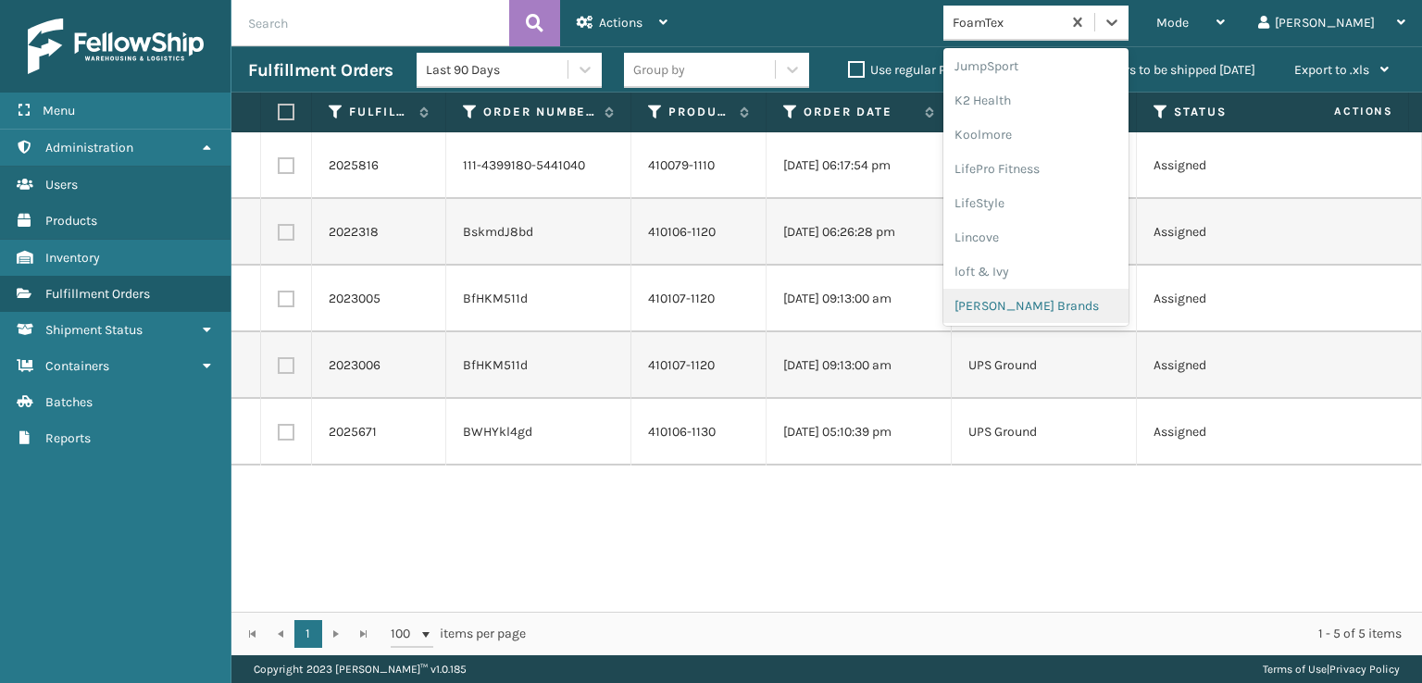
click at [1109, 298] on div "[PERSON_NAME] Brands" at bounding box center [1036, 306] width 185 height 34
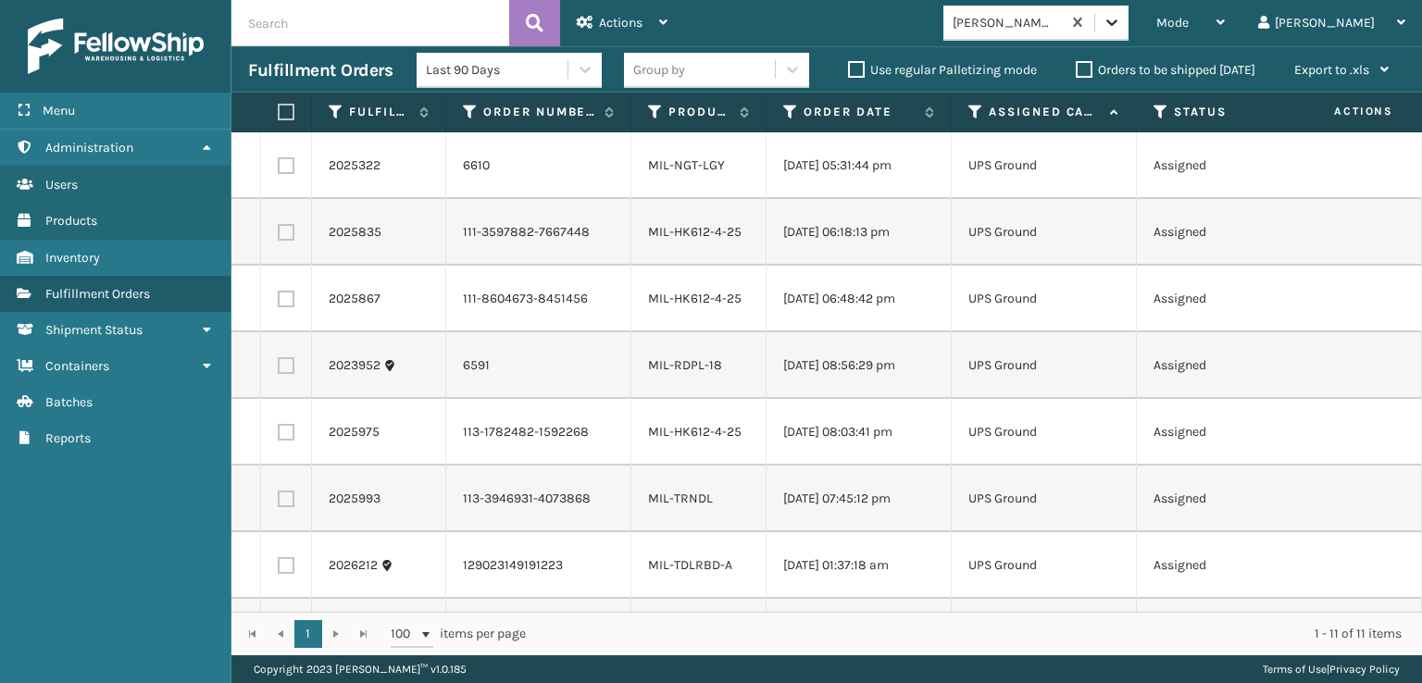
click at [1118, 22] on icon at bounding box center [1112, 22] width 11 height 6
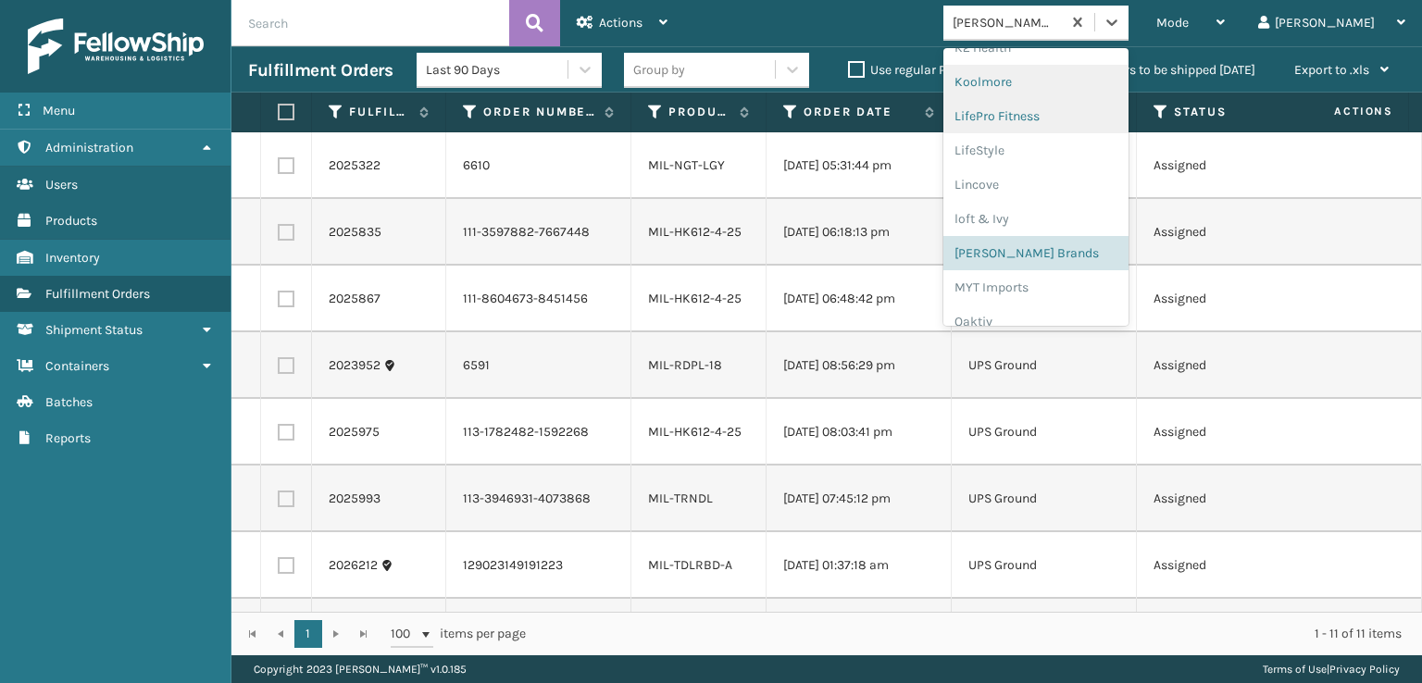
scroll to position [863, 0]
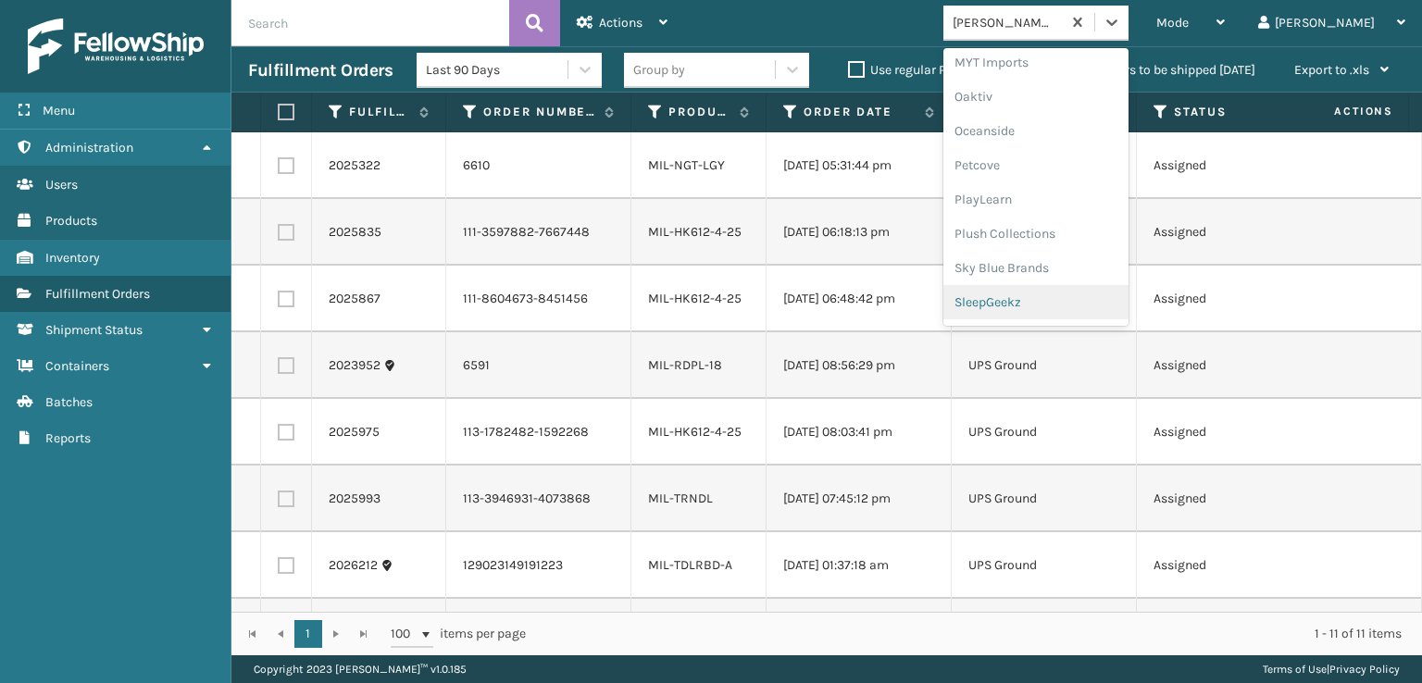
click at [1090, 298] on div "SleepGeekz" at bounding box center [1036, 302] width 185 height 34
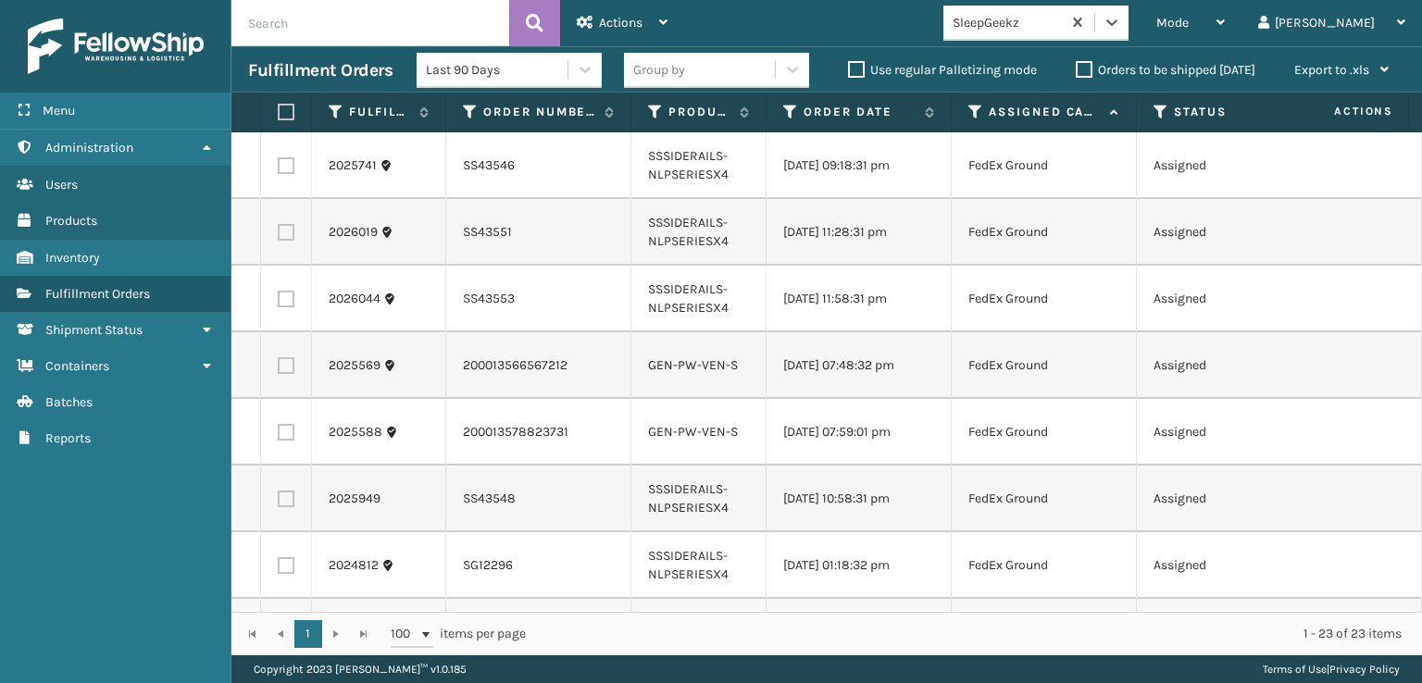
click at [289, 106] on label at bounding box center [283, 112] width 11 height 17
click at [279, 106] on input "checkbox" at bounding box center [278, 112] width 1 height 12
checkbox input "true"
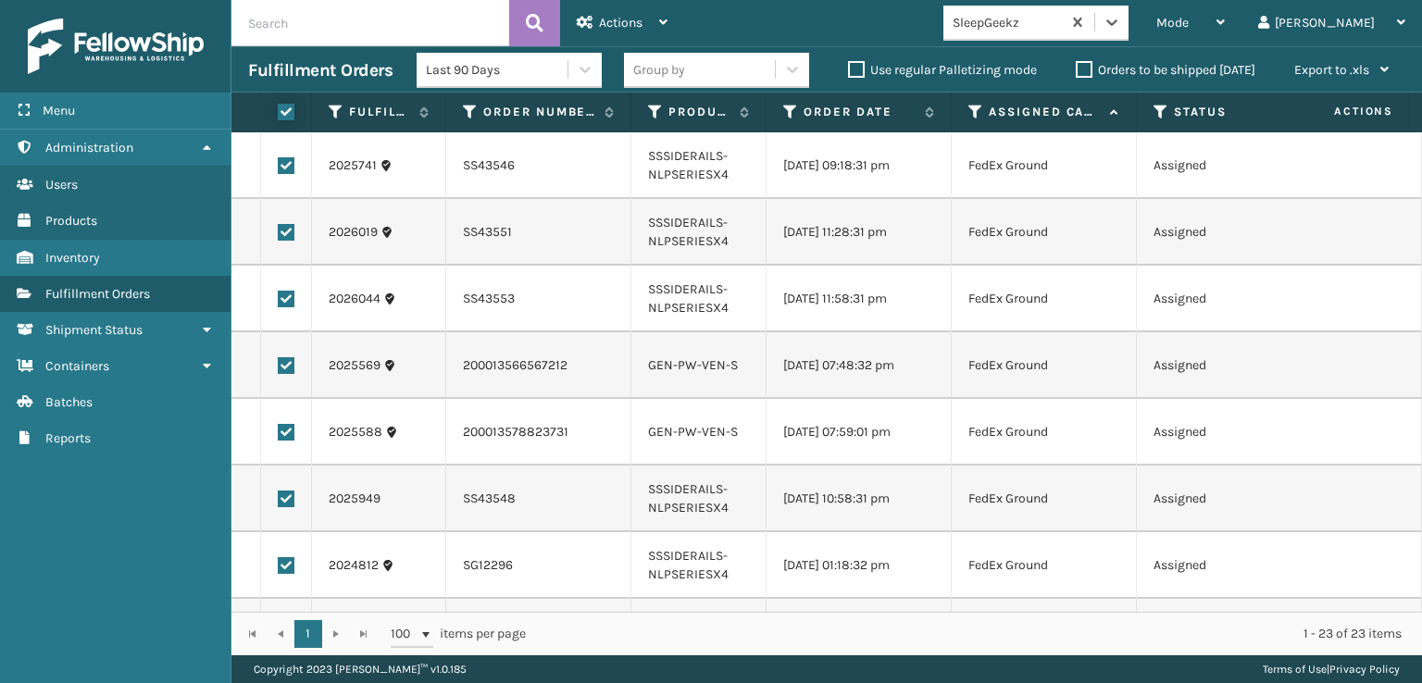
checkbox input "true"
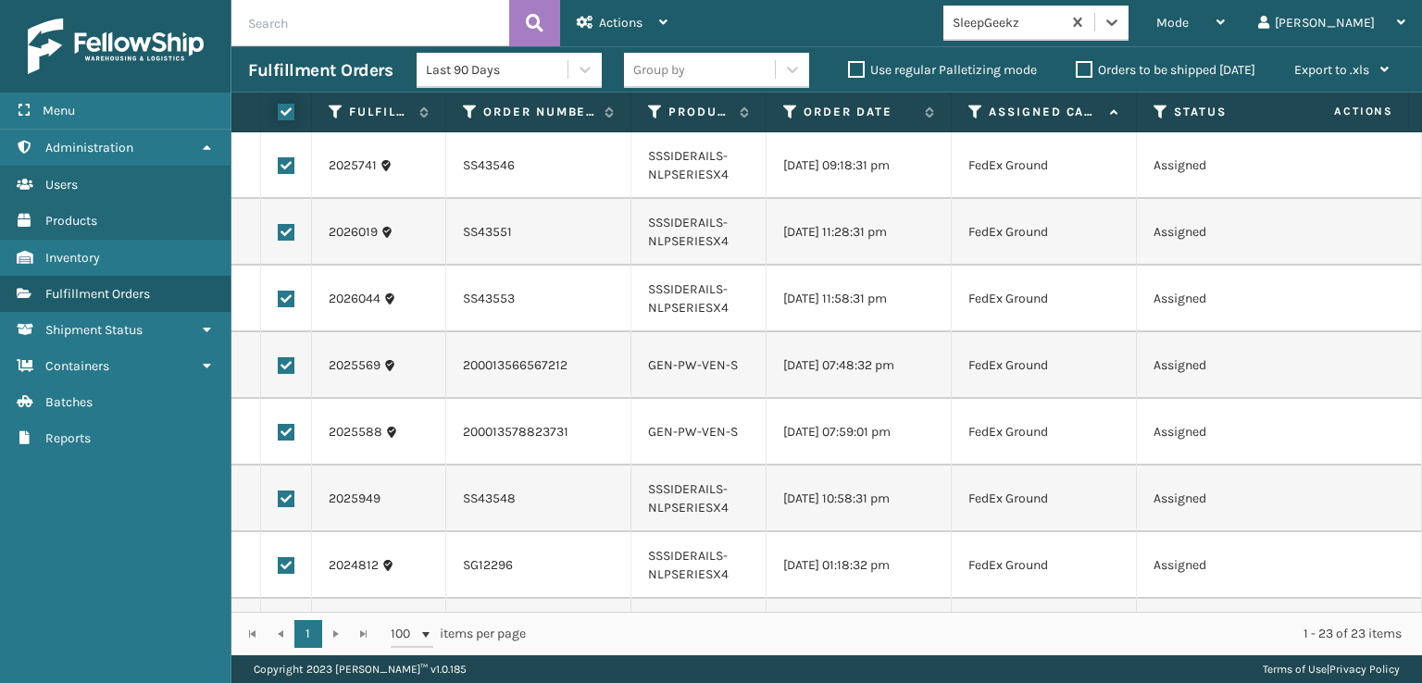
checkbox input "true"
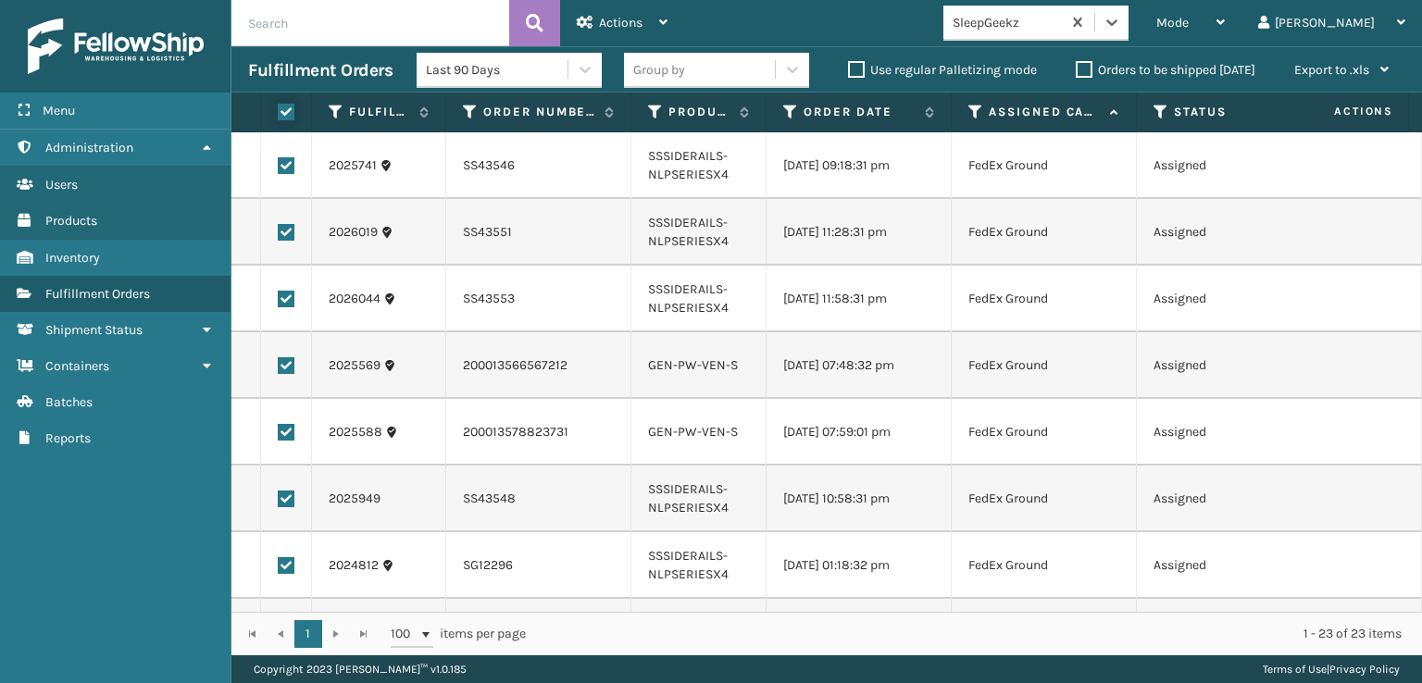
checkbox input "true"
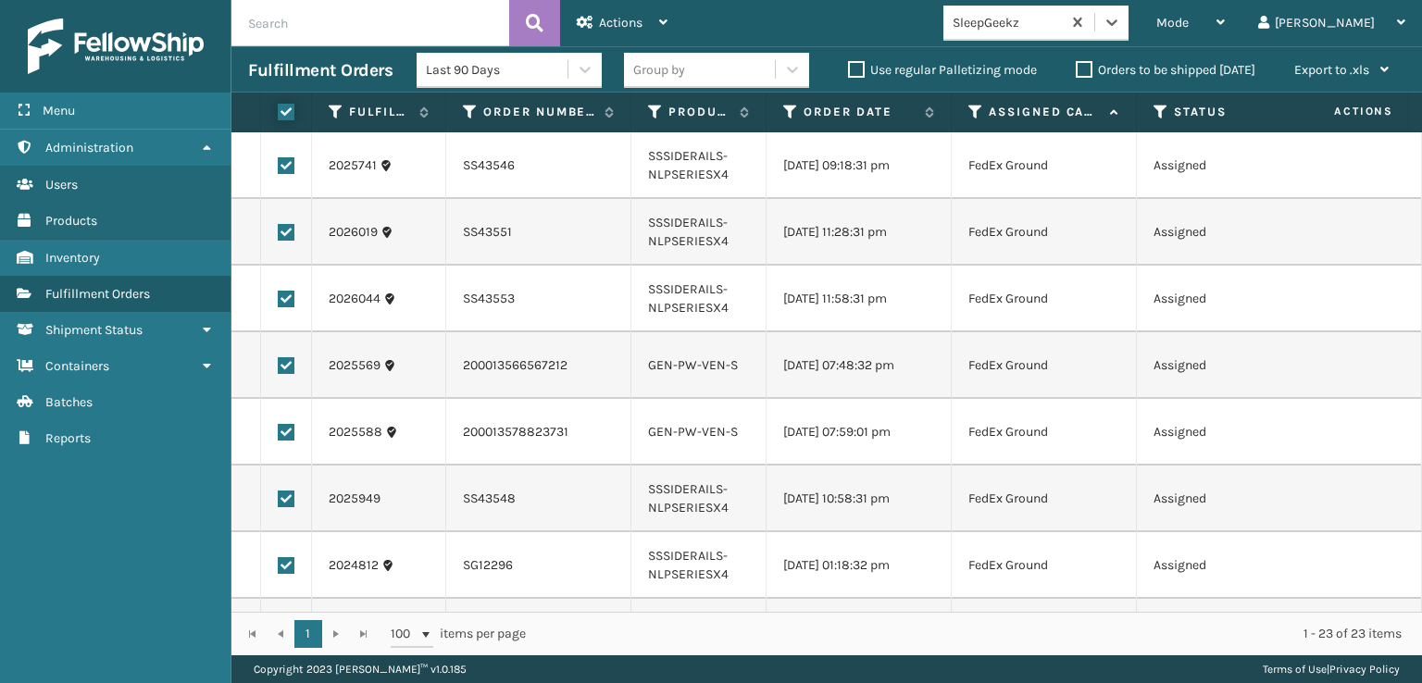
checkbox input "true"
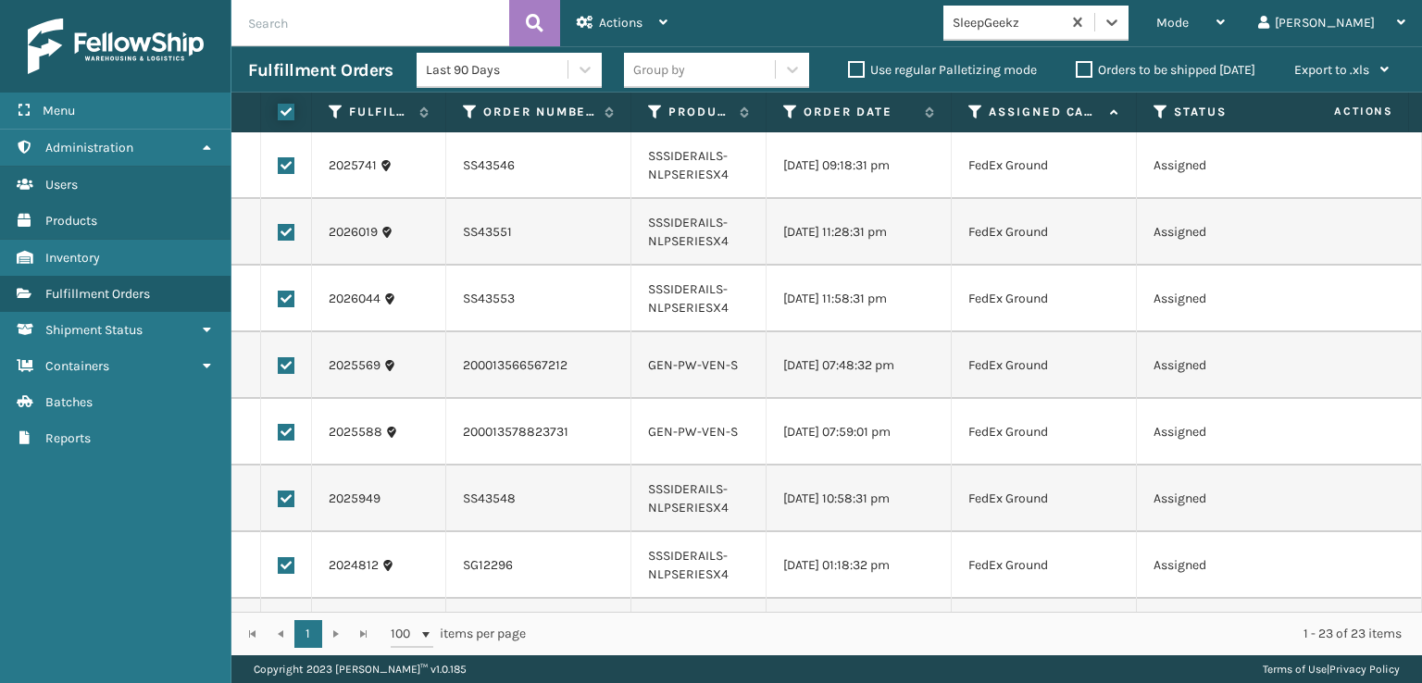
checkbox input "true"
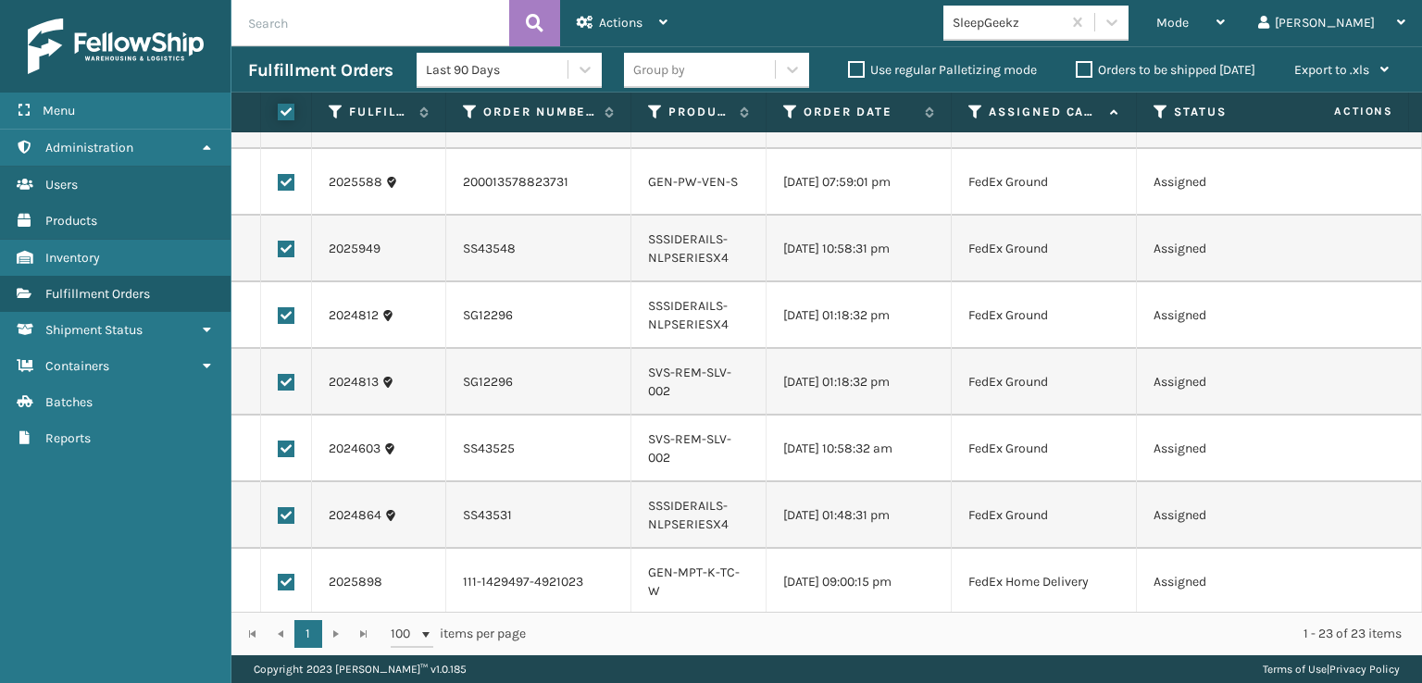
scroll to position [244, 0]
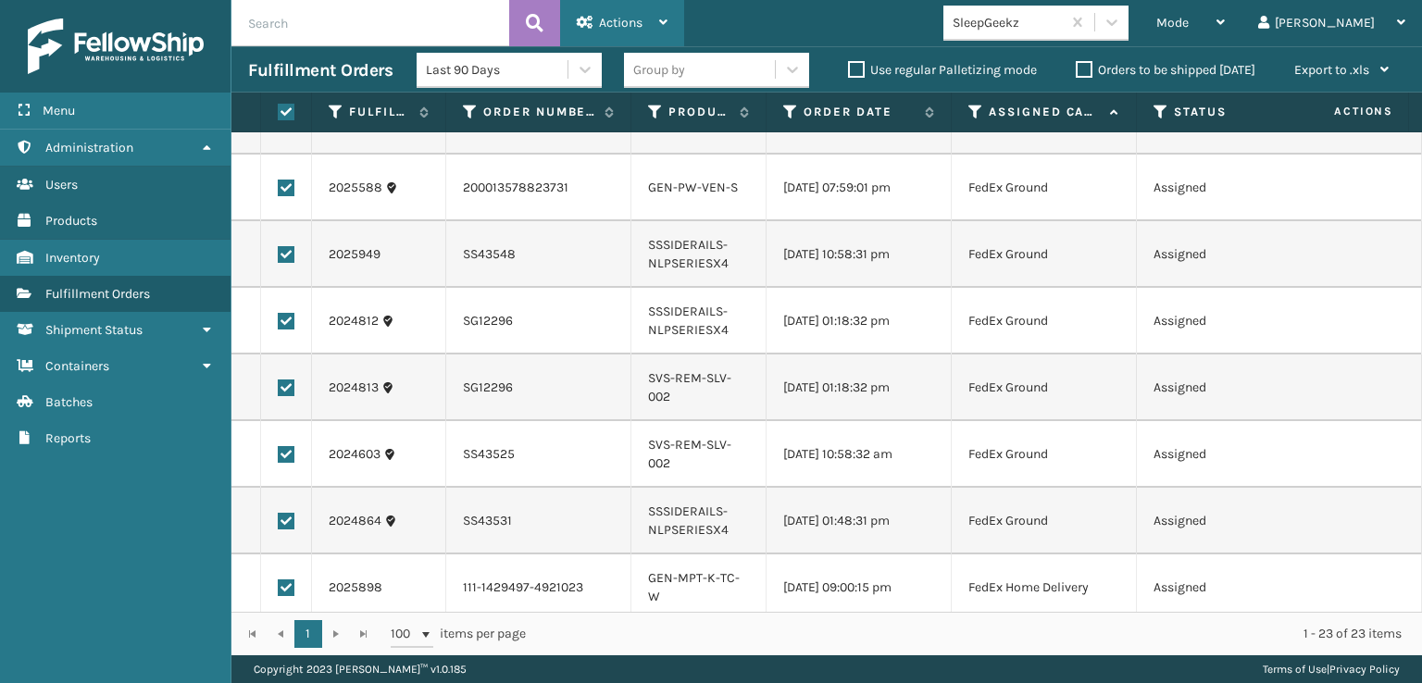
click at [597, 27] on div "Actions" at bounding box center [622, 23] width 91 height 46
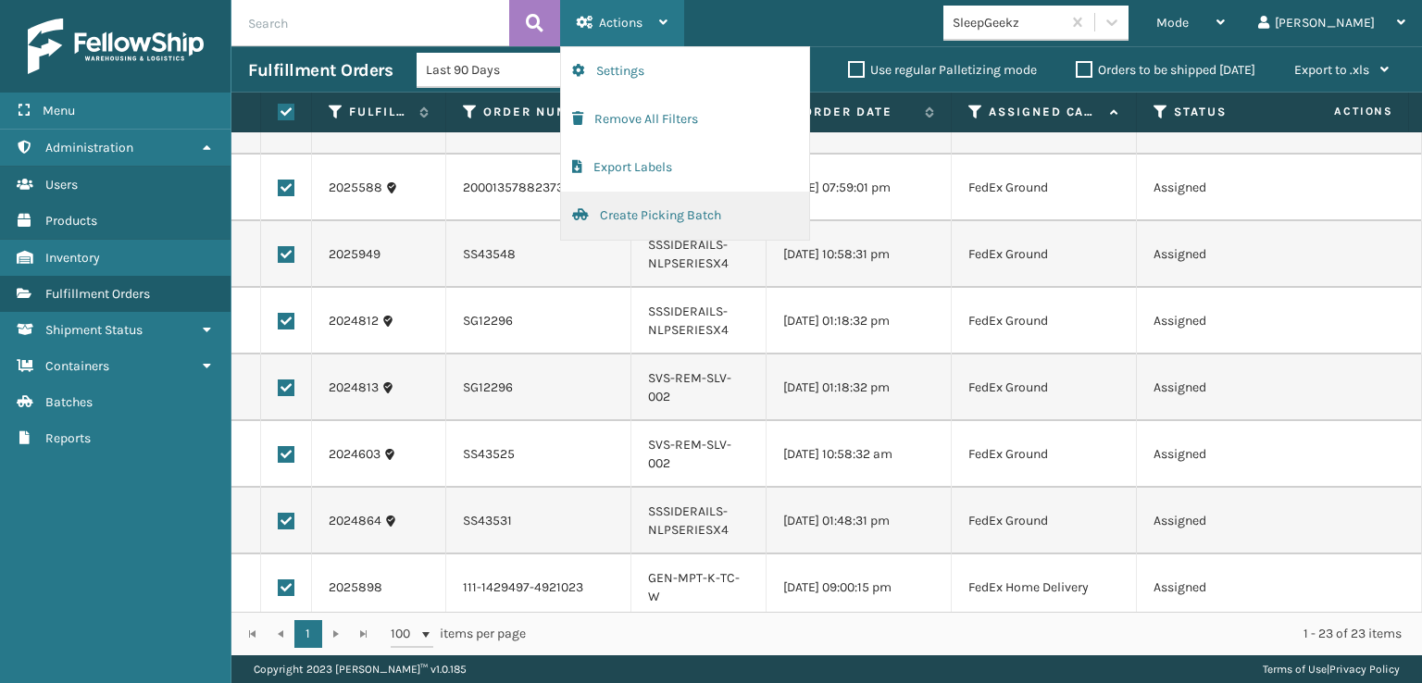
click at [689, 216] on button "Create Picking Batch" at bounding box center [685, 216] width 248 height 48
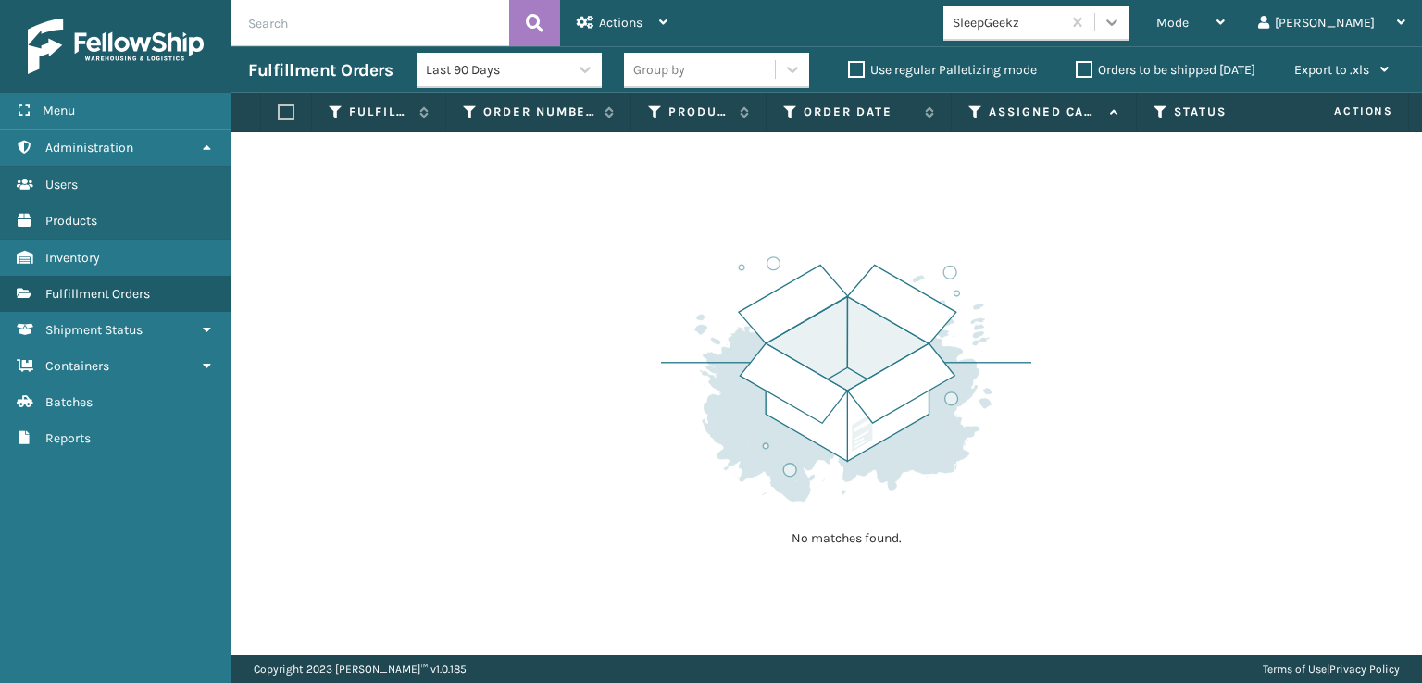
click at [1121, 14] on icon at bounding box center [1112, 22] width 19 height 19
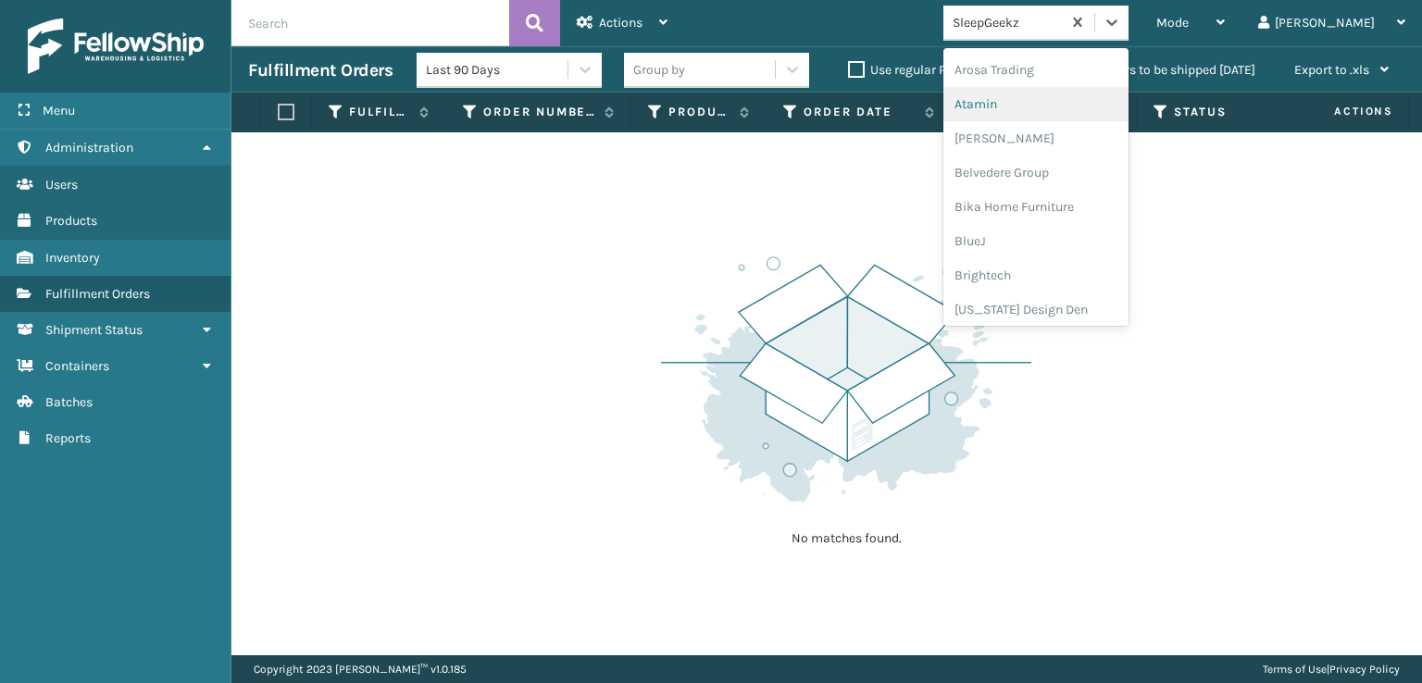
scroll to position [30, 0]
